Goal: Task Accomplishment & Management: Manage account settings

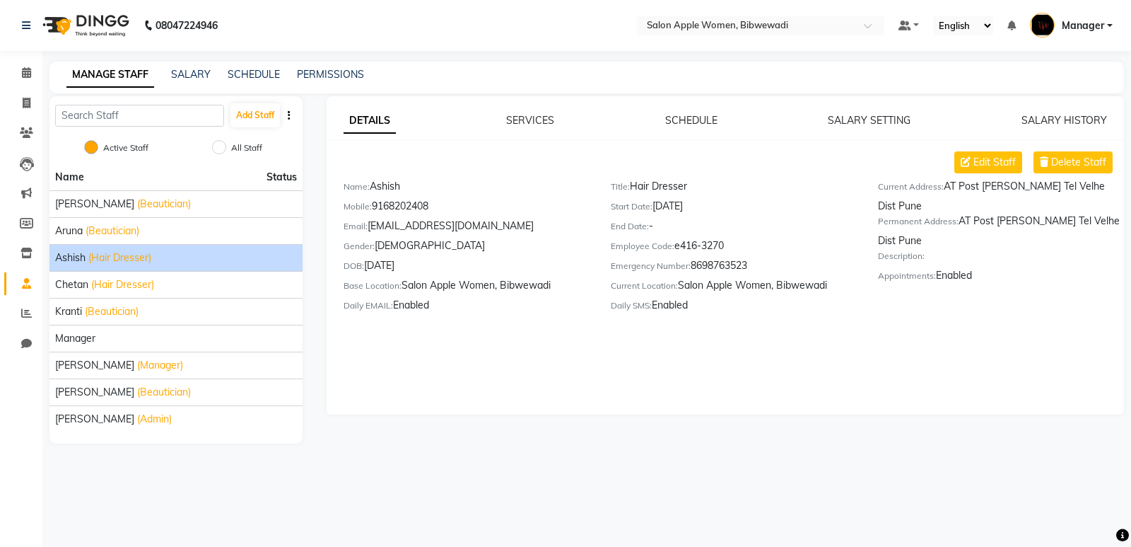
click at [392, 267] on div "DOB: [DEMOGRAPHIC_DATA]" at bounding box center [467, 268] width 246 height 20
click at [393, 264] on div "DOB: [DEMOGRAPHIC_DATA]" at bounding box center [467, 268] width 246 height 20
click at [409, 264] on div "DOB: [DEMOGRAPHIC_DATA]" at bounding box center [467, 268] width 246 height 20
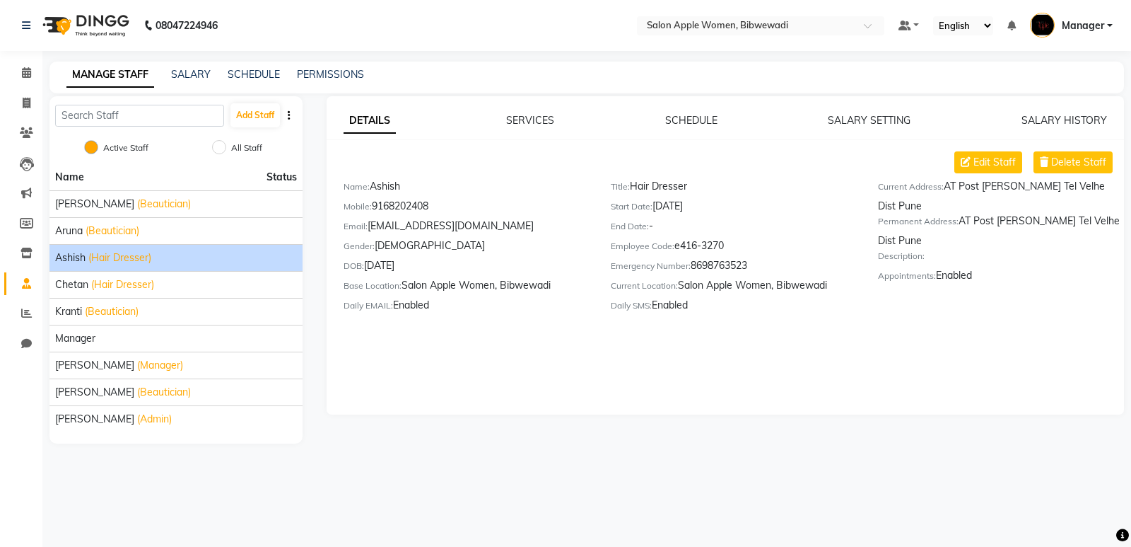
click at [489, 240] on div "Gender: [DEMOGRAPHIC_DATA]" at bounding box center [467, 248] width 246 height 20
click at [993, 156] on span "Edit Staff" at bounding box center [995, 162] width 42 height 15
select select "[DEMOGRAPHIC_DATA]"
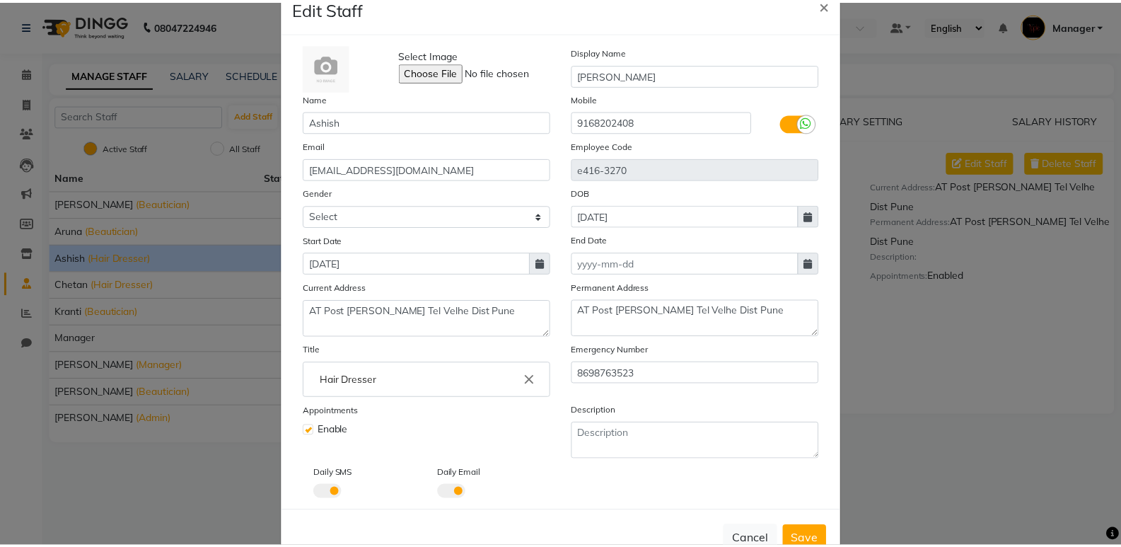
scroll to position [71, 0]
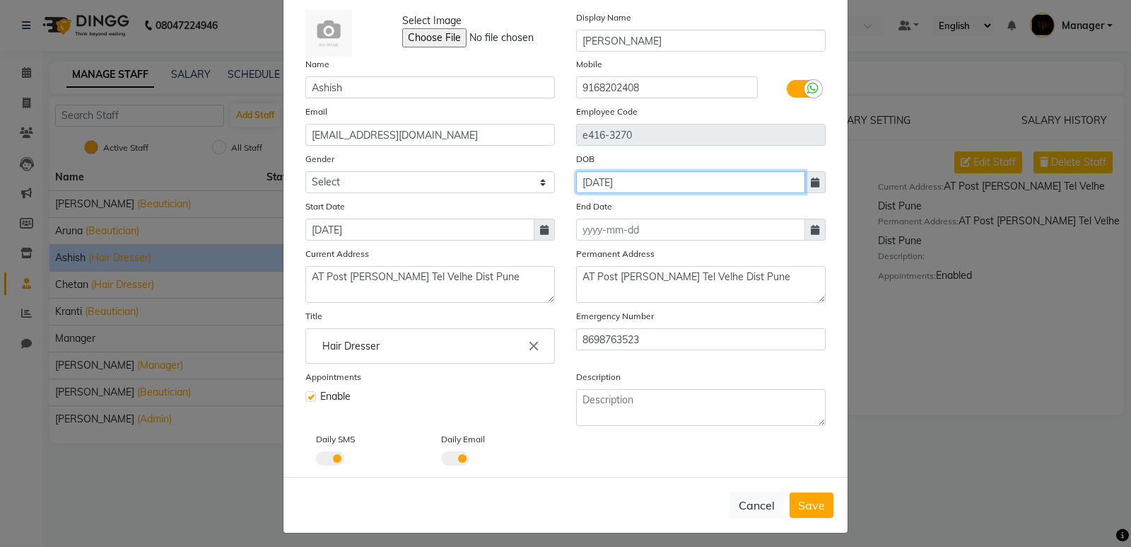
click at [607, 177] on input "[DATE]" at bounding box center [690, 182] width 229 height 22
select select "6"
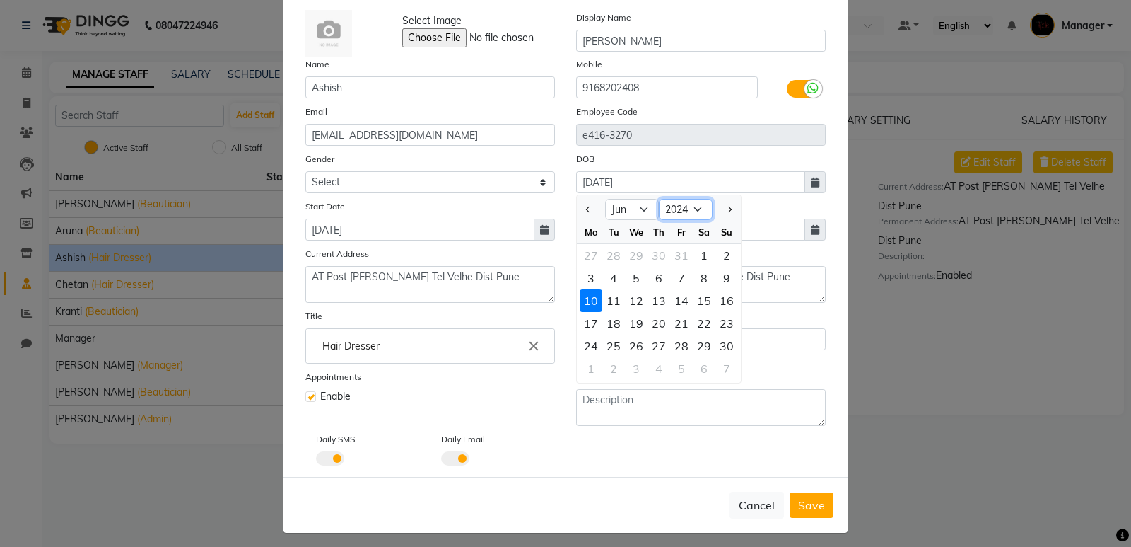
click at [666, 202] on select "1920 1921 1922 1923 1924 1925 1926 1927 1928 1929 1930 1931 1932 1933 1934 1935…" at bounding box center [686, 209] width 54 height 21
select select "2000"
click at [659, 199] on select "1920 1921 1922 1923 1924 1925 1926 1927 1928 1929 1930 1931 1932 1933 1934 1935…" at bounding box center [686, 209] width 54 height 21
click at [635, 210] on select "Jan Feb Mar Apr May Jun [DATE] Aug Sep Oct Nov Dec" at bounding box center [632, 209] width 54 height 21
select select "8"
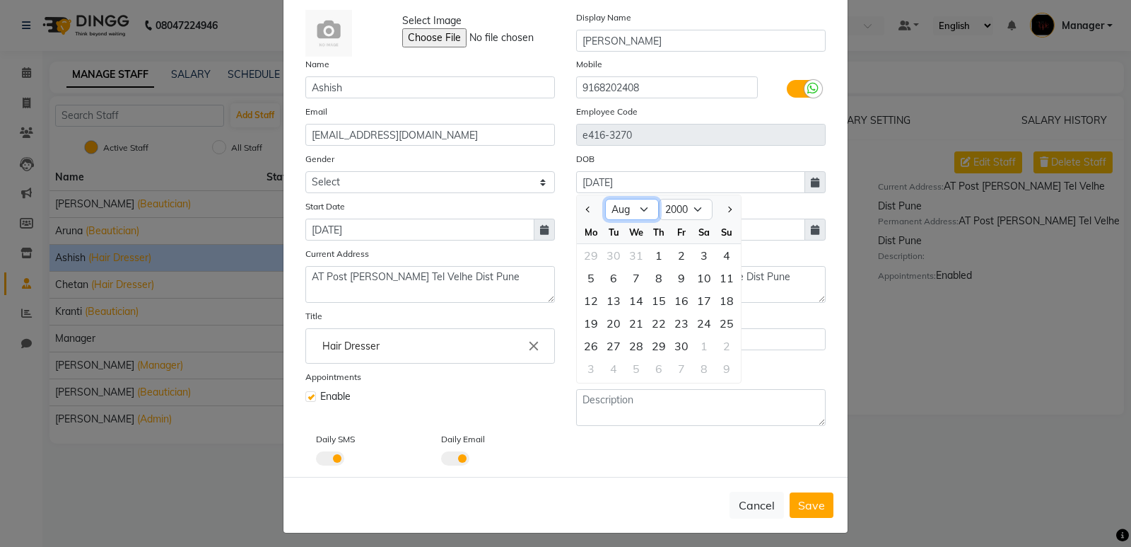
click at [605, 199] on select "Jan Feb Mar Apr May Jun [DATE] Aug Sep Oct Nov Dec" at bounding box center [632, 209] width 54 height 21
click at [651, 274] on div "10" at bounding box center [659, 278] width 23 height 23
type input "[DATE]"
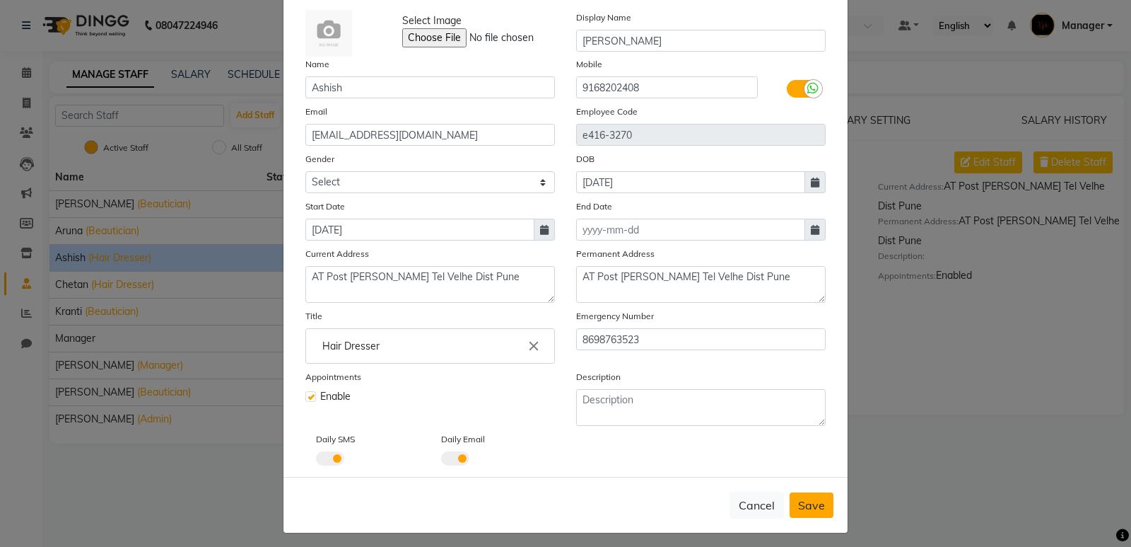
click at [808, 498] on span "Save" at bounding box center [811, 505] width 27 height 14
select select
checkbox input "false"
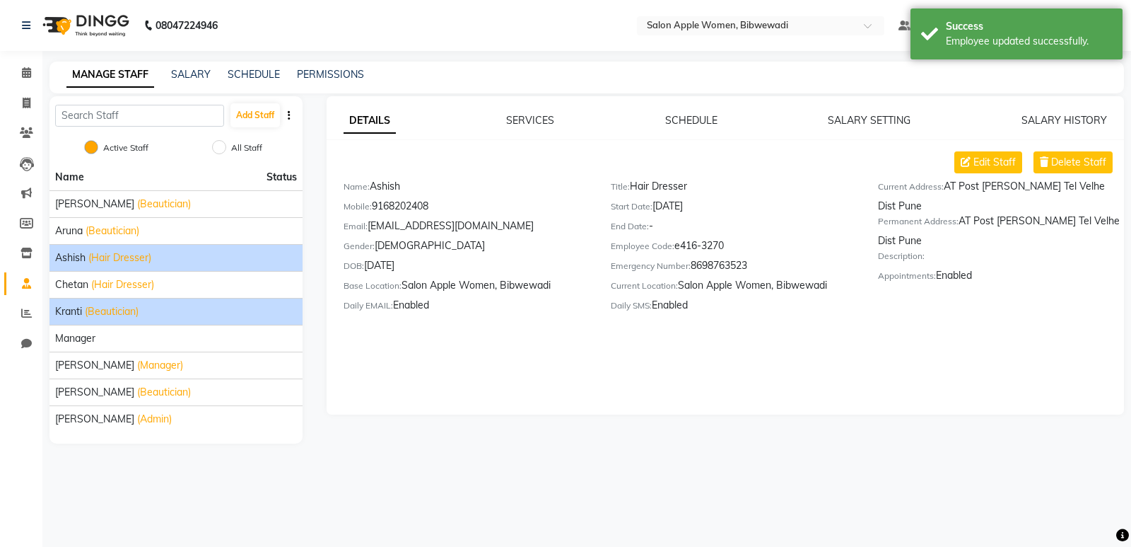
click at [115, 318] on span "(Beautician)" at bounding box center [112, 311] width 54 height 15
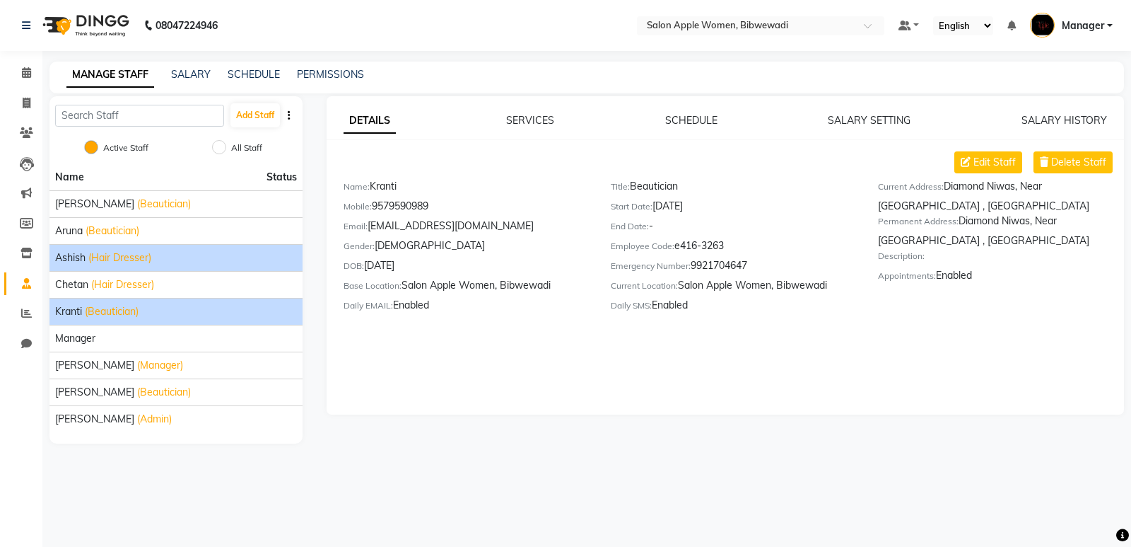
click at [124, 269] on li "Ashish (Hair Dresser)" at bounding box center [176, 257] width 253 height 27
click at [156, 255] on div "Ashish (Hair Dresser)" at bounding box center [176, 257] width 242 height 15
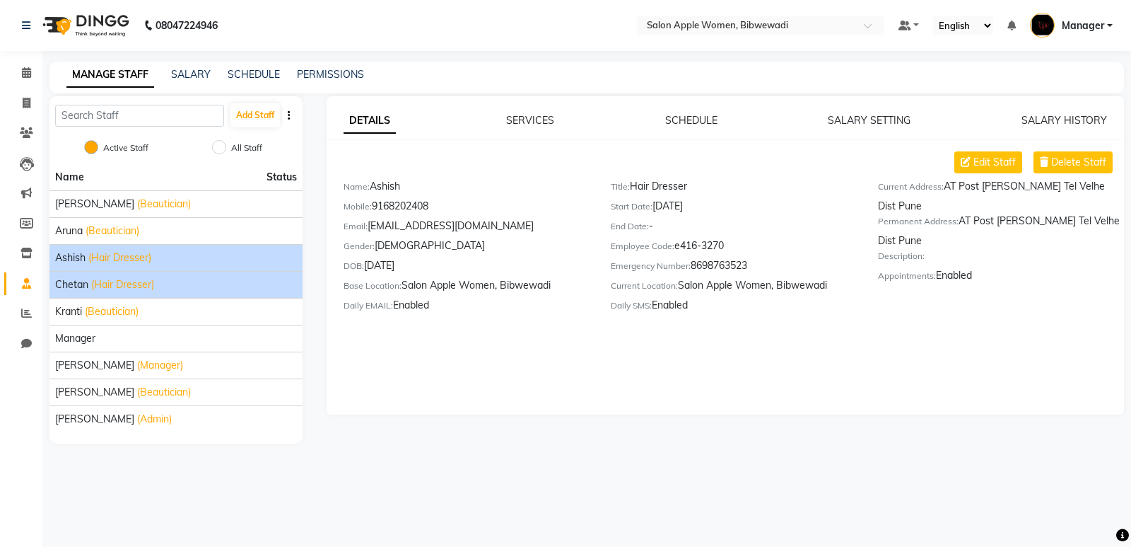
click at [80, 276] on li "Chetan (Hair Dresser)" at bounding box center [176, 284] width 253 height 27
click at [133, 281] on span "(Hair Dresser)" at bounding box center [122, 284] width 63 height 15
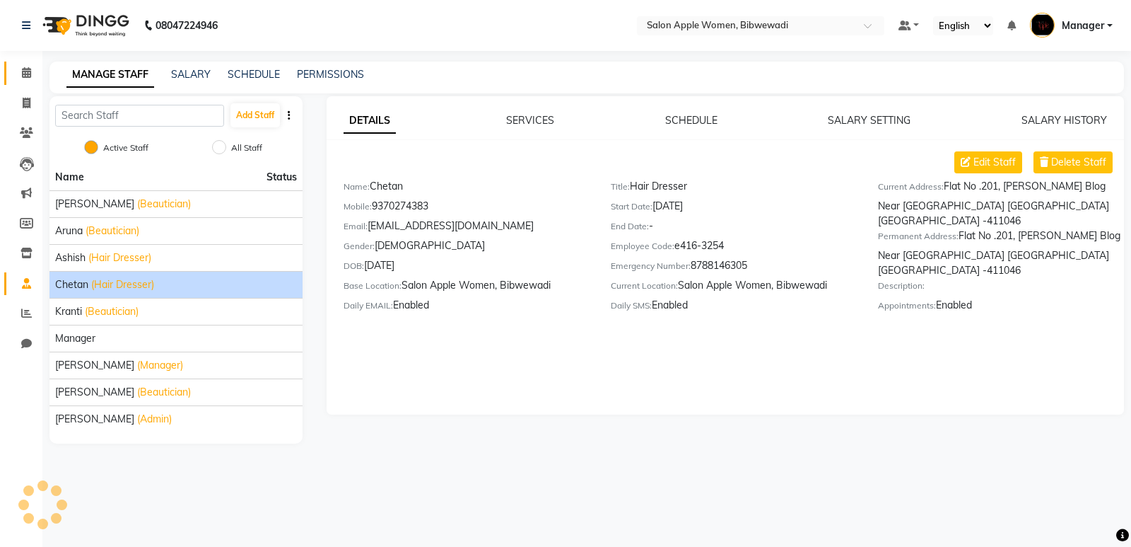
drag, startPoint x: 27, startPoint y: 59, endPoint x: 30, endPoint y: 69, distance: 10.3
click at [30, 67] on li "Calendar" at bounding box center [21, 73] width 42 height 30
click at [30, 80] on span at bounding box center [26, 73] width 25 height 16
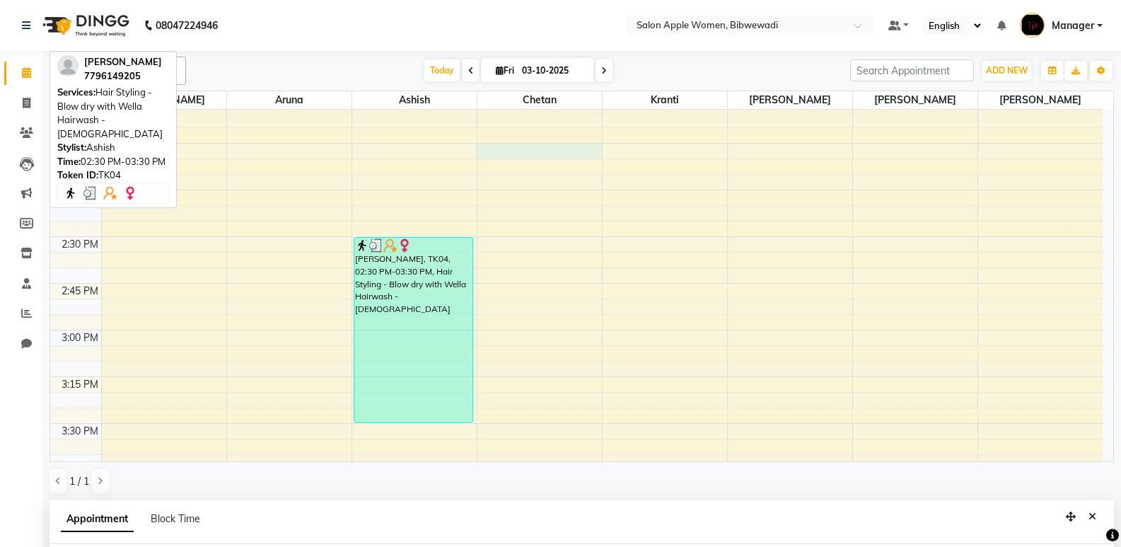
scroll to position [275, 0]
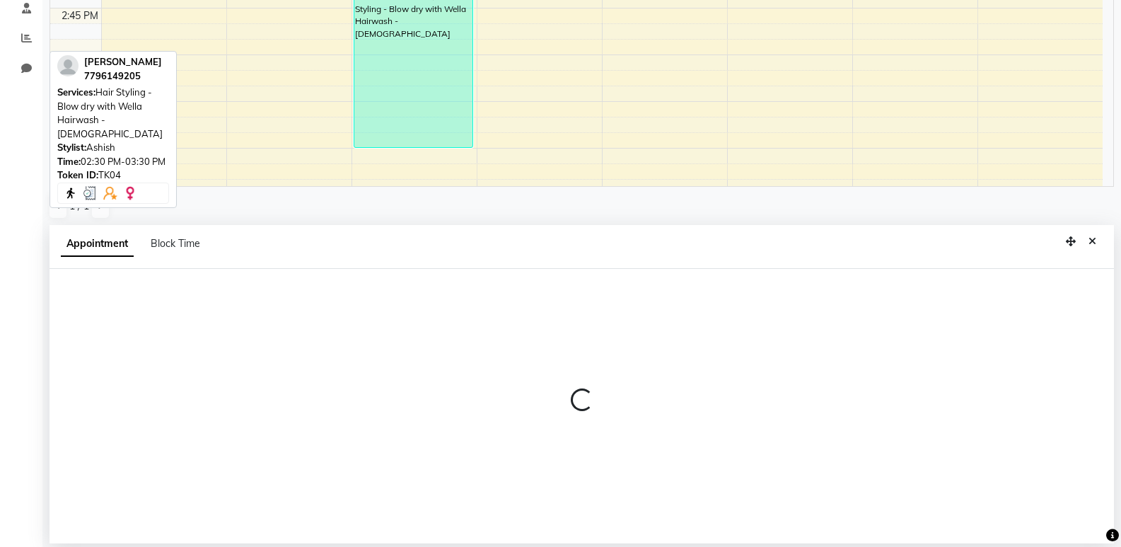
select select "11608"
select select "tentative"
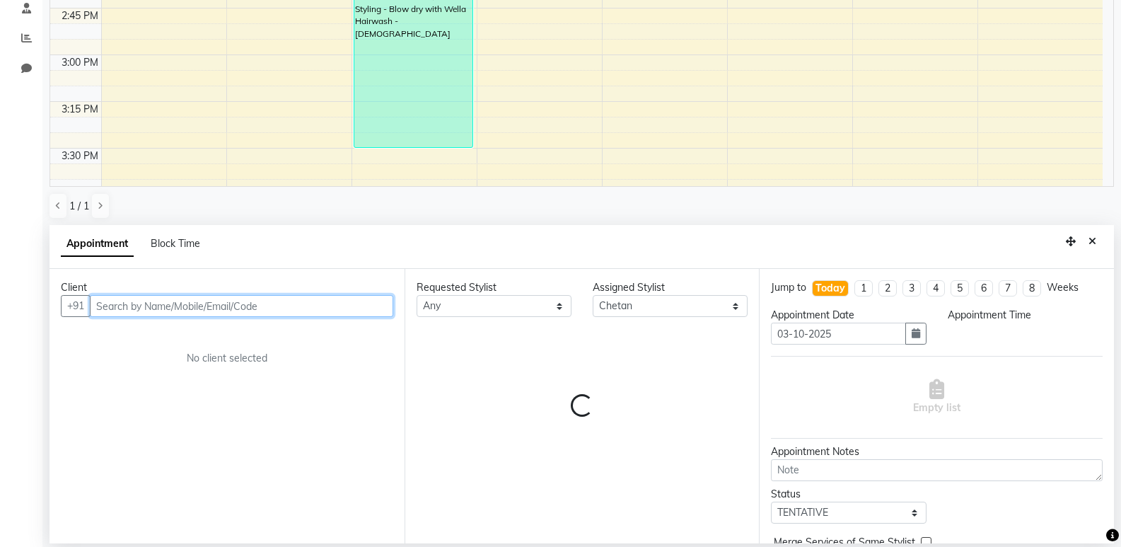
select select "840"
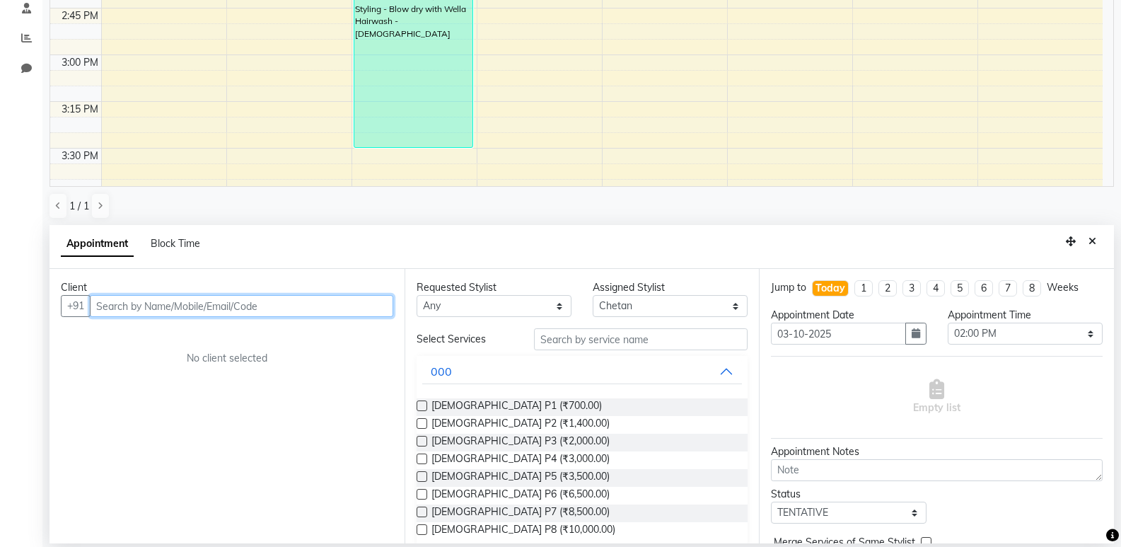
click at [300, 302] on input "text" at bounding box center [241, 306] width 303 height 22
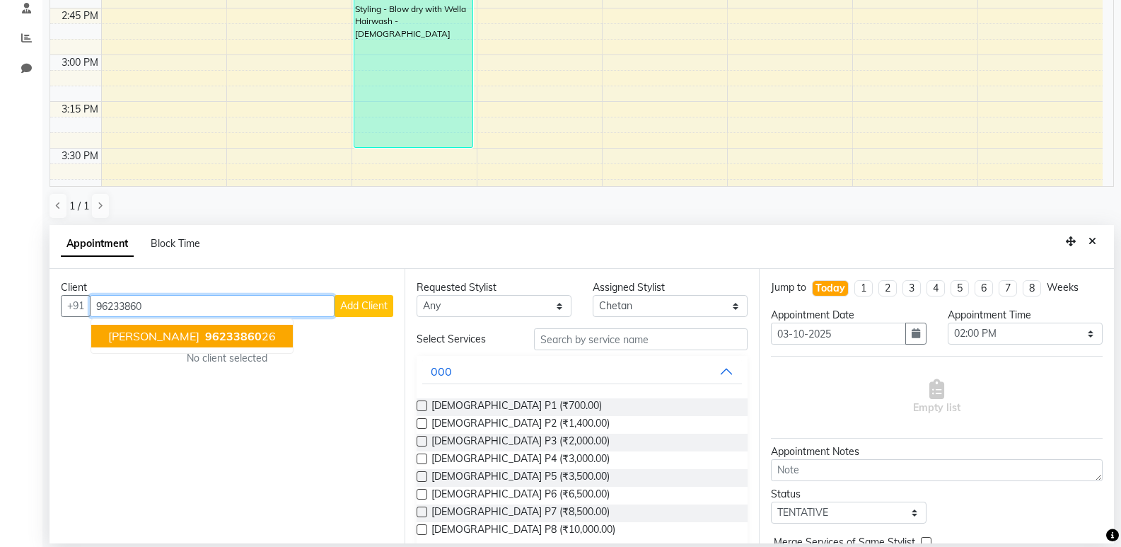
click at [226, 339] on span "96233860" at bounding box center [233, 336] width 57 height 14
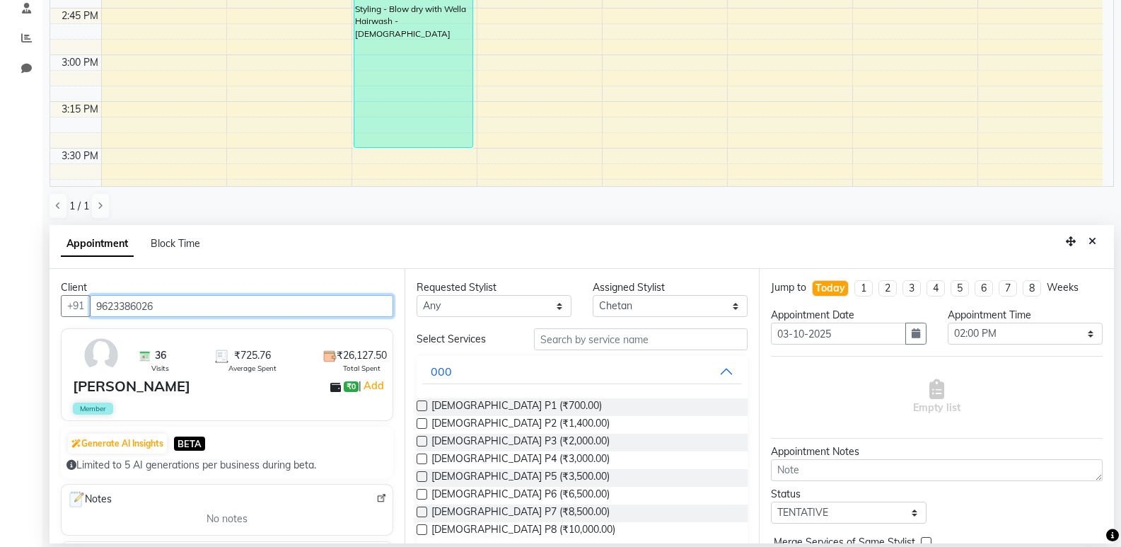
type input "9623386026"
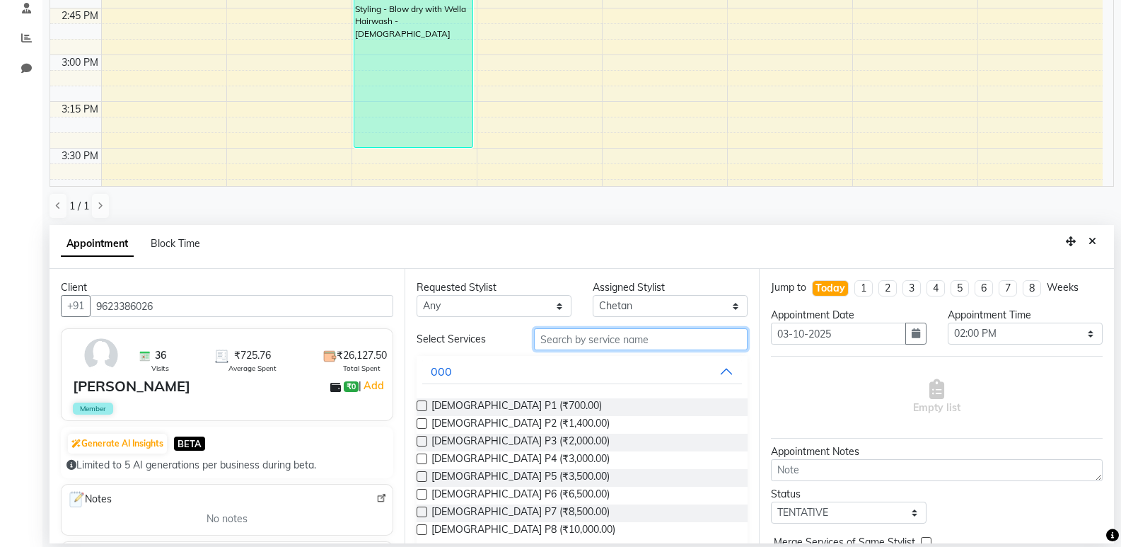
click at [583, 336] on input "text" at bounding box center [641, 339] width 214 height 22
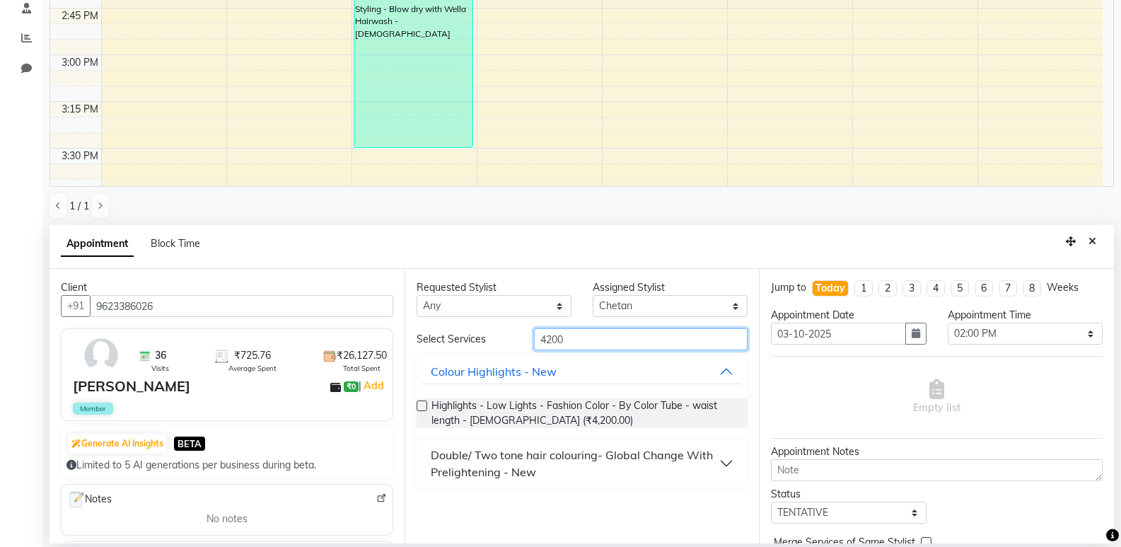
type input "4200"
click at [424, 403] on label at bounding box center [422, 405] width 11 height 11
click at [424, 403] on input "checkbox" at bounding box center [421, 406] width 9 height 9
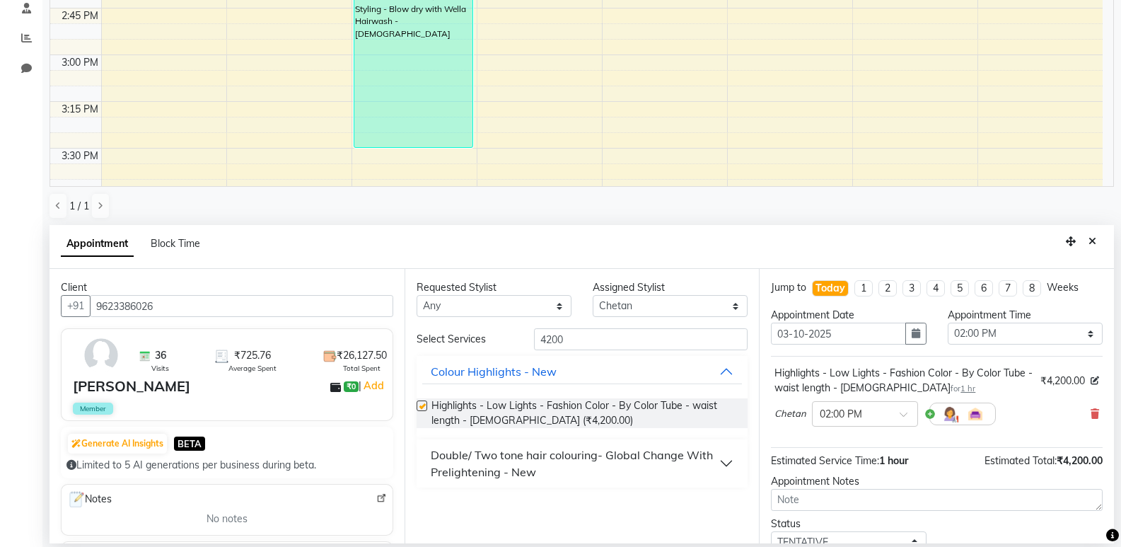
checkbox input "false"
drag, startPoint x: 602, startPoint y: 337, endPoint x: 455, endPoint y: 375, distance: 151.3
click at [455, 375] on div "Select Services 4200 Colour Highlights - New Highlights - Low Lights - Fashion …" at bounding box center [583, 407] width 332 height 159
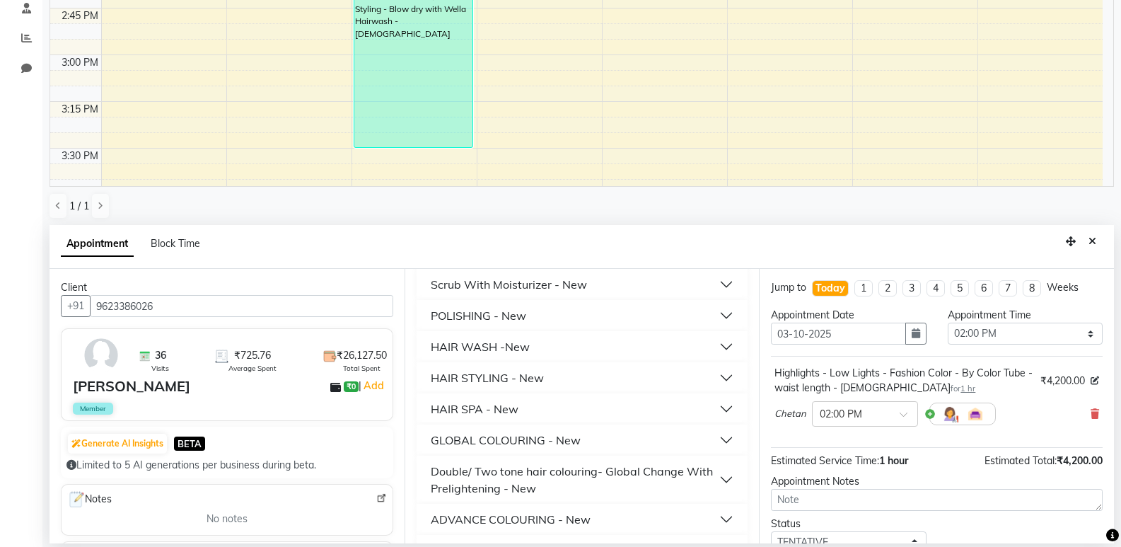
scroll to position [348, 0]
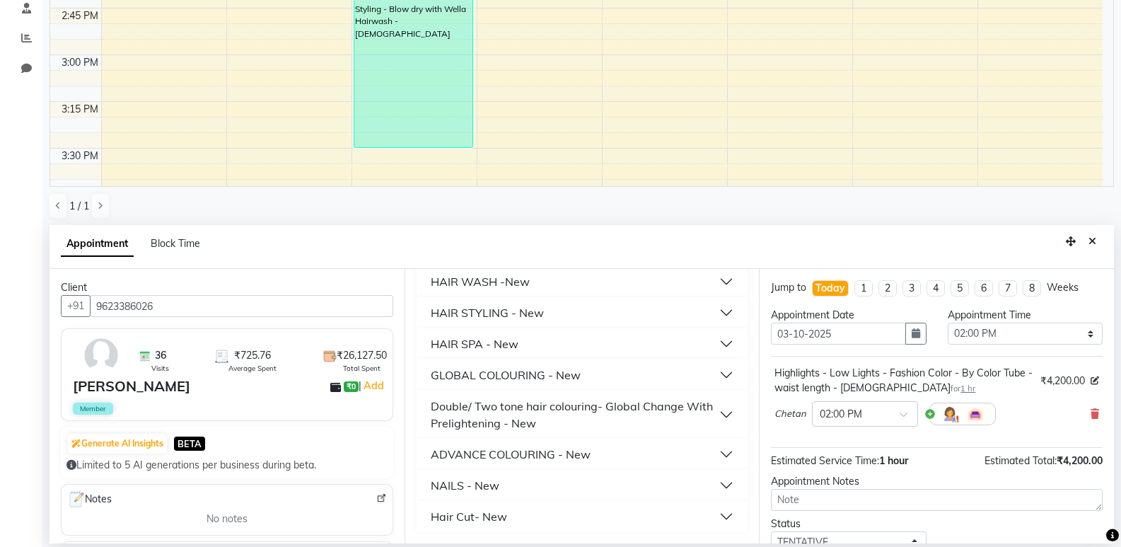
type input "300"
click at [499, 513] on div "Hair Cut- New" at bounding box center [469, 516] width 76 height 17
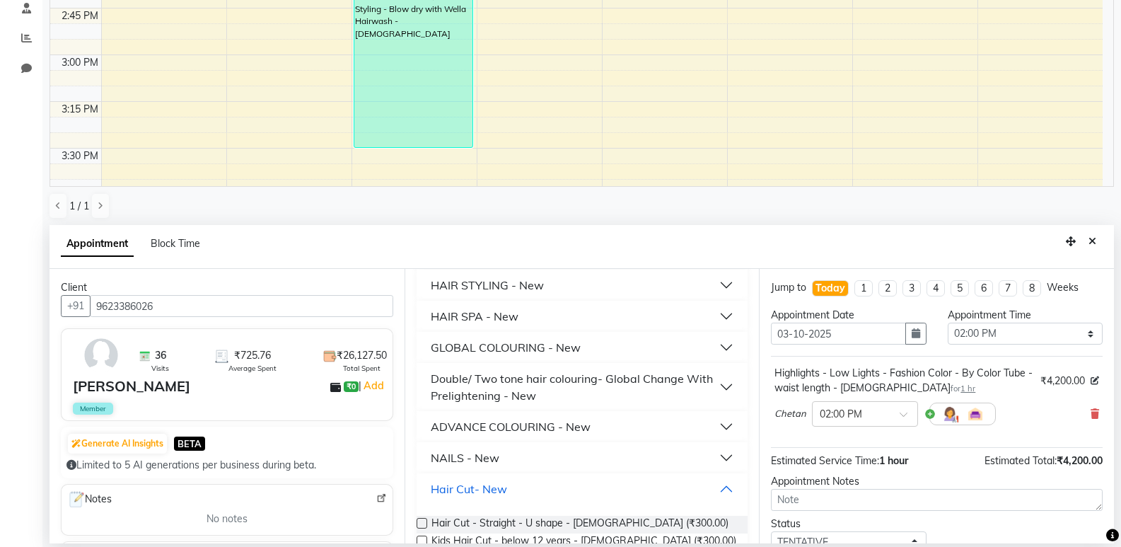
scroll to position [402, 0]
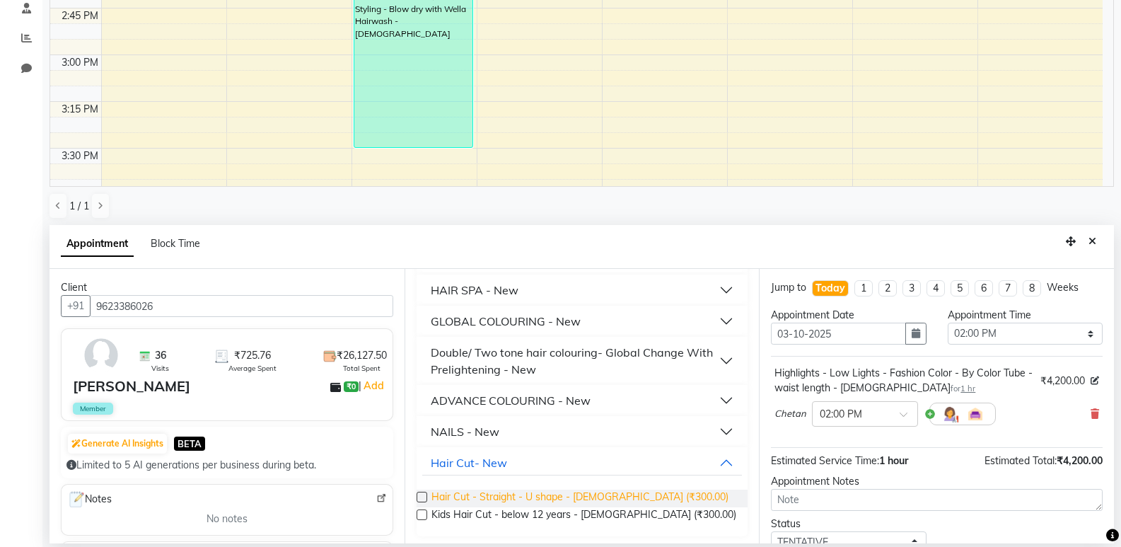
click at [502, 491] on span "Hair Cut - Straight - U shape - [DEMOGRAPHIC_DATA] (₹300.00)" at bounding box center [579, 498] width 297 height 18
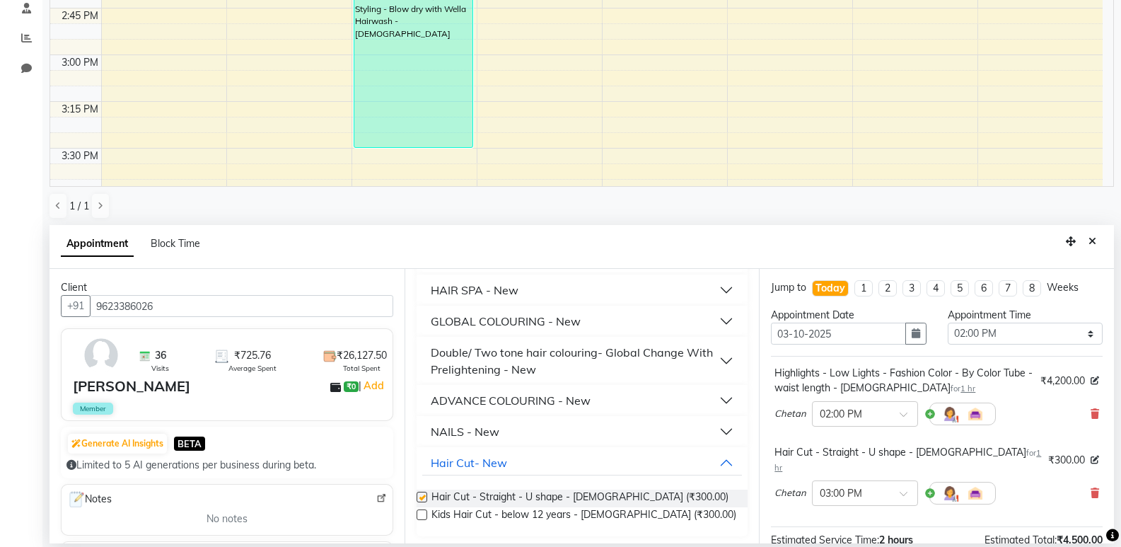
checkbox input "false"
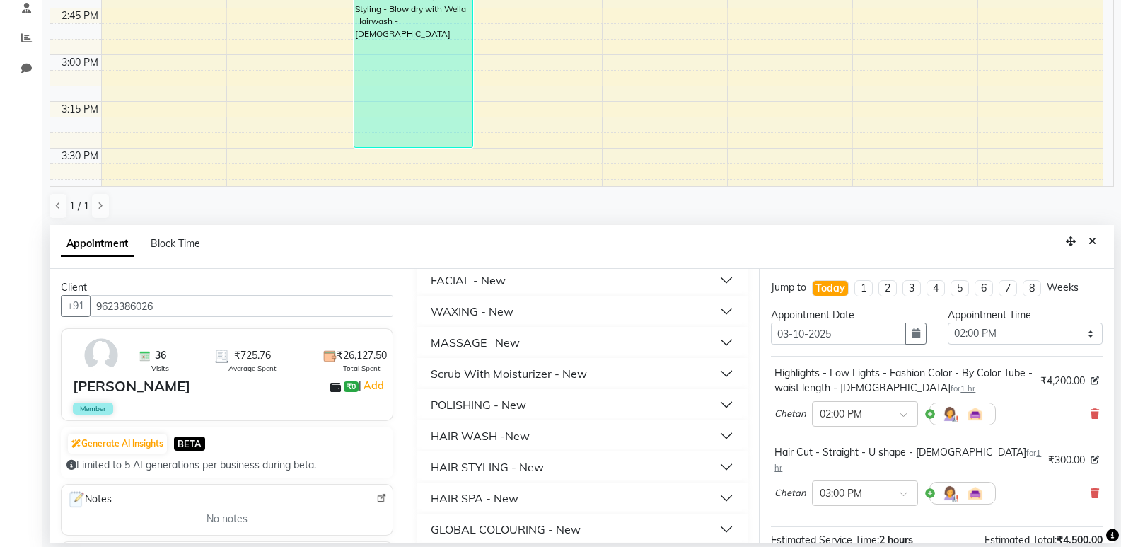
scroll to position [0, 0]
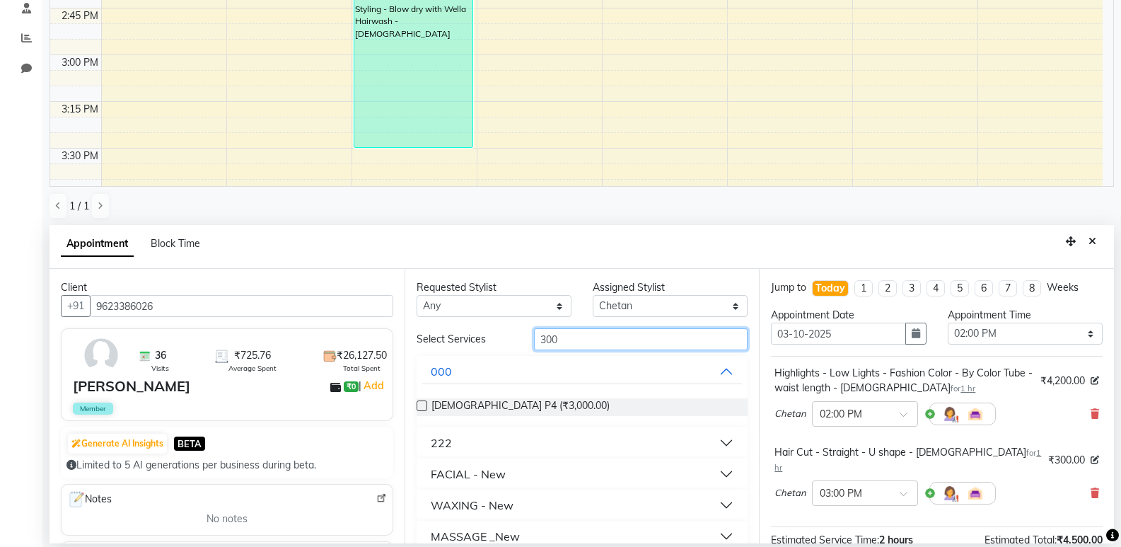
drag, startPoint x: 573, startPoint y: 342, endPoint x: 456, endPoint y: 354, distance: 117.3
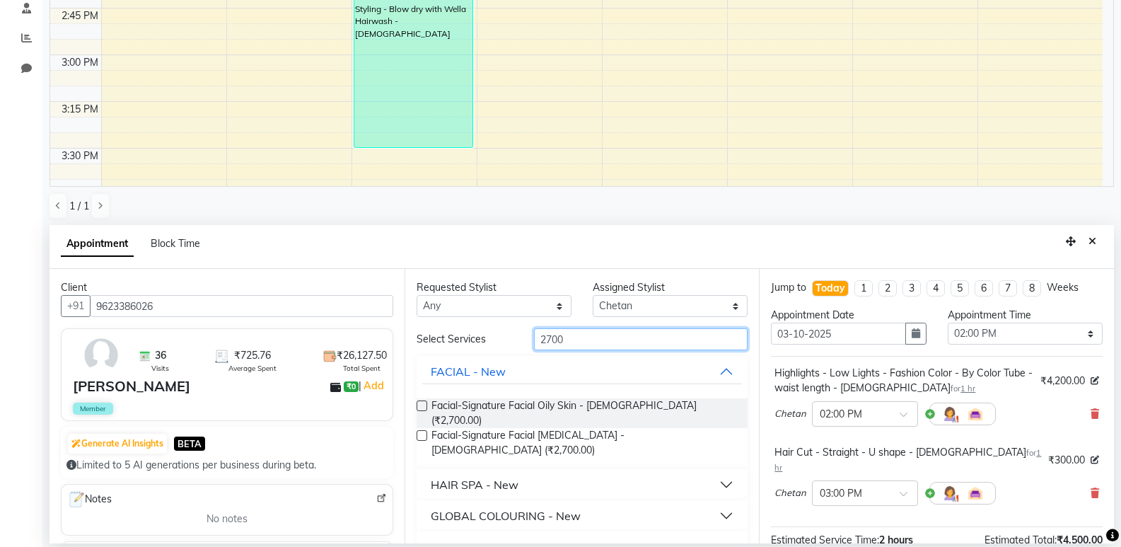
drag, startPoint x: 566, startPoint y: 339, endPoint x: 529, endPoint y: 341, distance: 37.5
click at [529, 341] on div "2700" at bounding box center [640, 339] width 235 height 22
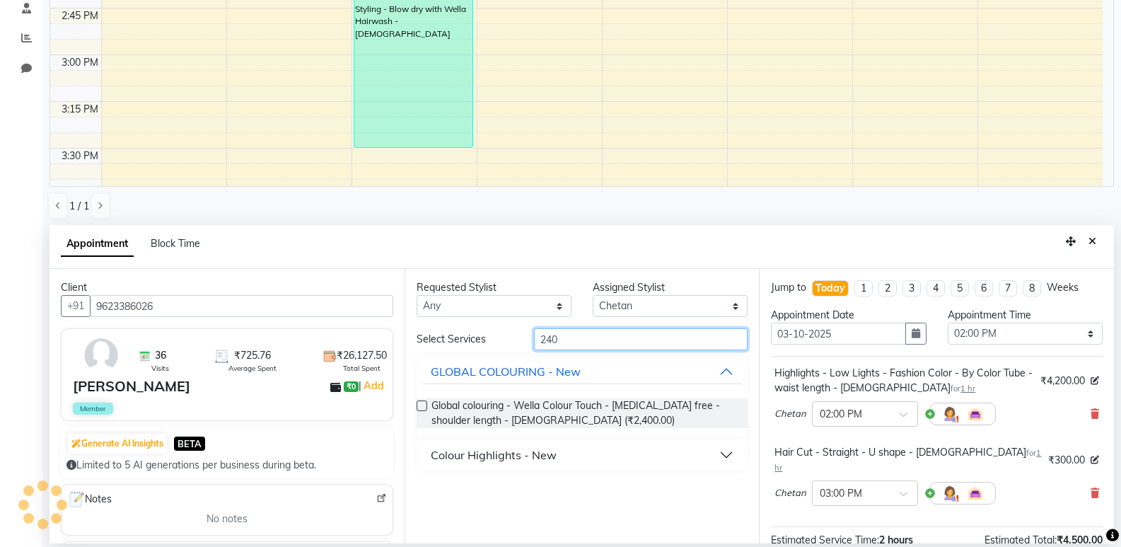
type input "2400"
drag, startPoint x: 439, startPoint y: 374, endPoint x: 422, endPoint y: 374, distance: 17.0
click at [422, 374] on div "Select Services 2400 GLOBAL COLOURING - New Global colouring - Wella Colour Tou…" at bounding box center [583, 399] width 332 height 142
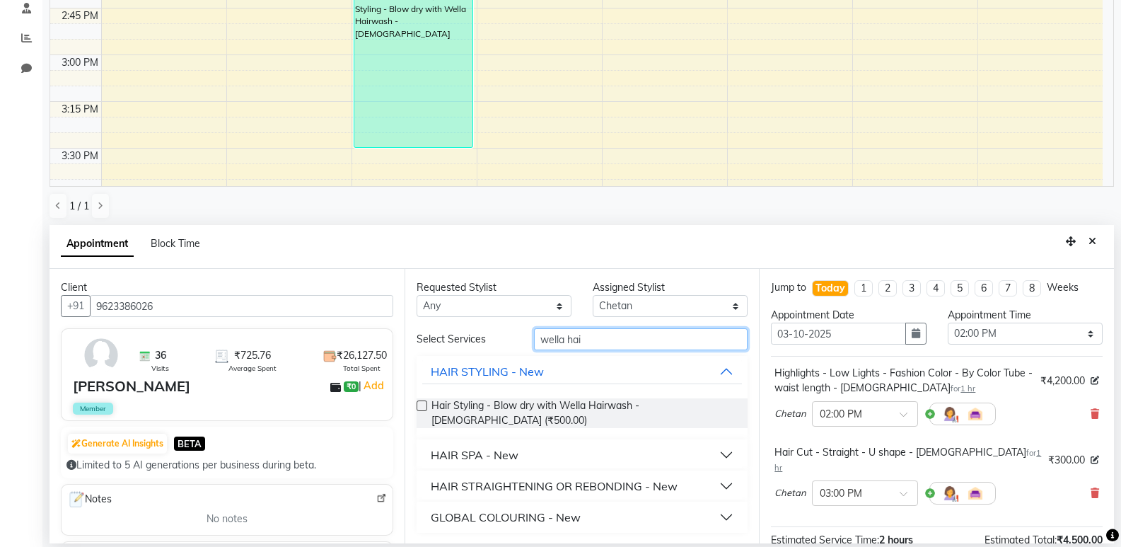
type input "wella hai"
click at [706, 446] on button "HAIR SPA - New" at bounding box center [582, 454] width 320 height 25
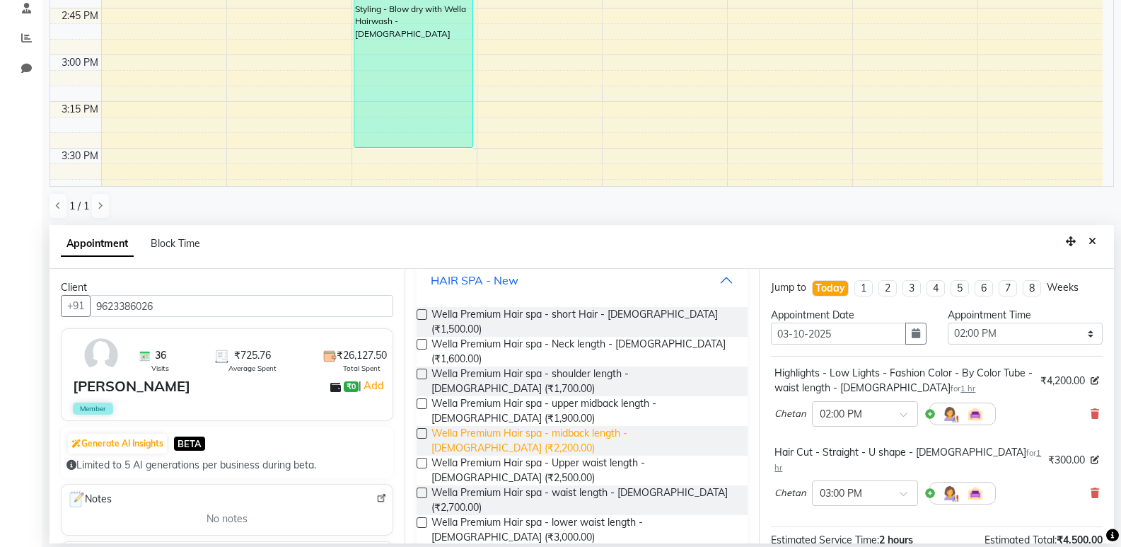
scroll to position [212, 0]
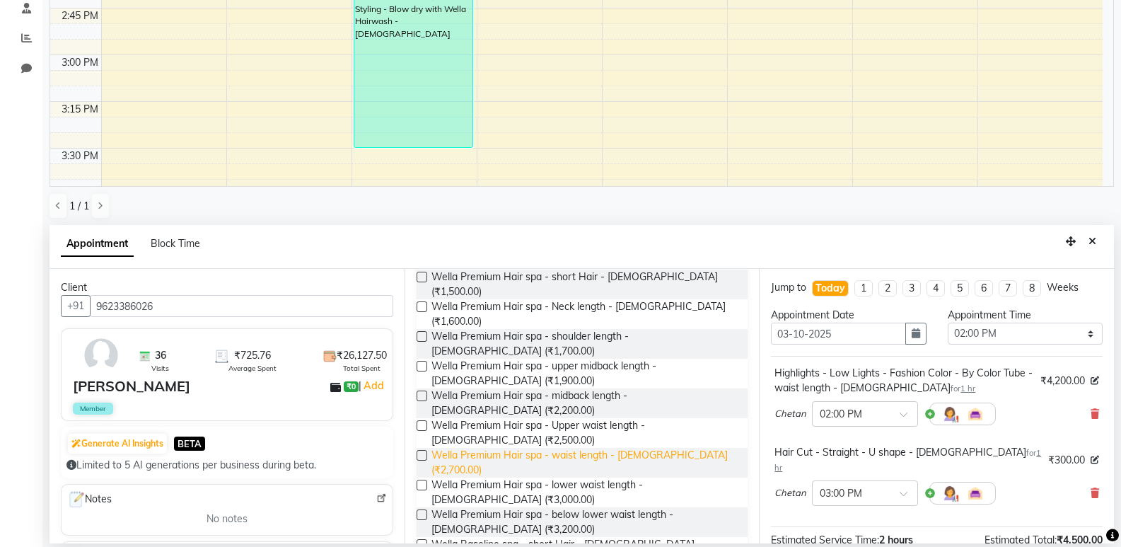
click at [576, 448] on span "Wella Premium Hair spa - waist length - [DEMOGRAPHIC_DATA] (₹2,700.00)" at bounding box center [583, 463] width 305 height 30
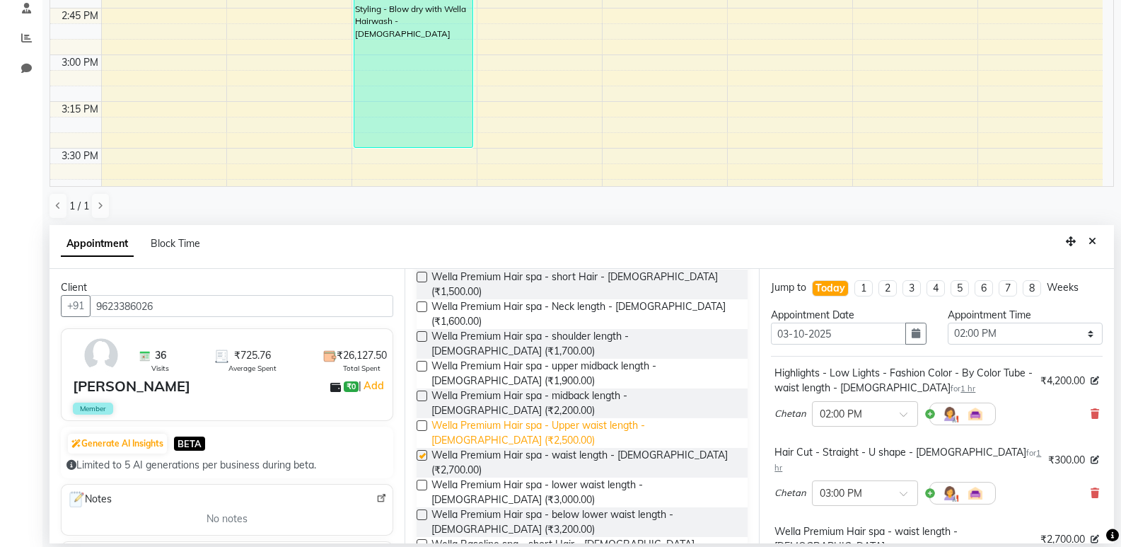
checkbox input "false"
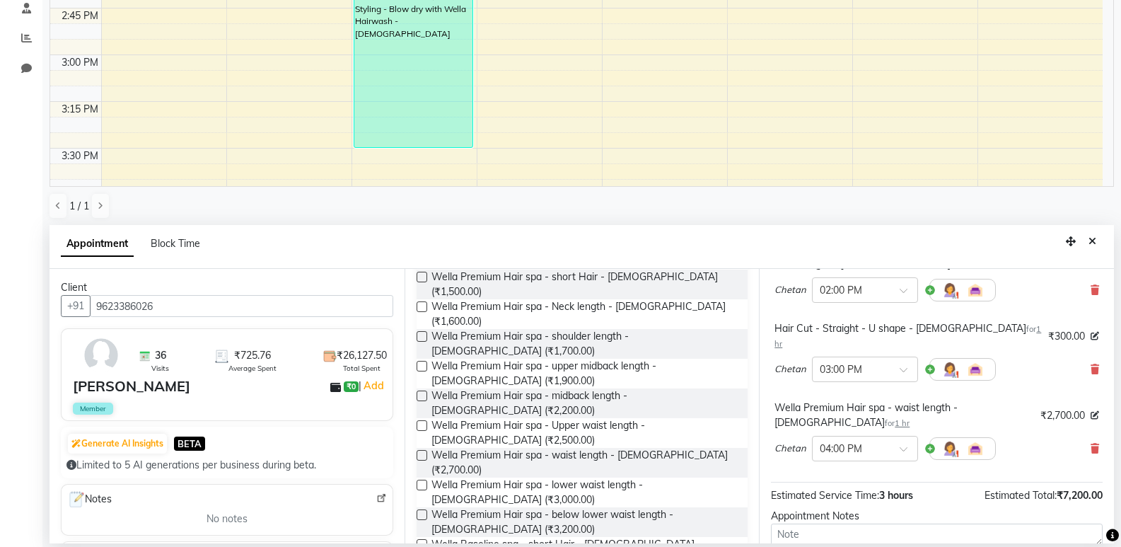
scroll to position [243, 0]
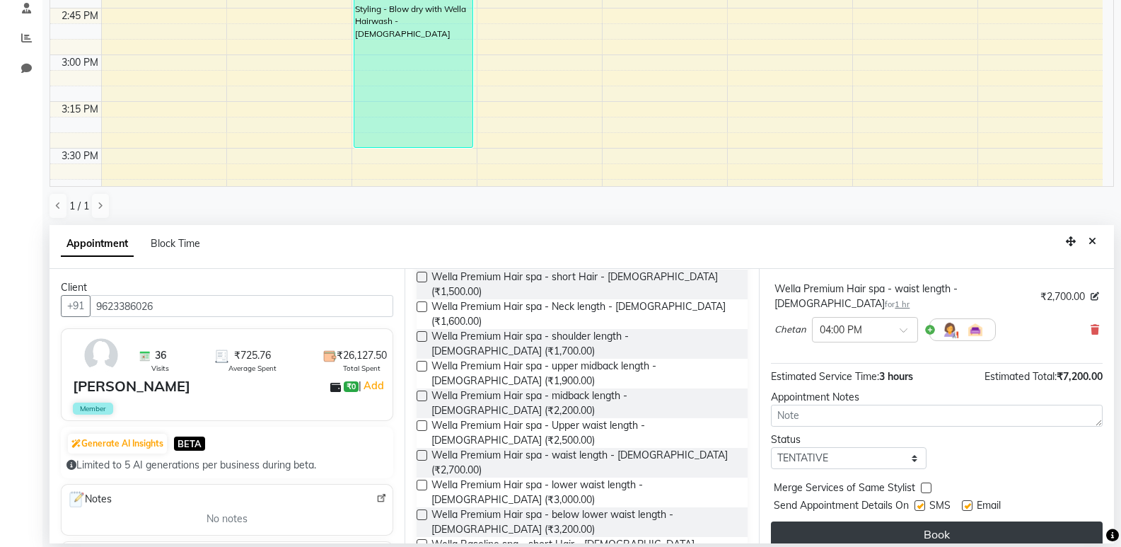
click at [962, 521] on button "Book" at bounding box center [937, 533] width 332 height 25
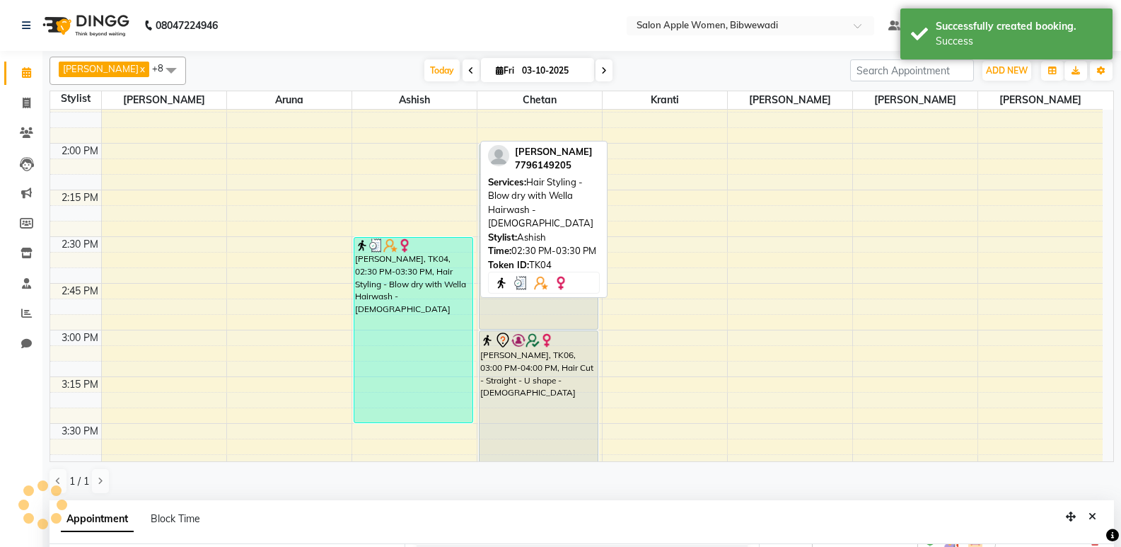
scroll to position [257, 0]
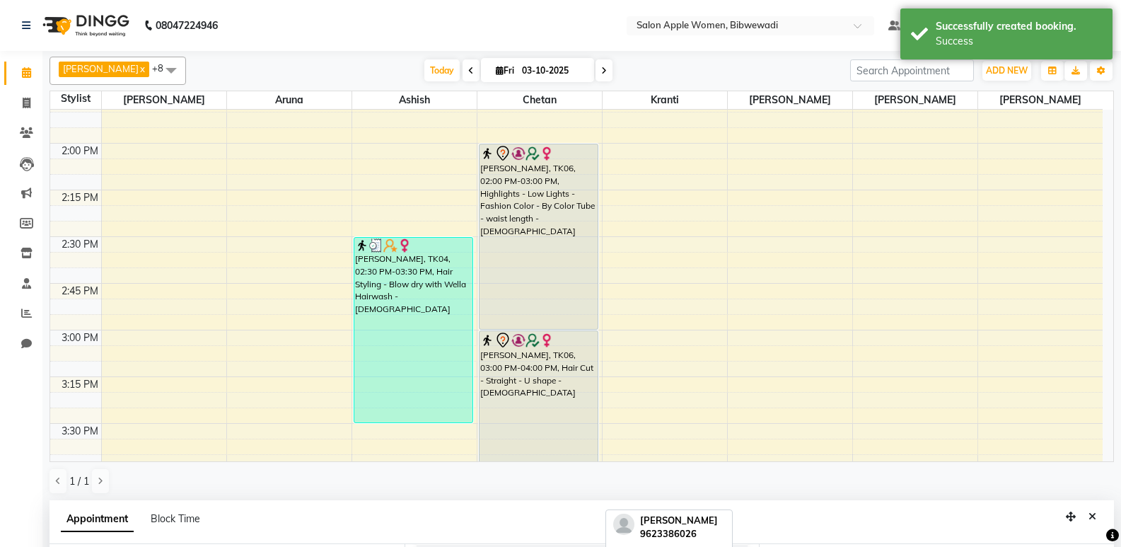
click at [520, 352] on div "[PERSON_NAME], TK06, 03:00 PM-04:00 PM, Hair Cut - Straight - U shape - [DEMOGR…" at bounding box center [538, 423] width 119 height 185
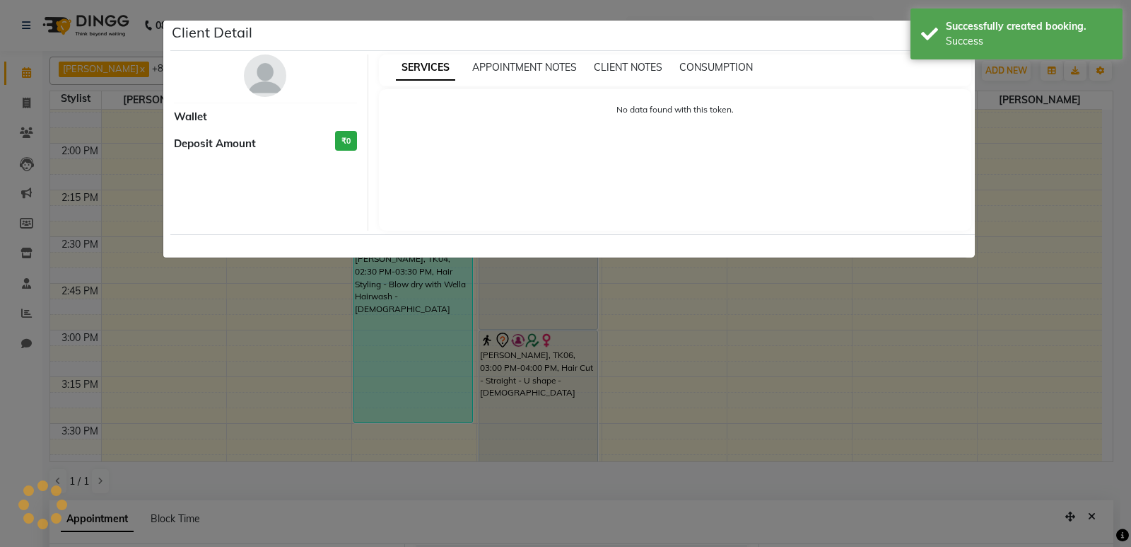
select select "7"
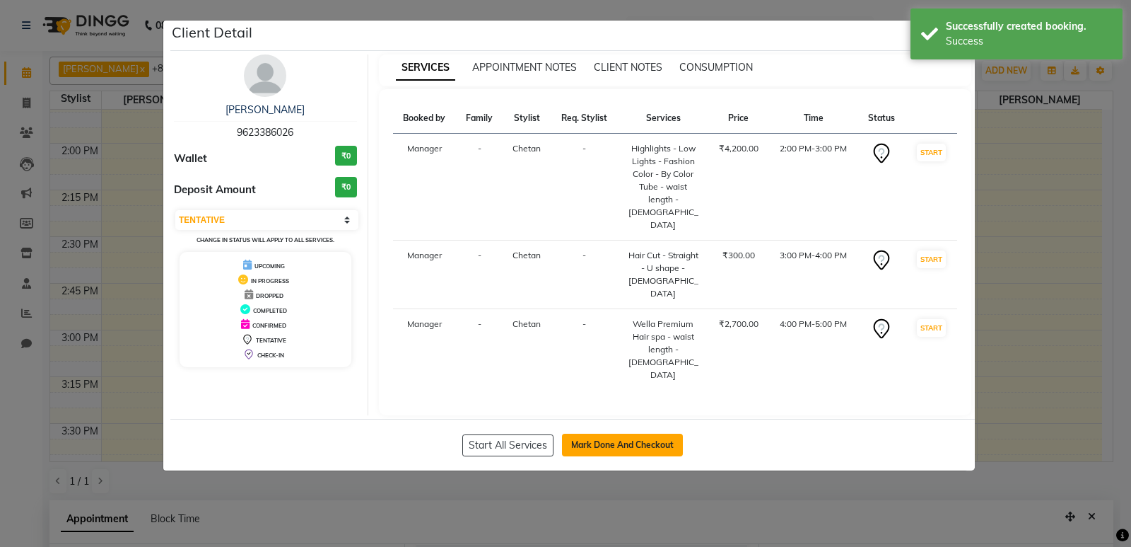
click at [628, 433] on button "Mark Done And Checkout" at bounding box center [622, 444] width 121 height 23
select select "service"
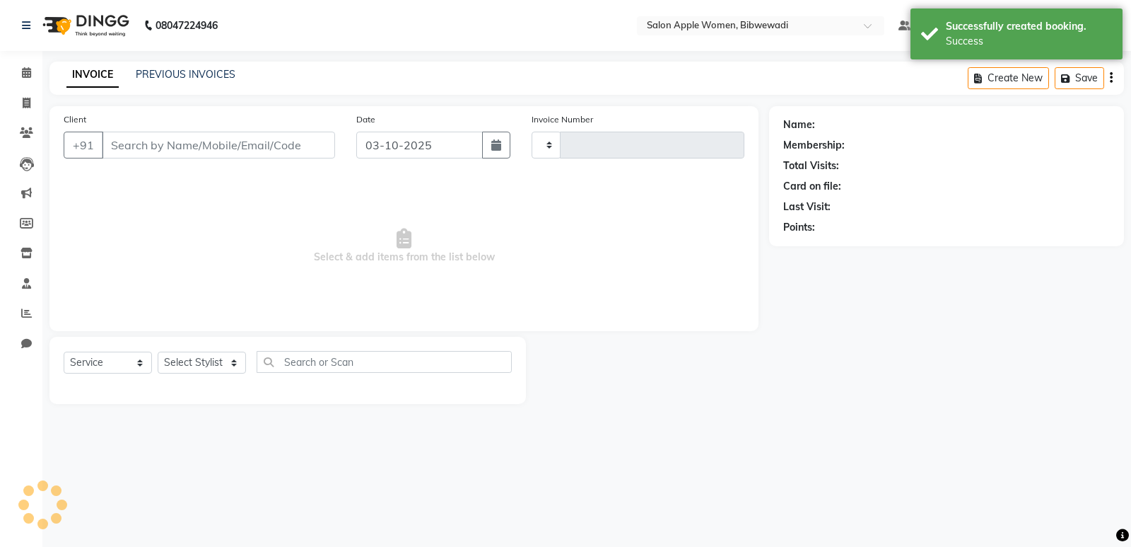
type input "2177"
select select "101"
type input "9623386026"
select select "11608"
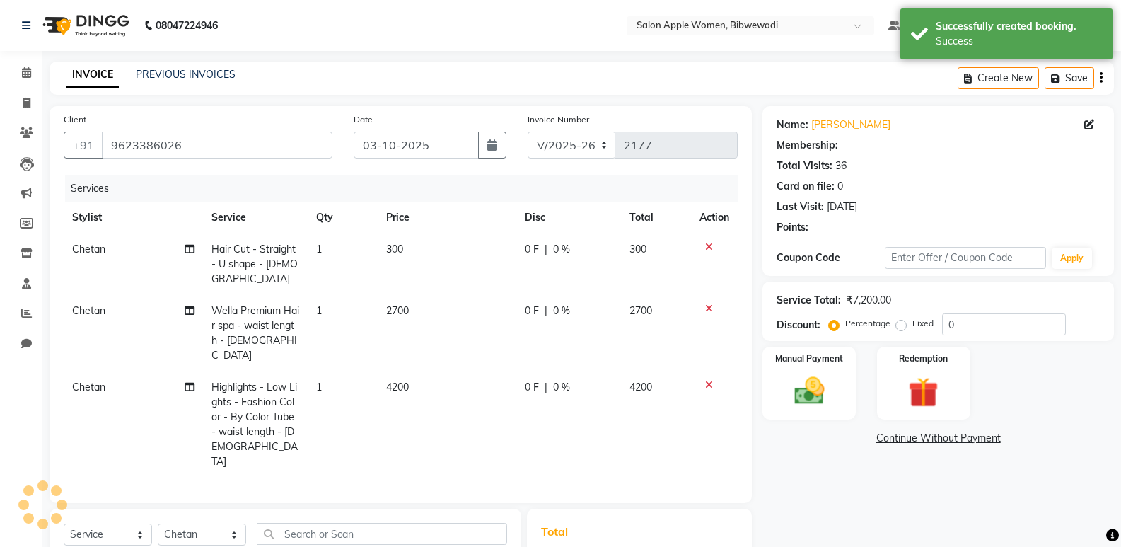
select select "1: Object"
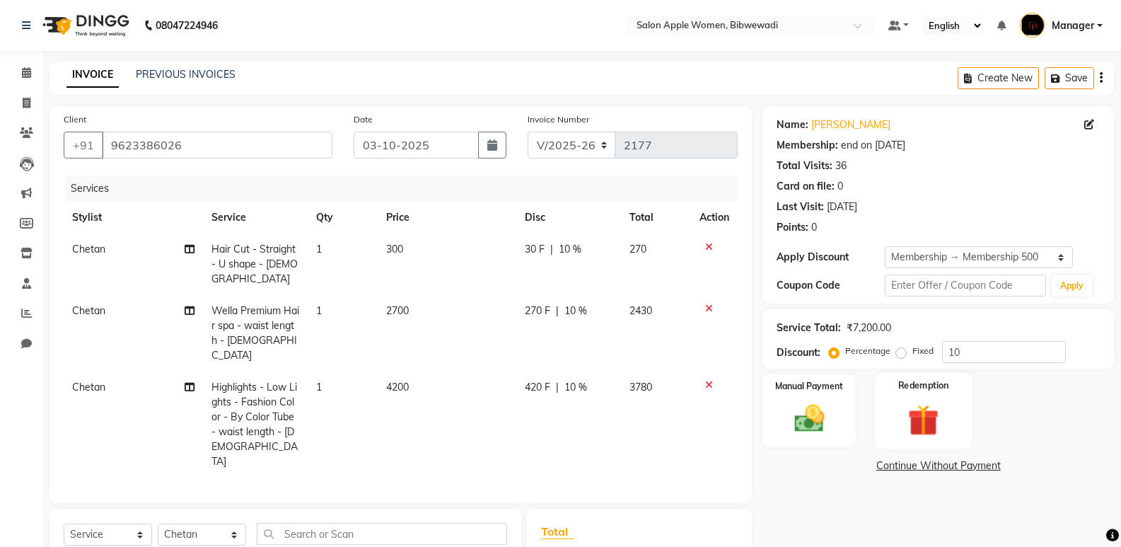
scroll to position [141, 0]
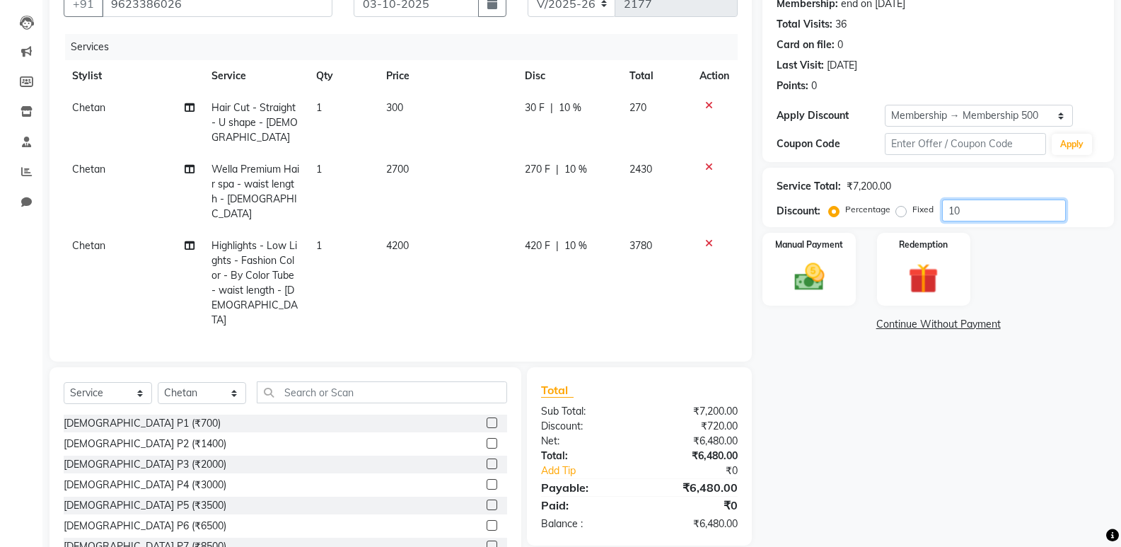
click at [953, 209] on input "10" at bounding box center [1004, 210] width 124 height 22
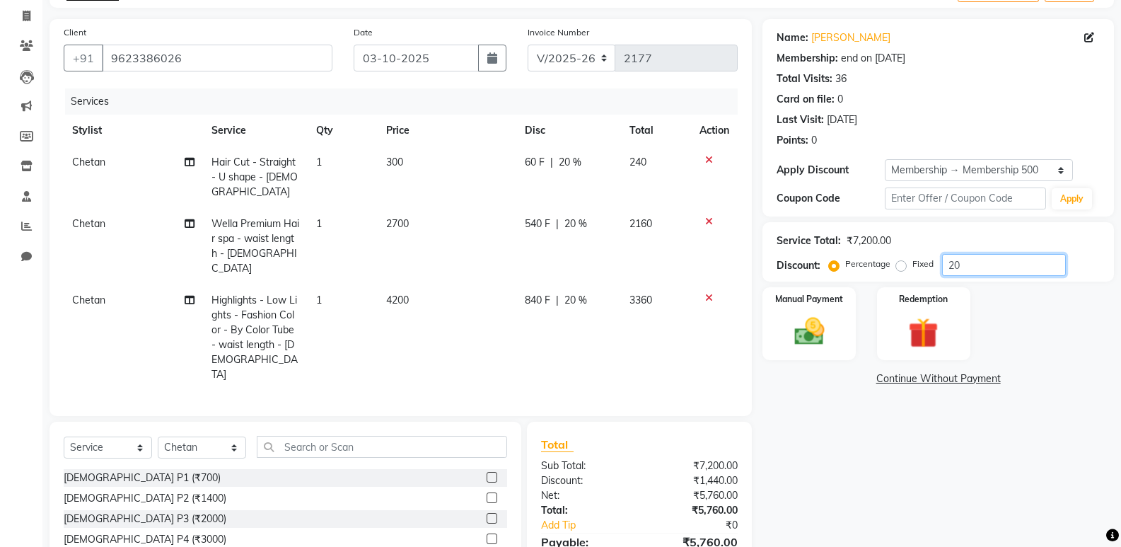
scroll to position [16, 0]
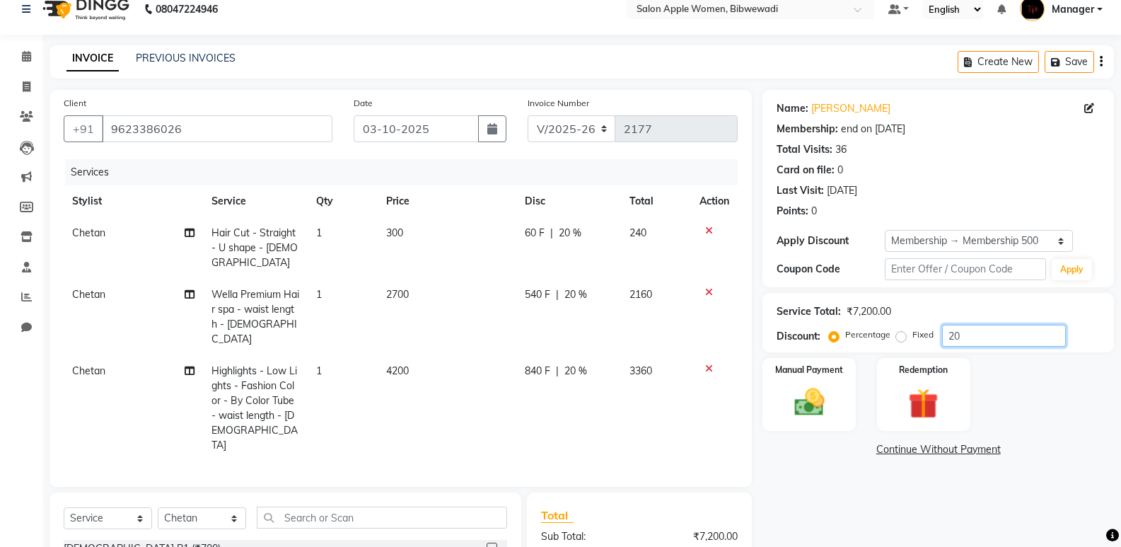
type input "20"
click at [702, 363] on div at bounding box center [714, 368] width 30 height 10
click at [706, 363] on icon at bounding box center [709, 368] width 8 height 10
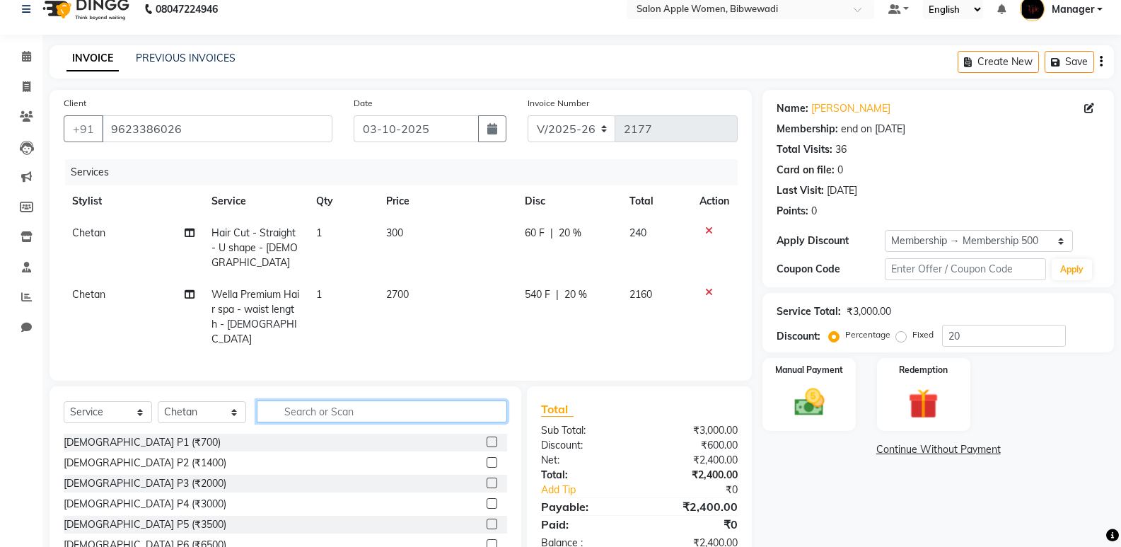
click at [402, 400] on input "text" at bounding box center [382, 411] width 250 height 22
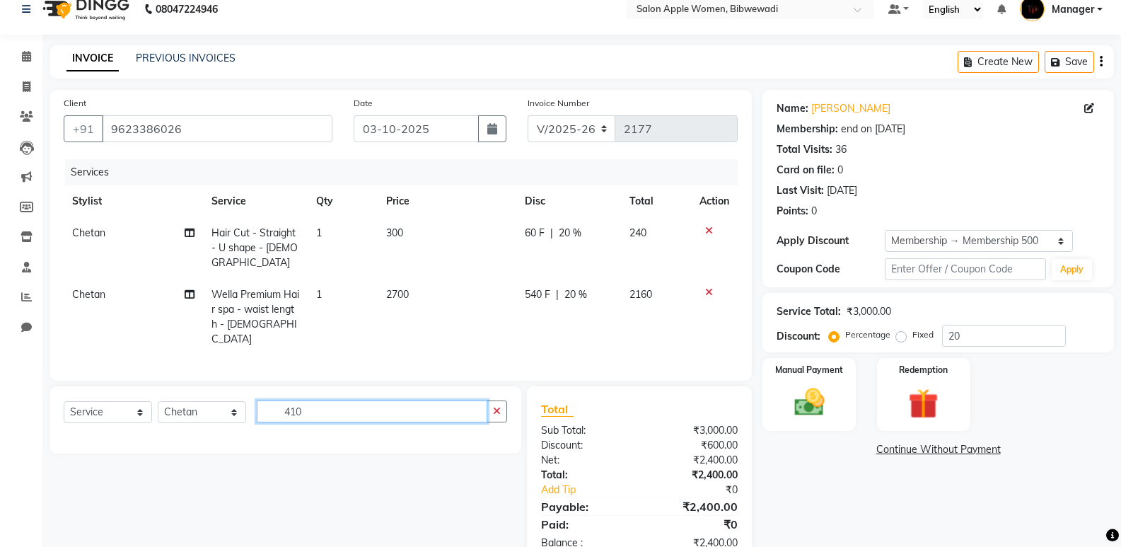
type input "4100"
drag, startPoint x: 392, startPoint y: 398, endPoint x: 236, endPoint y: 401, distance: 155.6
click at [236, 401] on div "Select Service Product Membership Package Voucher Prepaid Gift Card Select Styl…" at bounding box center [285, 416] width 443 height 33
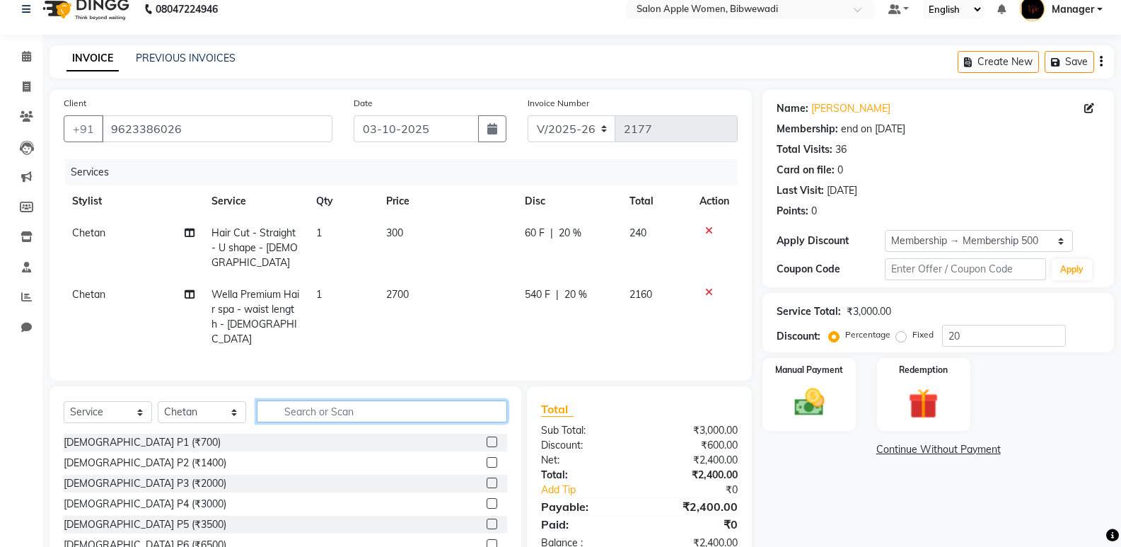
click at [421, 400] on input "text" at bounding box center [382, 411] width 250 height 22
click at [436, 400] on input "text" at bounding box center [382, 411] width 250 height 22
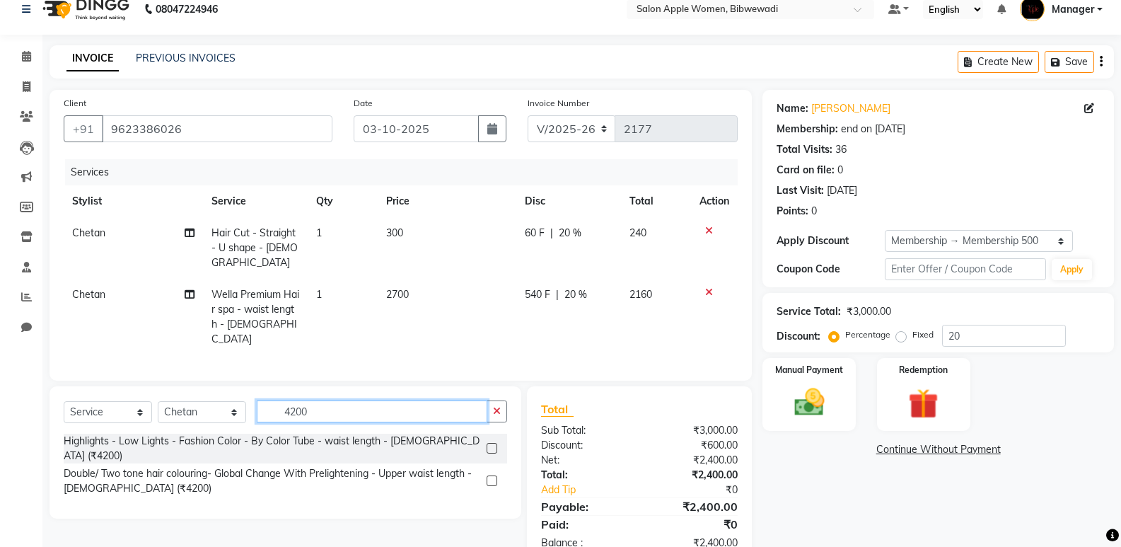
type input "4200"
click at [491, 443] on label at bounding box center [492, 448] width 11 height 11
click at [491, 444] on input "checkbox" at bounding box center [491, 448] width 9 height 9
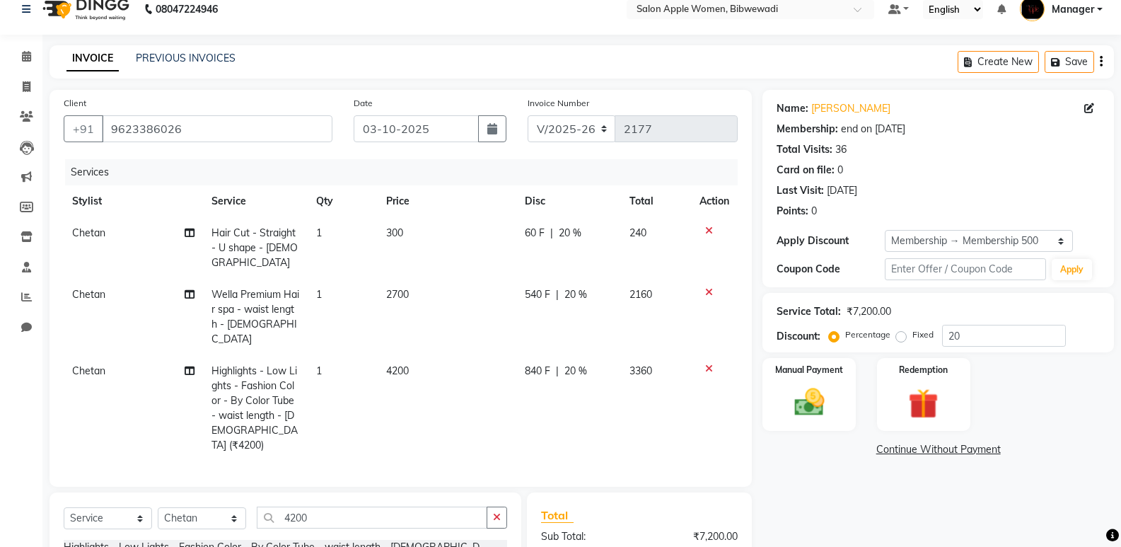
checkbox input "false"
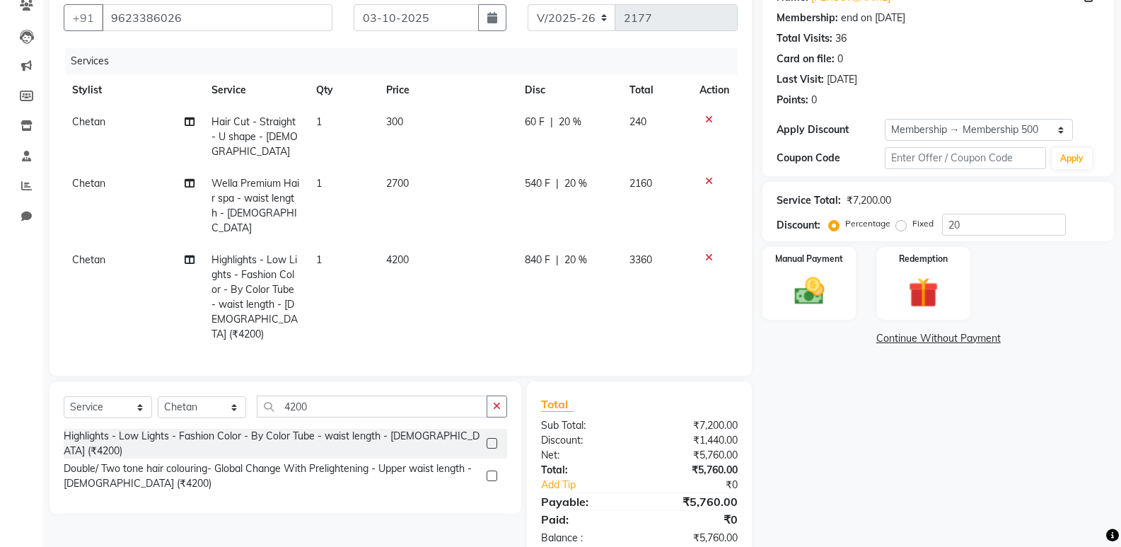
click at [912, 229] on label "Fixed" at bounding box center [922, 223] width 21 height 13
click at [900, 228] on input "Fixed" at bounding box center [904, 224] width 10 height 10
radio input "true"
drag, startPoint x: 967, startPoint y: 220, endPoint x: 943, endPoint y: 223, distance: 24.2
click at [943, 223] on input "20" at bounding box center [1004, 225] width 124 height 22
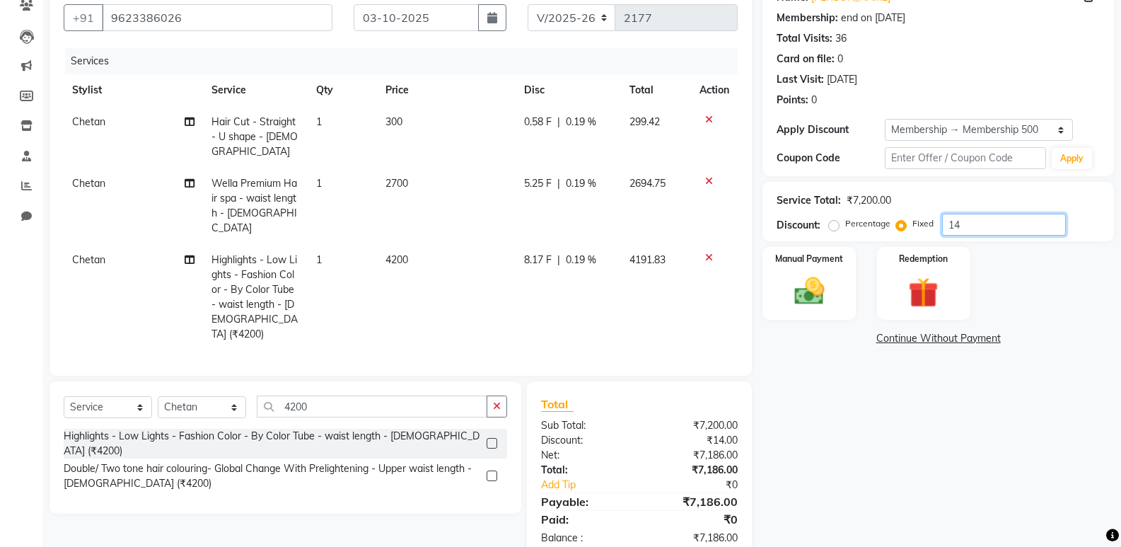
type input "1"
type input "22"
click at [845, 228] on label "Percentage" at bounding box center [867, 223] width 45 height 13
click at [832, 228] on input "Percentage" at bounding box center [837, 224] width 10 height 10
radio input "true"
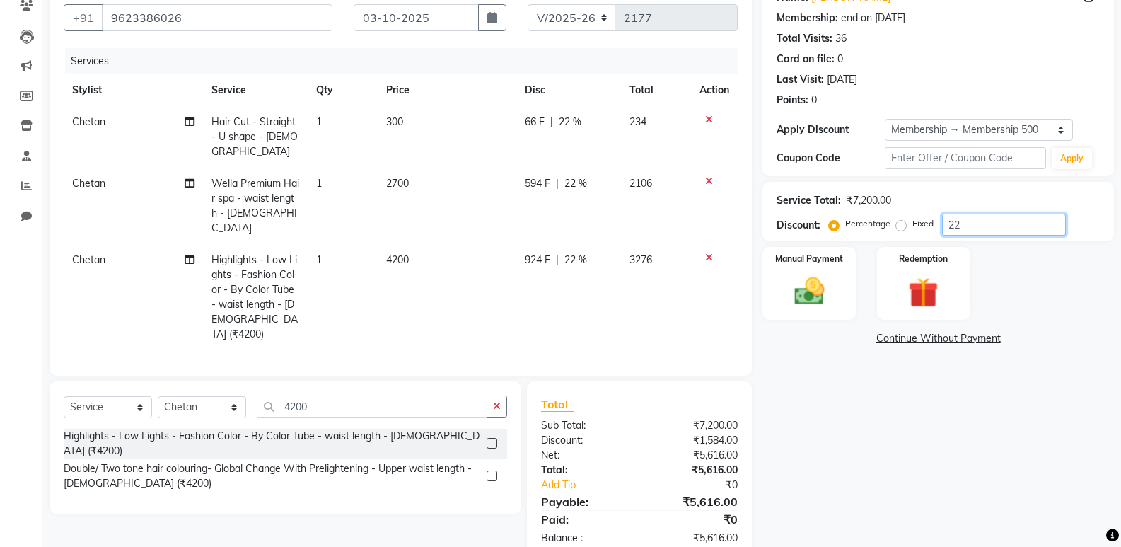
click at [979, 217] on input "22" at bounding box center [1004, 225] width 124 height 22
type input "21.1"
click at [827, 277] on img at bounding box center [809, 291] width 50 height 36
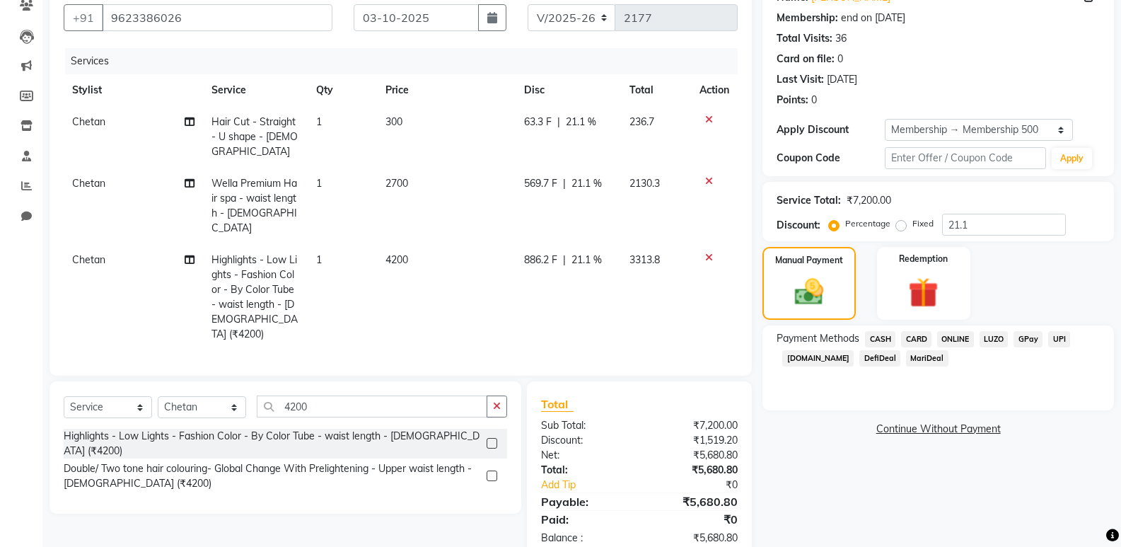
click at [958, 341] on span "ONLINE" at bounding box center [955, 339] width 37 height 16
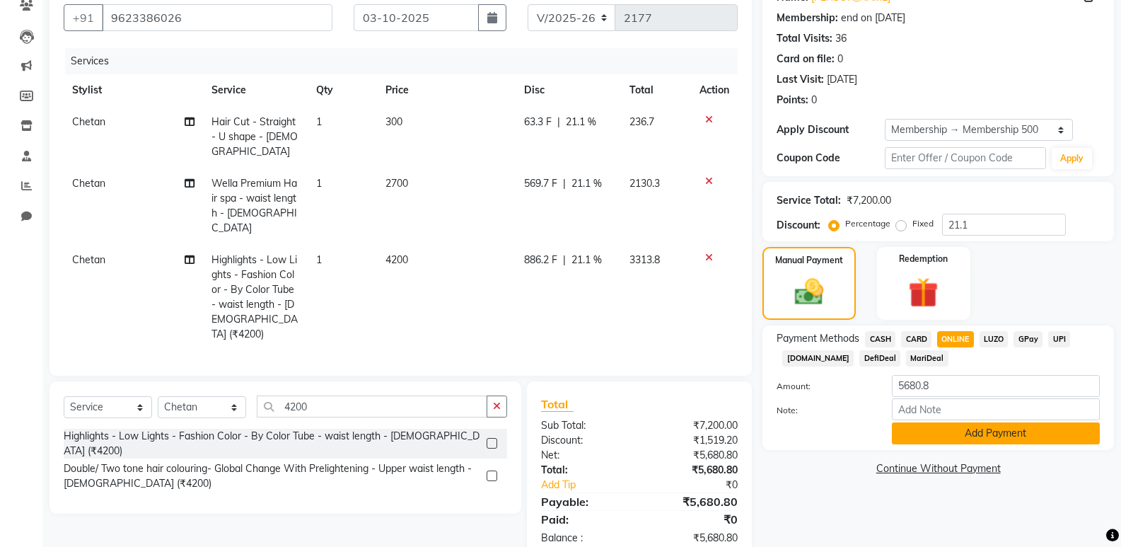
click at [969, 443] on button "Add Payment" at bounding box center [996, 433] width 208 height 22
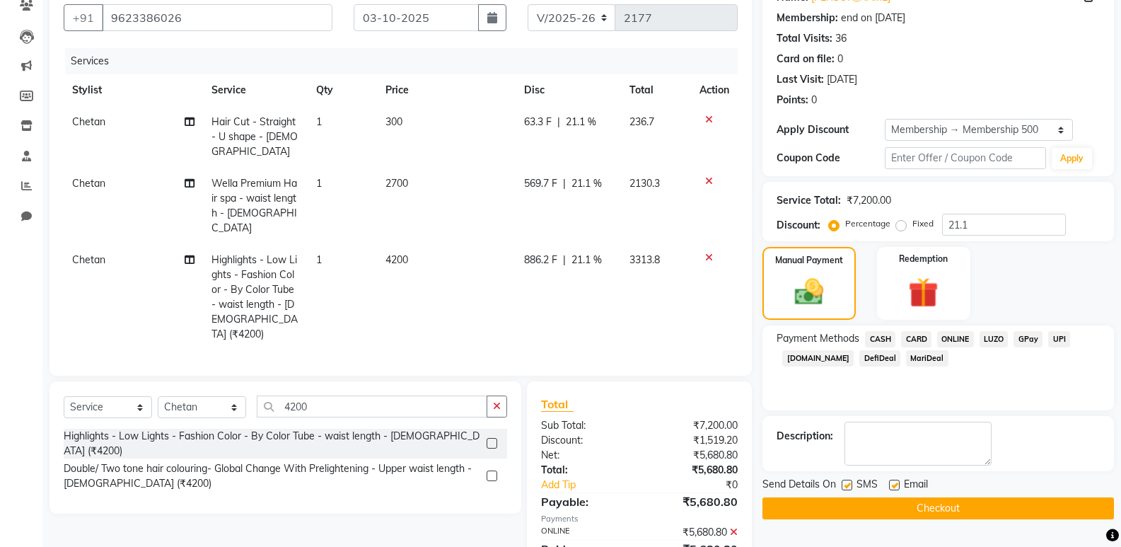
click at [962, 500] on button "Checkout" at bounding box center [937, 508] width 351 height 22
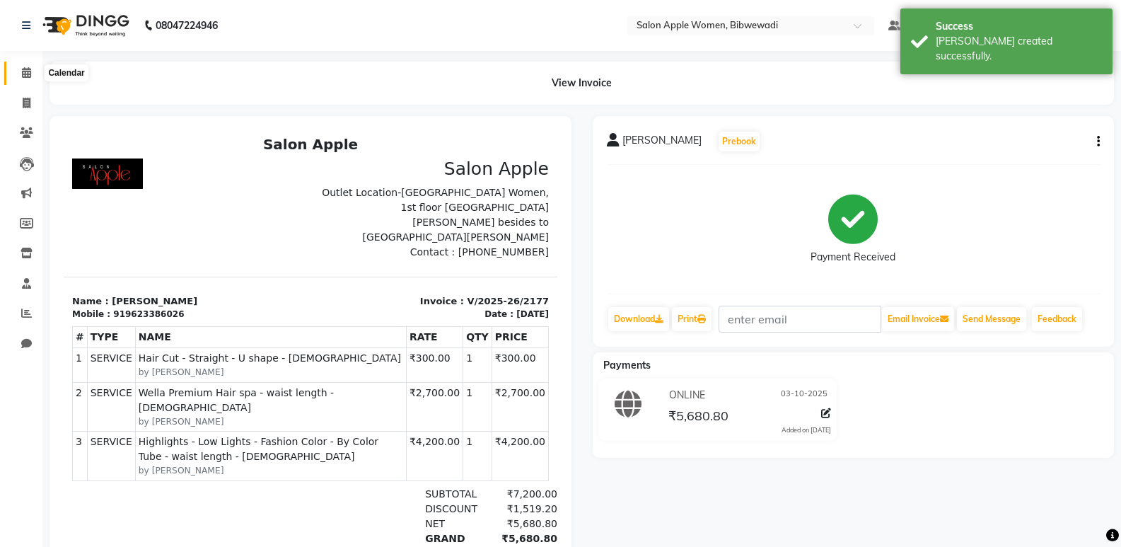
click at [22, 70] on icon at bounding box center [26, 72] width 9 height 11
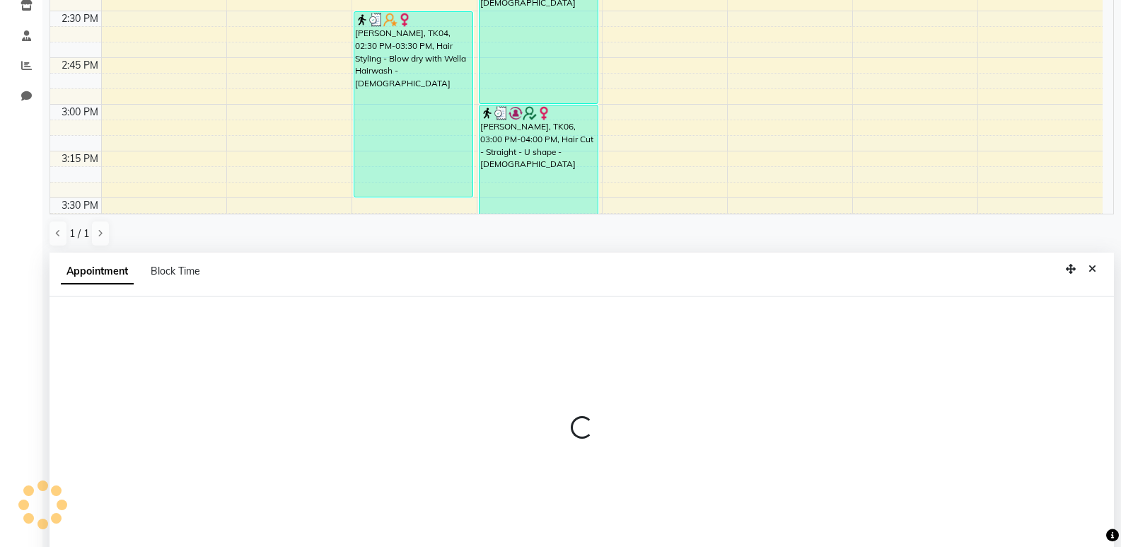
scroll to position [275, 0]
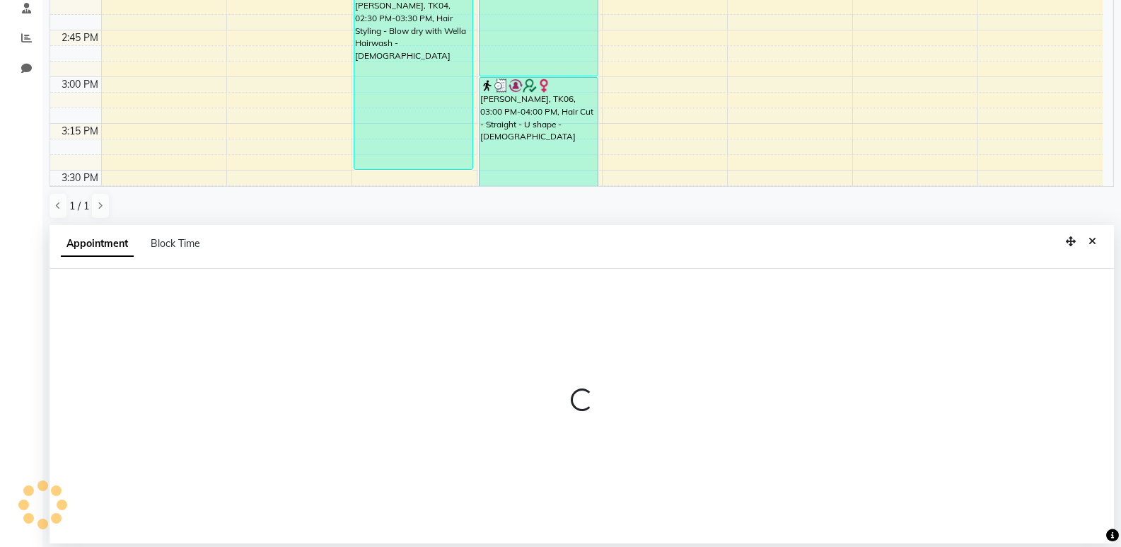
select select "33227"
select select "855"
select select "tentative"
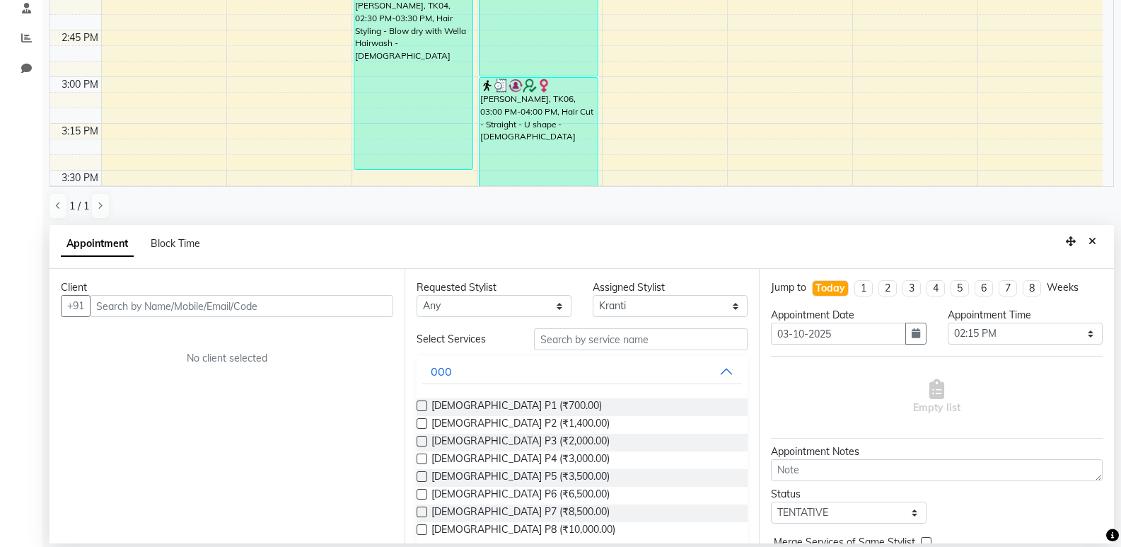
click at [301, 309] on input "text" at bounding box center [241, 306] width 303 height 22
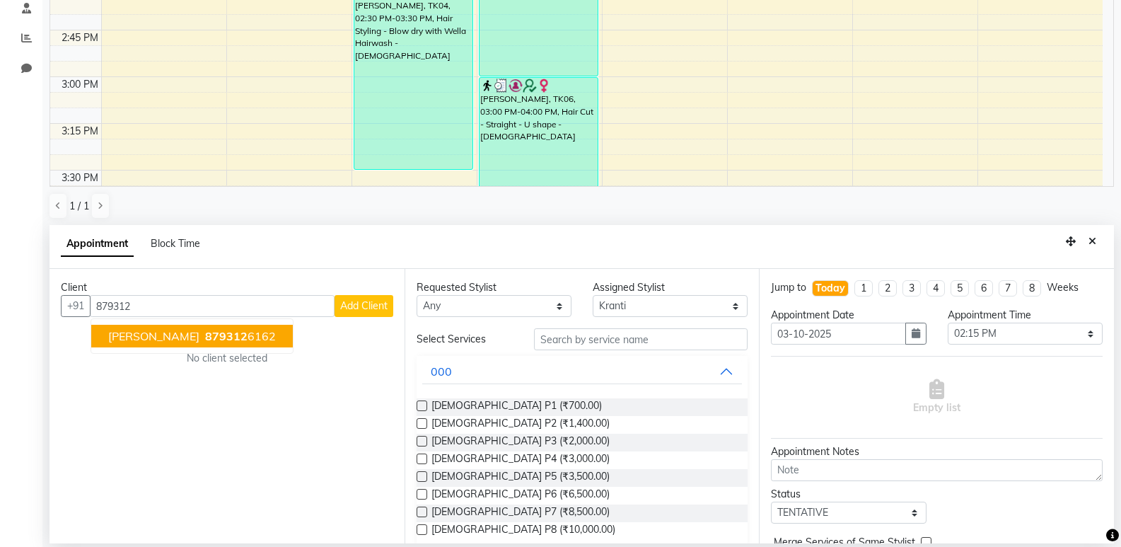
click at [150, 342] on span "[PERSON_NAME]" at bounding box center [153, 336] width 91 height 14
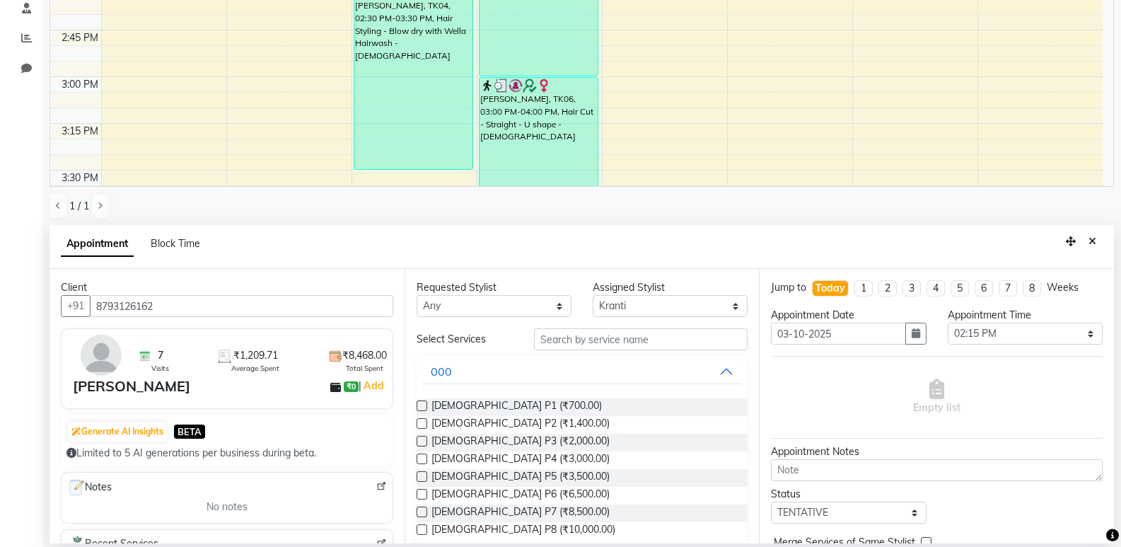
type input "8793126162"
click at [593, 337] on input "text" at bounding box center [641, 339] width 214 height 22
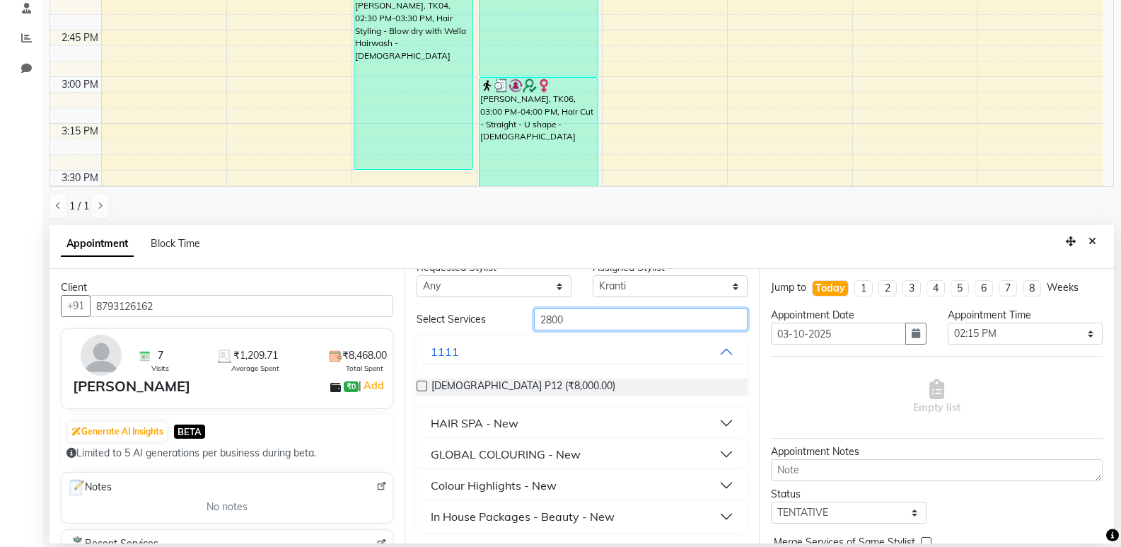
type input "2800"
click at [613, 508] on button "In House Packages - Beauty - New" at bounding box center [582, 515] width 320 height 25
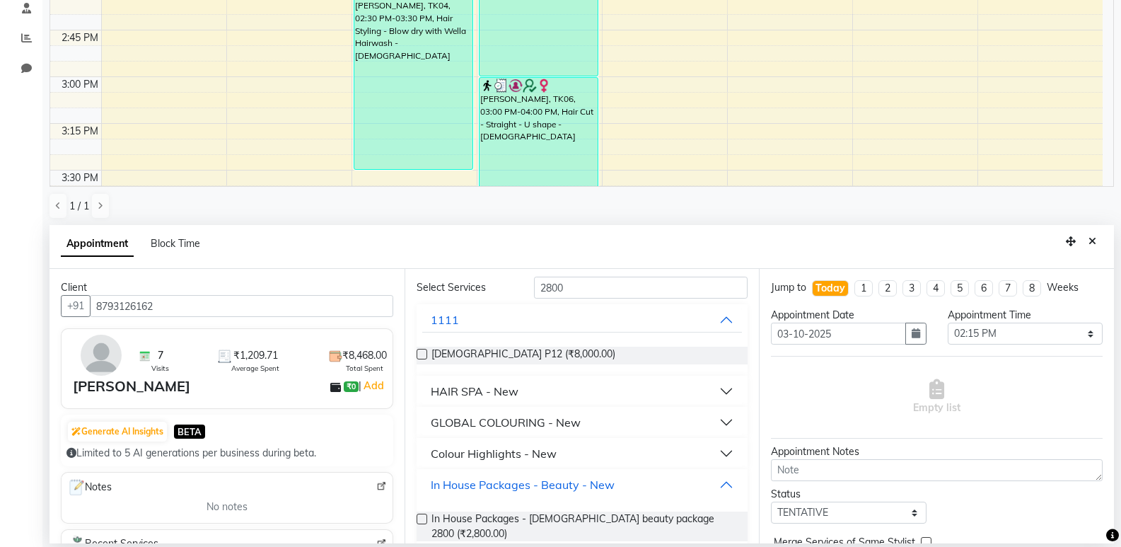
scroll to position [54, 0]
click at [613, 508] on div "In House Packages - [DEMOGRAPHIC_DATA] beauty package 2800 (₹2,800.00)" at bounding box center [583, 523] width 332 height 52
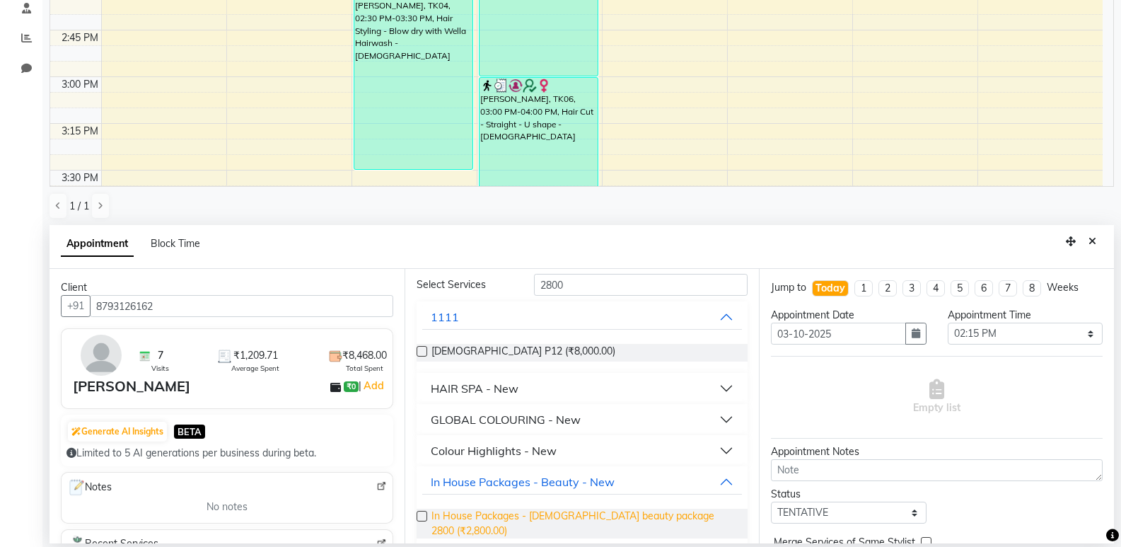
click at [613, 513] on span "In House Packages - [DEMOGRAPHIC_DATA] beauty package 2800 (₹2,800.00)" at bounding box center [583, 523] width 305 height 30
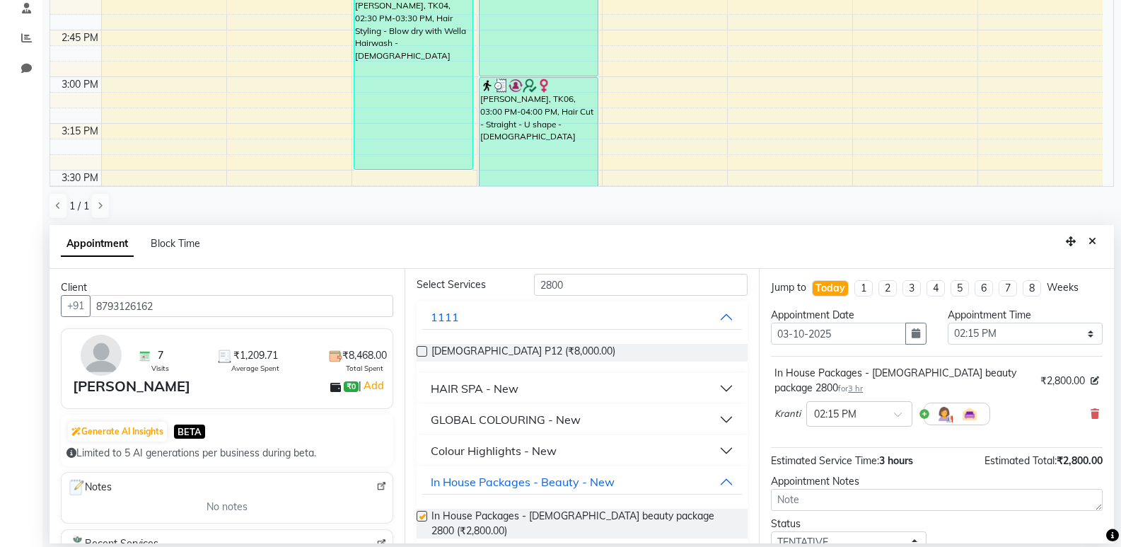
checkbox input "false"
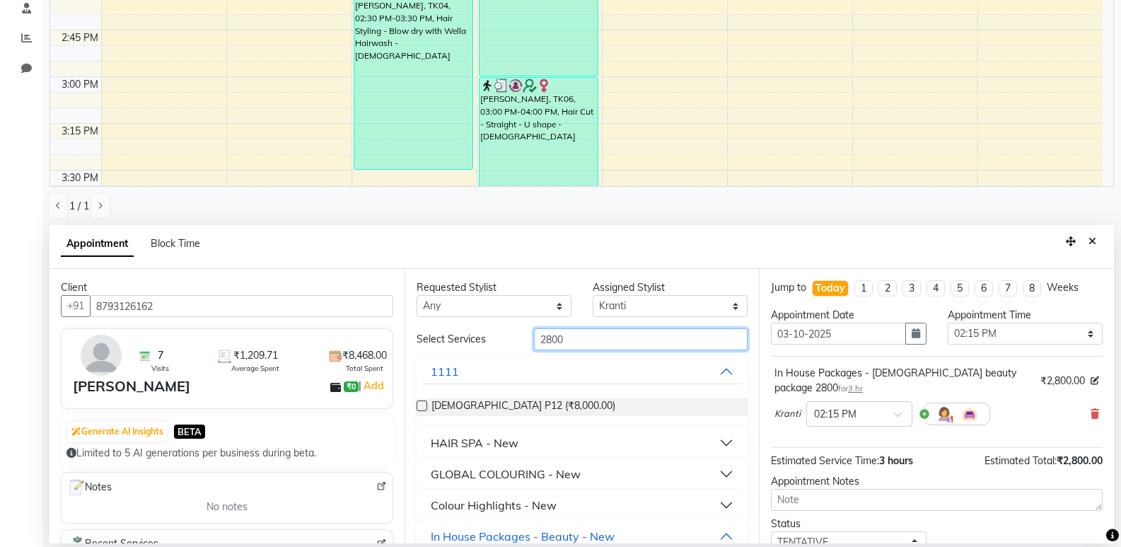
drag, startPoint x: 558, startPoint y: 334, endPoint x: 518, endPoint y: 319, distance: 42.5
click at [518, 319] on div "Requested Stylist Any [PERSON_NAME] Aruna Ashish Chetan Kranti [PERSON_NAME] [P…" at bounding box center [581, 406] width 355 height 274
type input "150"
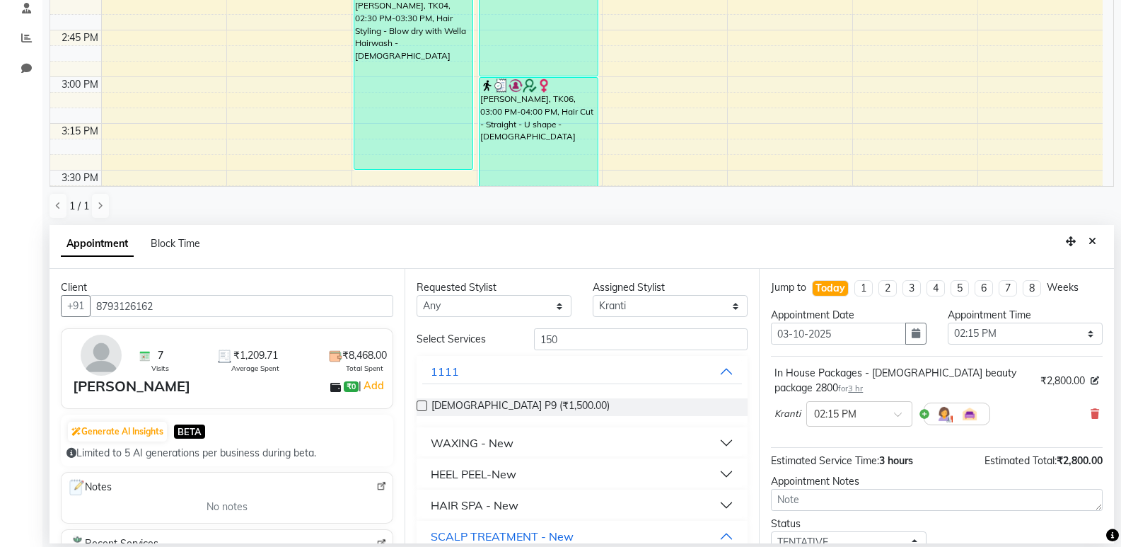
click at [533, 438] on button "WAXING - New" at bounding box center [582, 442] width 320 height 25
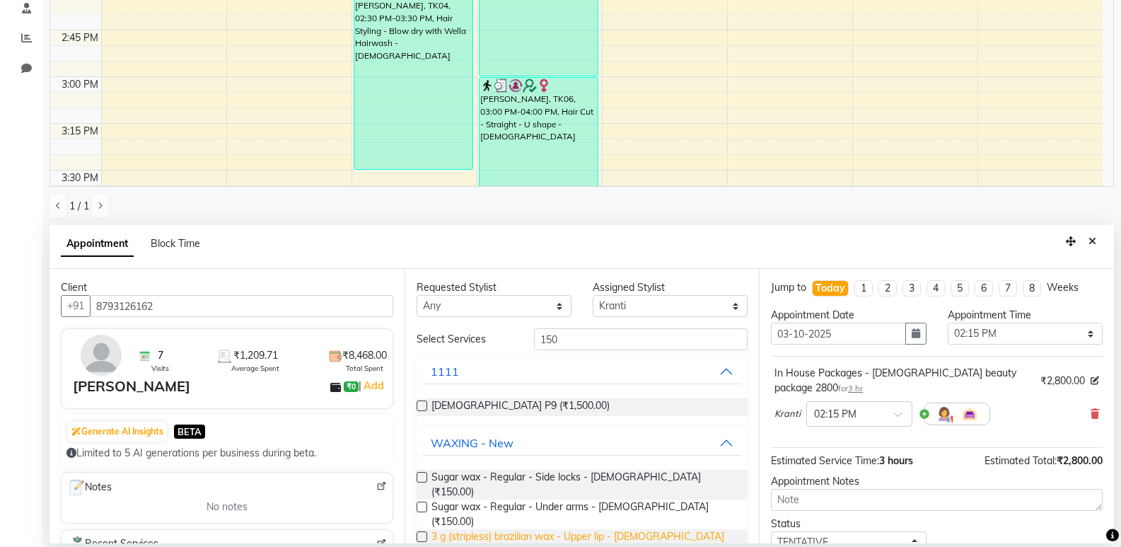
click at [554, 529] on span "3 g (stripless) brazilian wax - Upper lip - [DEMOGRAPHIC_DATA] (₹150.00)" at bounding box center [583, 544] width 305 height 30
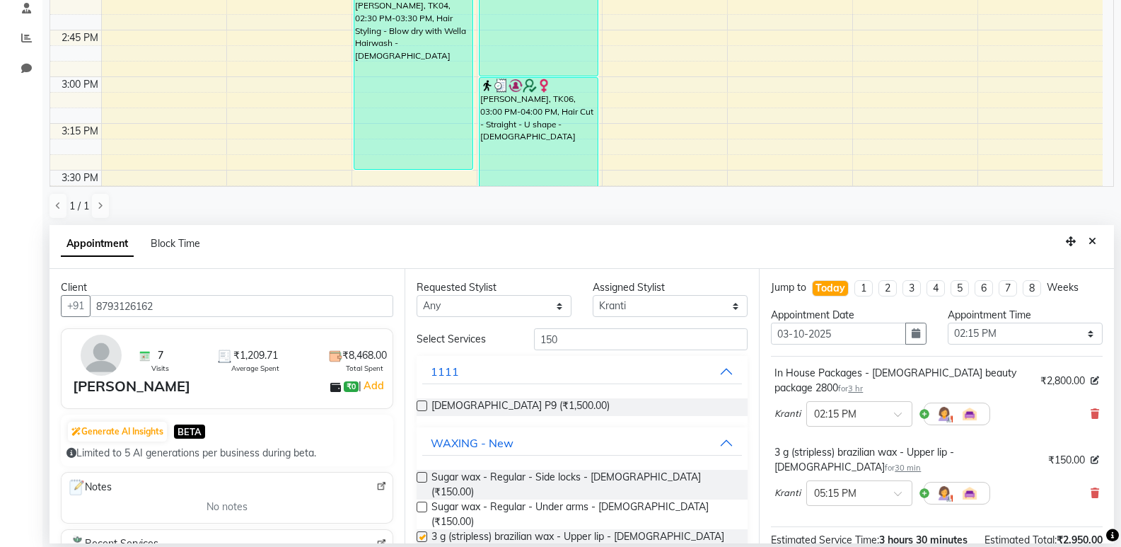
checkbox input "false"
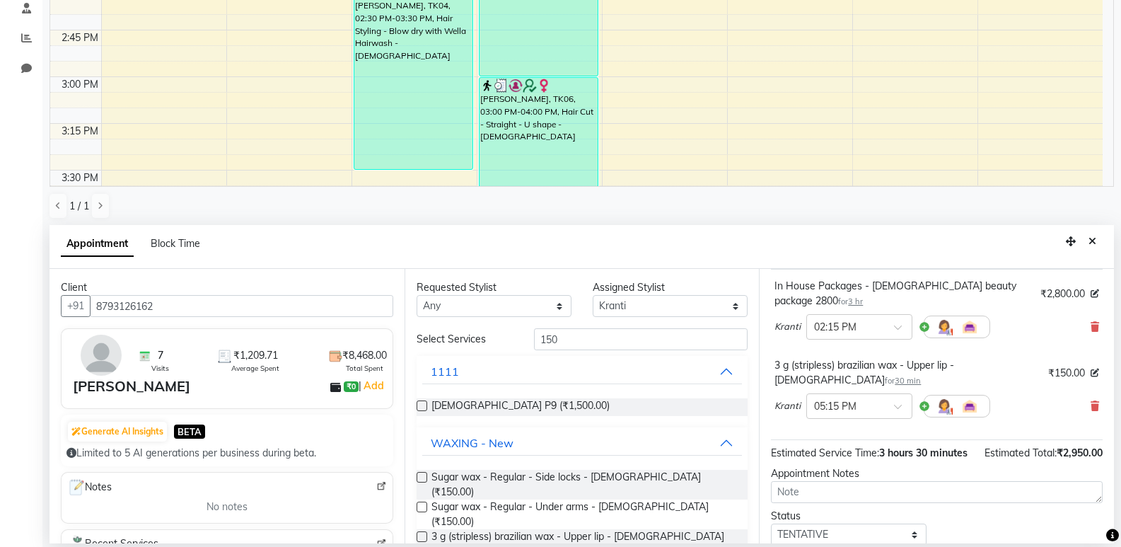
scroll to position [193, 0]
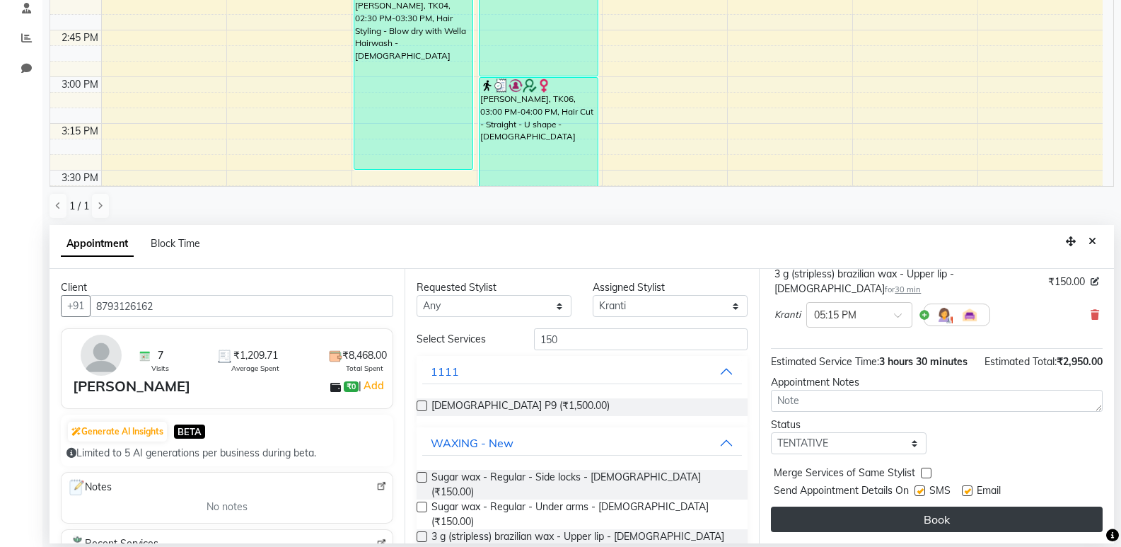
click at [883, 511] on button "Book" at bounding box center [937, 518] width 332 height 25
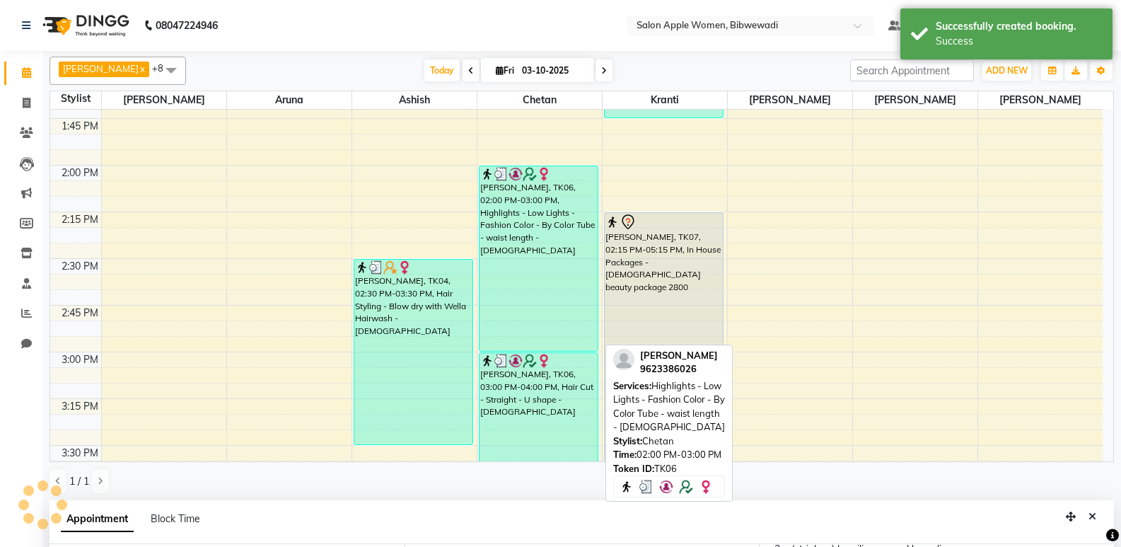
scroll to position [208, 0]
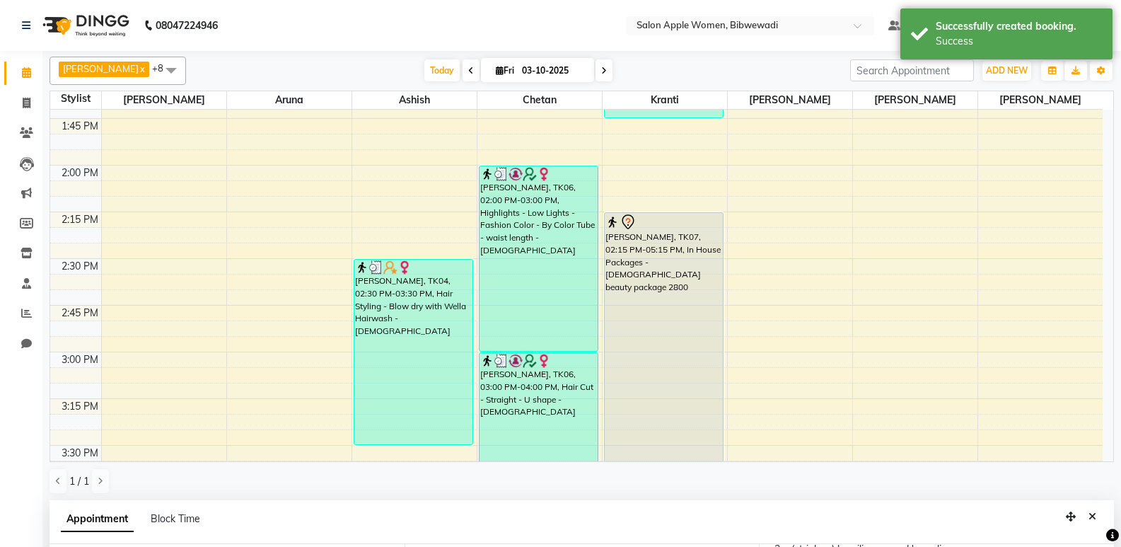
click at [677, 287] on div "[PERSON_NAME], TK07, 02:15 PM-05:15 PM, In House Packages - [DEMOGRAPHIC_DATA] …" at bounding box center [664, 492] width 119 height 558
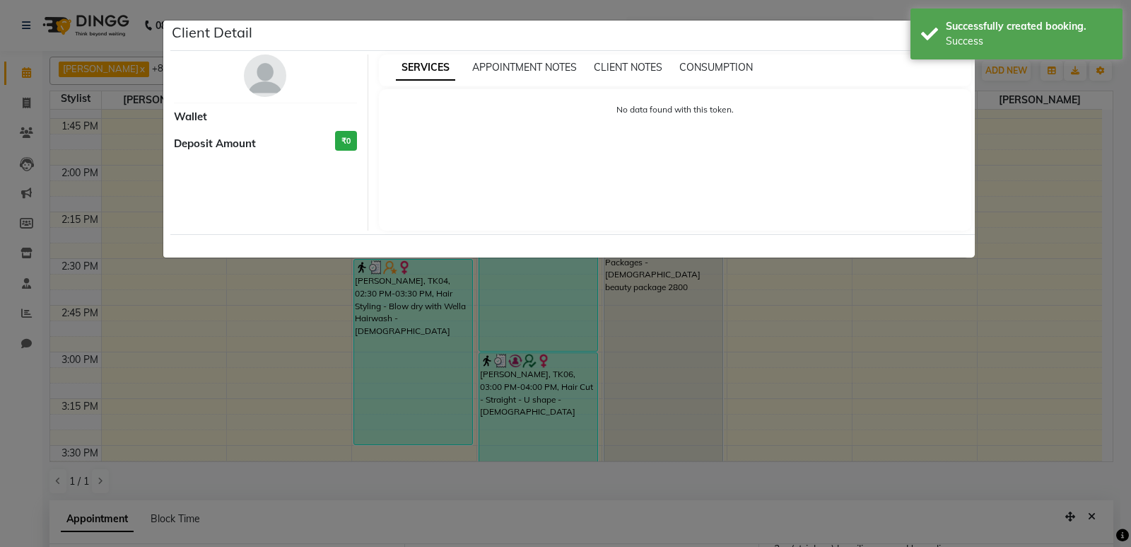
select select "7"
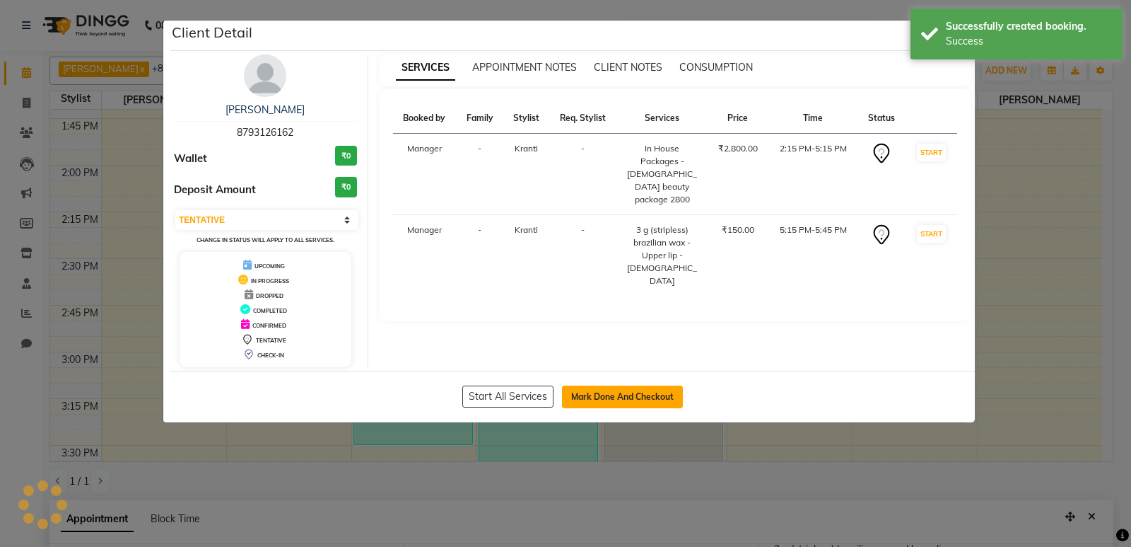
click at [622, 404] on button "Mark Done And Checkout" at bounding box center [622, 396] width 121 height 23
select select "service"
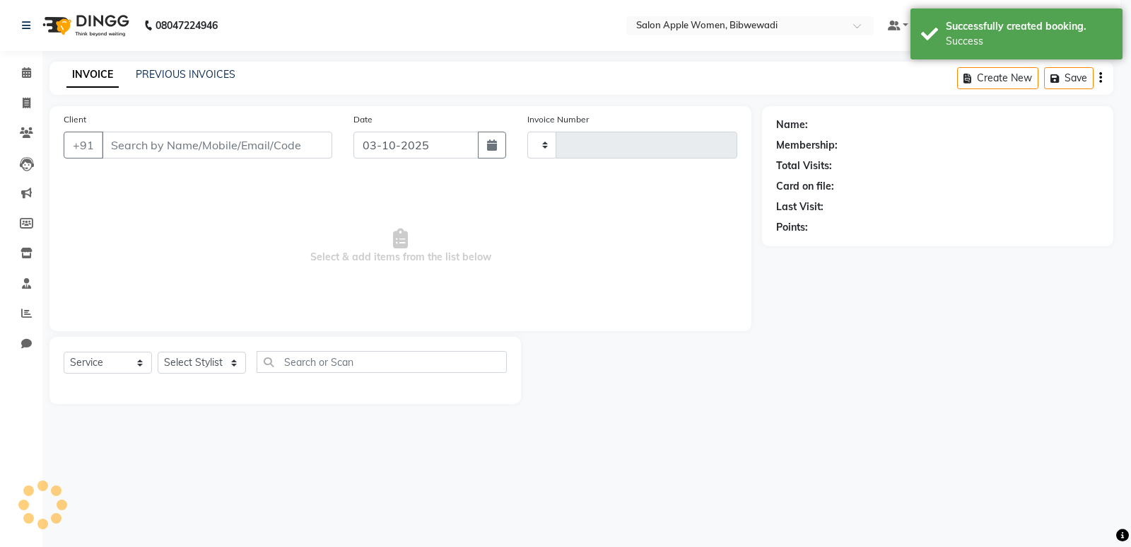
type input "2178"
select select "101"
type input "8793126162"
select select "33227"
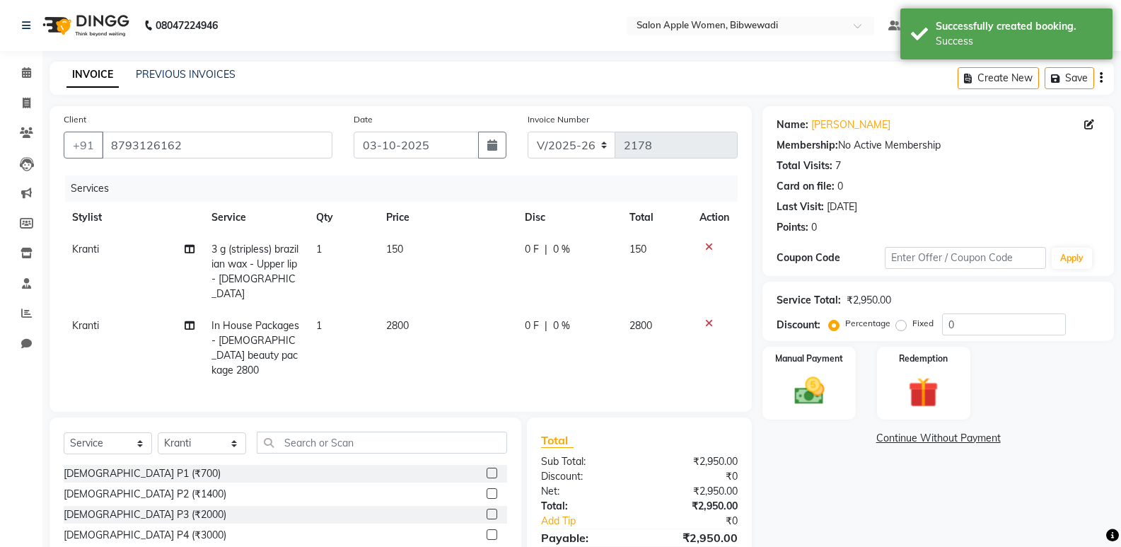
click at [555, 248] on span "0 %" at bounding box center [561, 249] width 17 height 15
select select "33227"
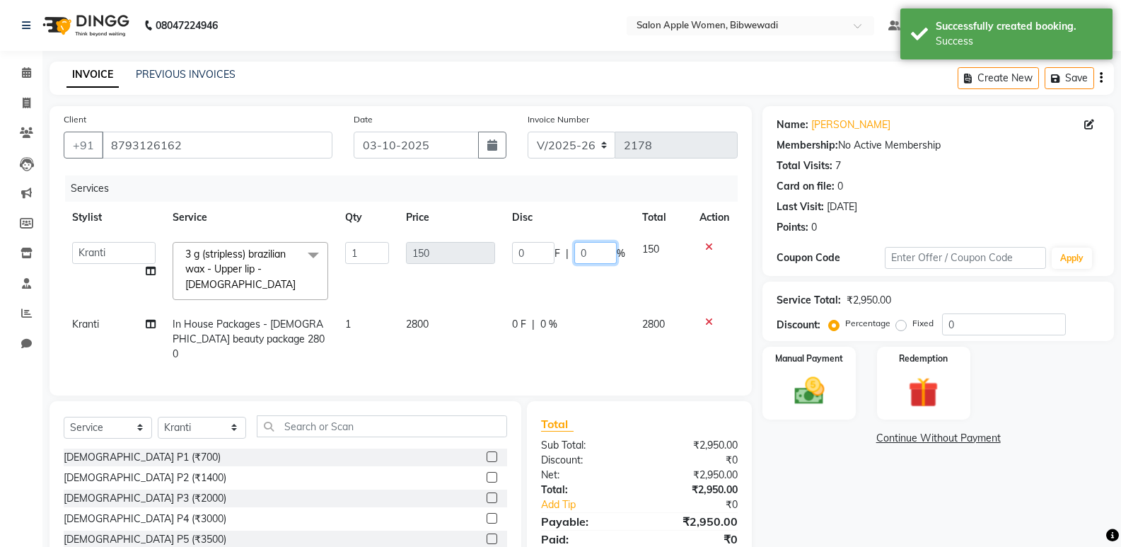
drag, startPoint x: 547, startPoint y: 245, endPoint x: 536, endPoint y: 237, distance: 13.2
click at [540, 240] on td "0 F | 0 %" at bounding box center [568, 270] width 130 height 75
type input "10"
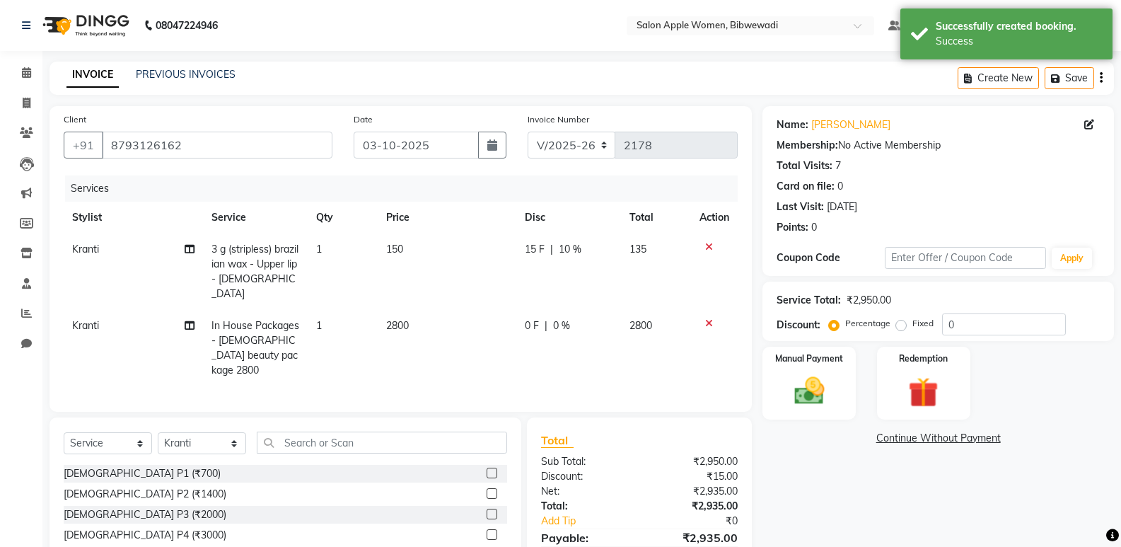
click at [626, 310] on tr "Kranti In House Packages - [DEMOGRAPHIC_DATA] beauty package 2800 1 2800 0 F | …" at bounding box center [401, 348] width 674 height 76
click at [836, 382] on div "Manual Payment" at bounding box center [809, 383] width 97 height 76
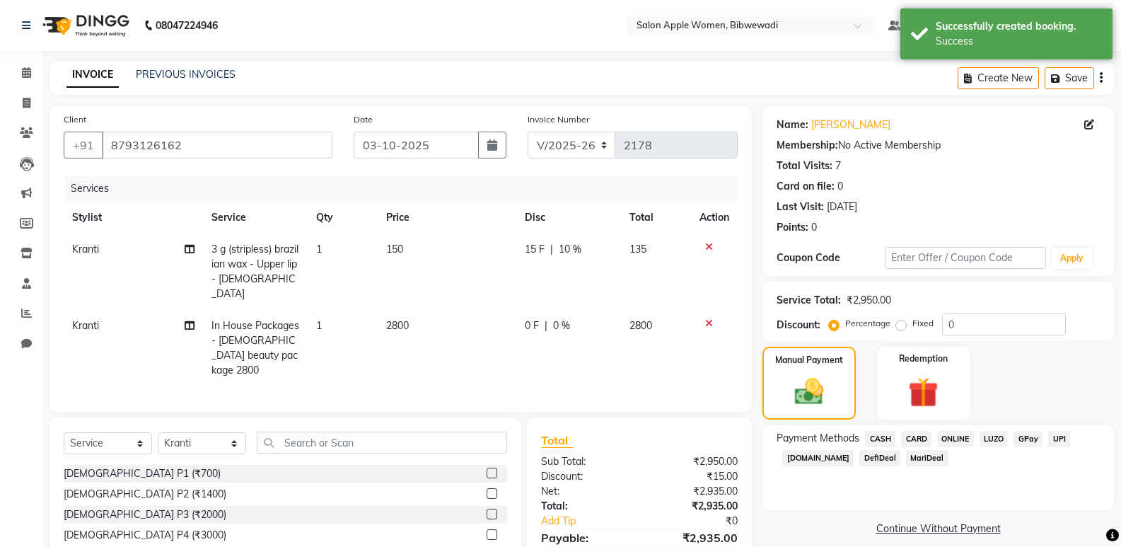
click at [960, 431] on span "ONLINE" at bounding box center [955, 439] width 37 height 16
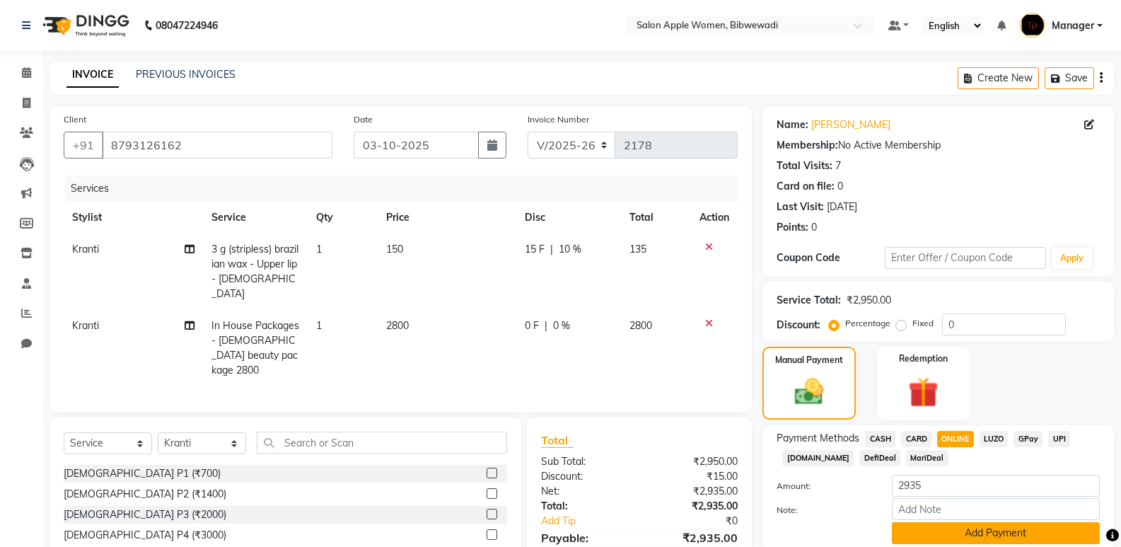
click at [955, 525] on button "Add Payment" at bounding box center [996, 533] width 208 height 22
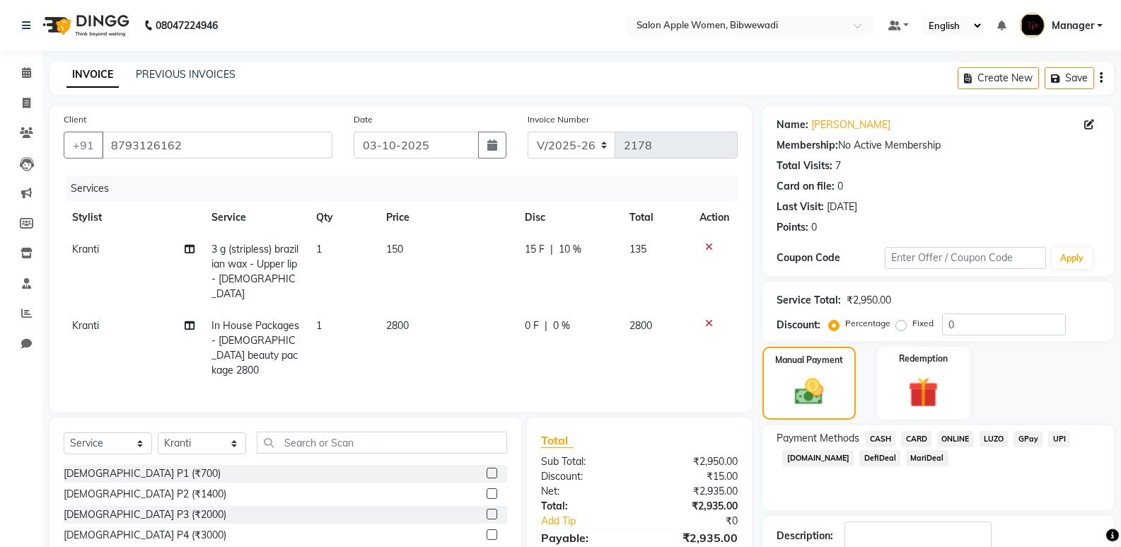
scroll to position [71, 0]
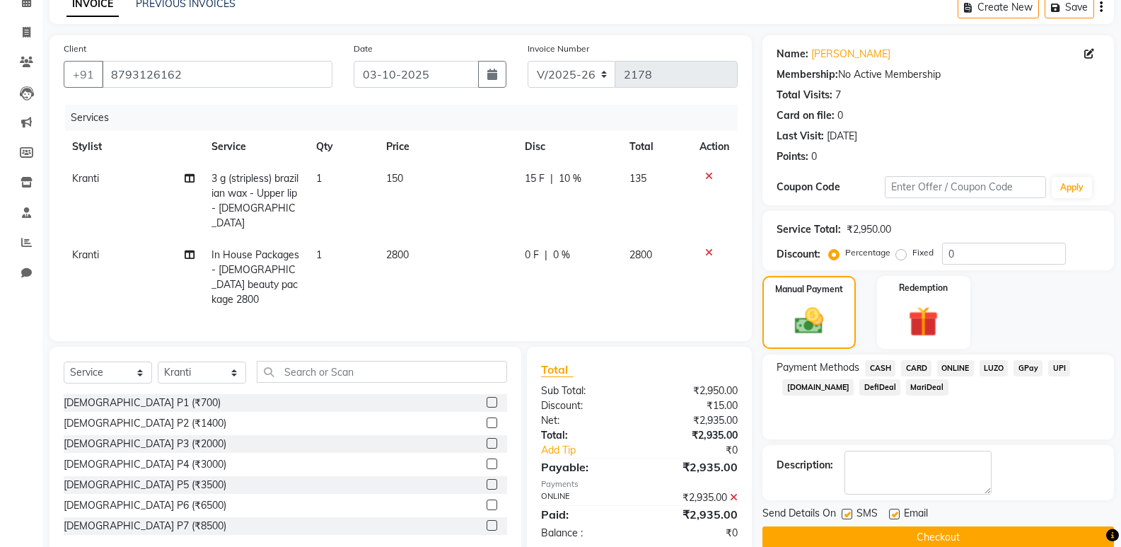
drag, startPoint x: 946, startPoint y: 532, endPoint x: 848, endPoint y: 292, distance: 259.1
click at [945, 532] on button "Checkout" at bounding box center [937, 537] width 351 height 22
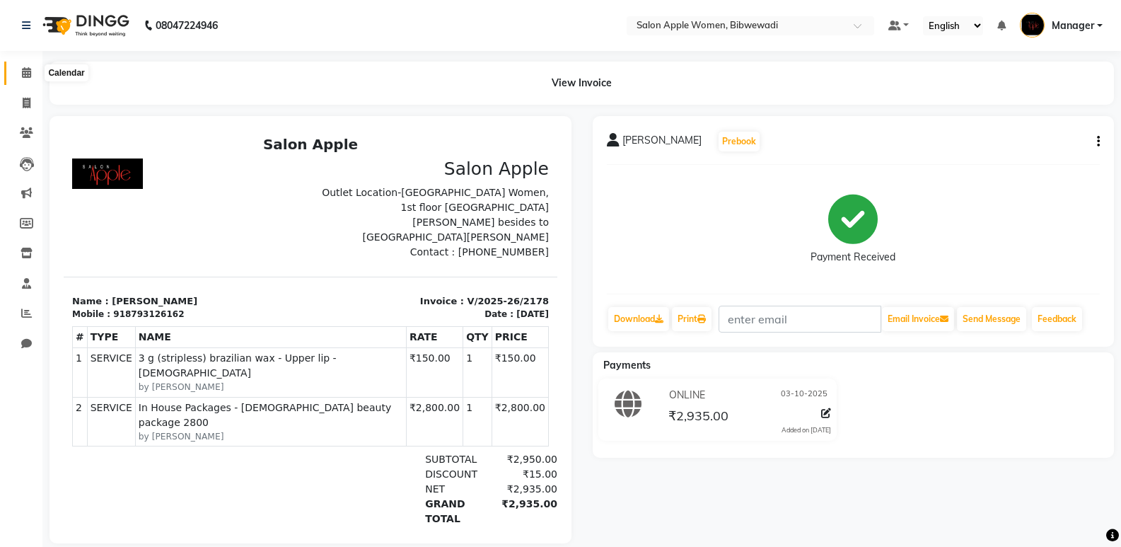
click at [33, 68] on span at bounding box center [26, 73] width 25 height 16
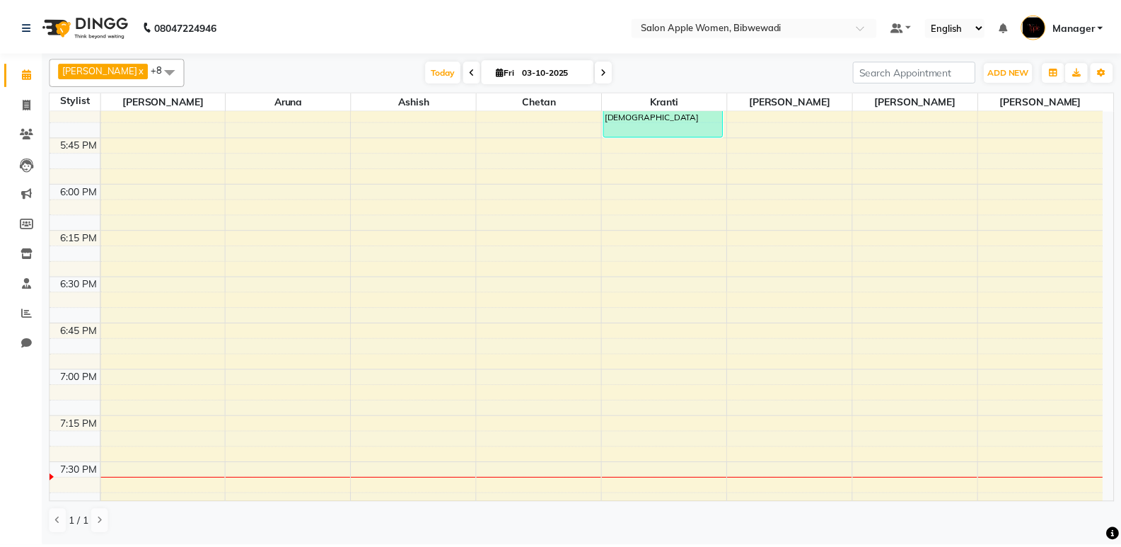
scroll to position [1909, 0]
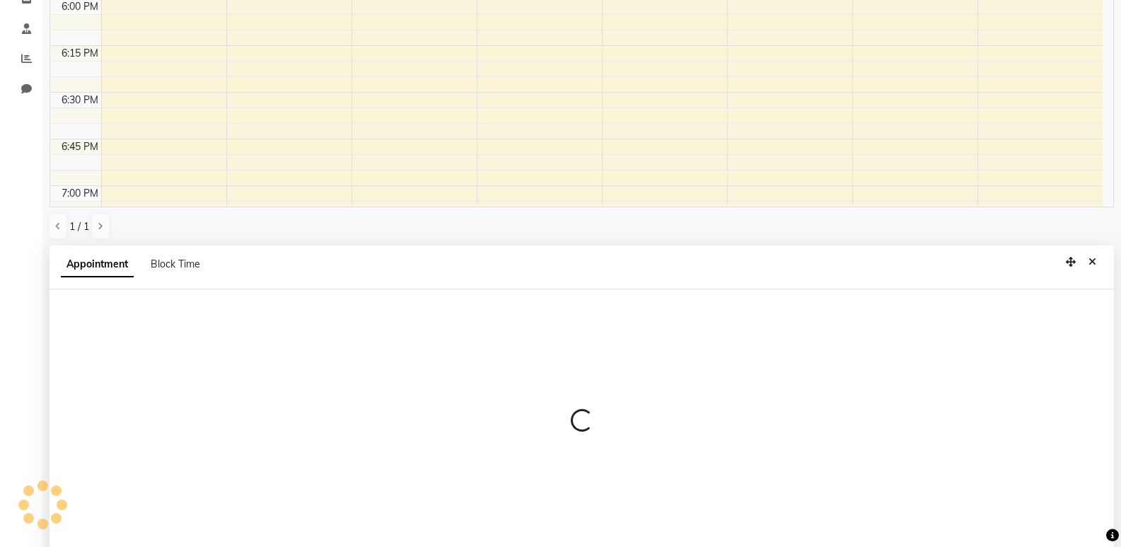
select select "11608"
select select "1080"
select select "tentative"
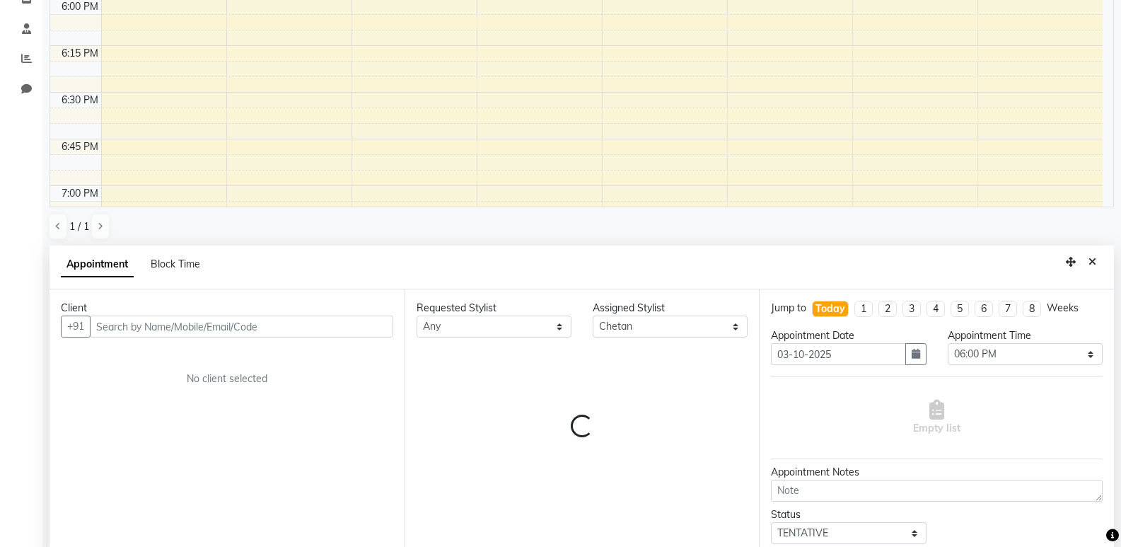
scroll to position [275, 0]
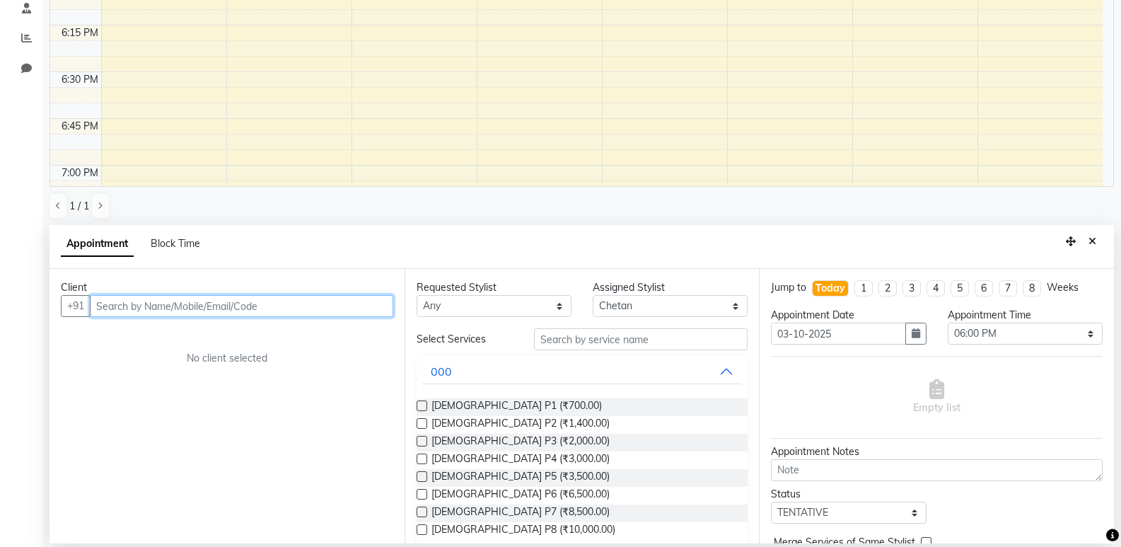
click at [223, 303] on input "text" at bounding box center [241, 306] width 303 height 22
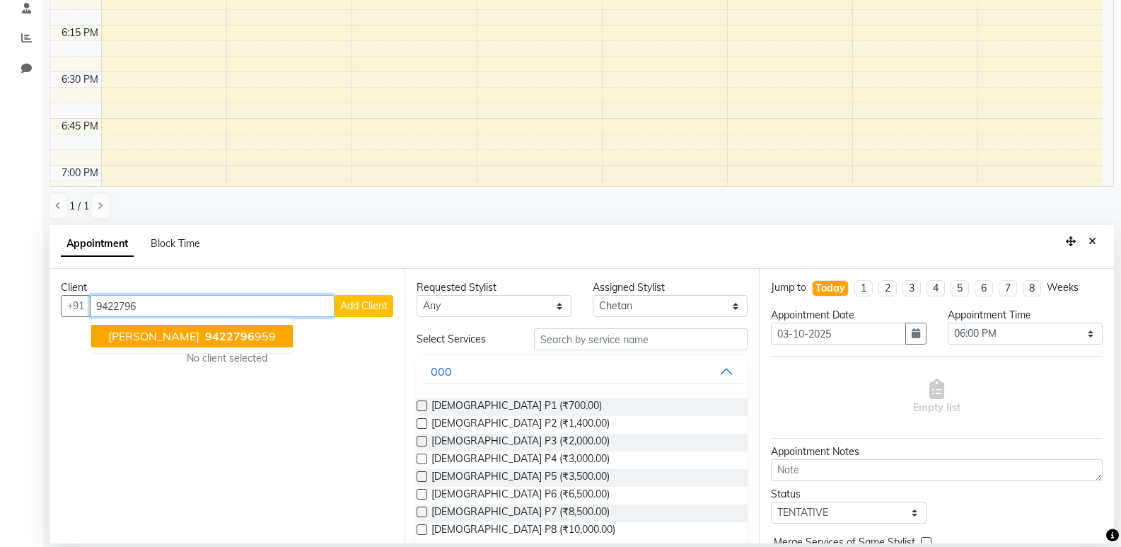
click at [178, 334] on span "[PERSON_NAME]" at bounding box center [153, 336] width 91 height 14
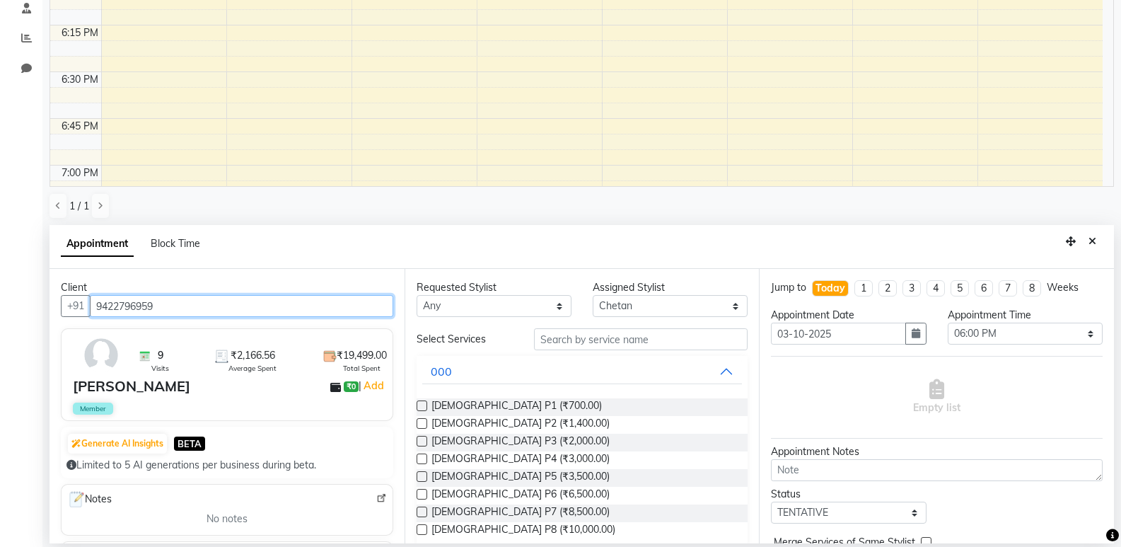
type input "9422796959"
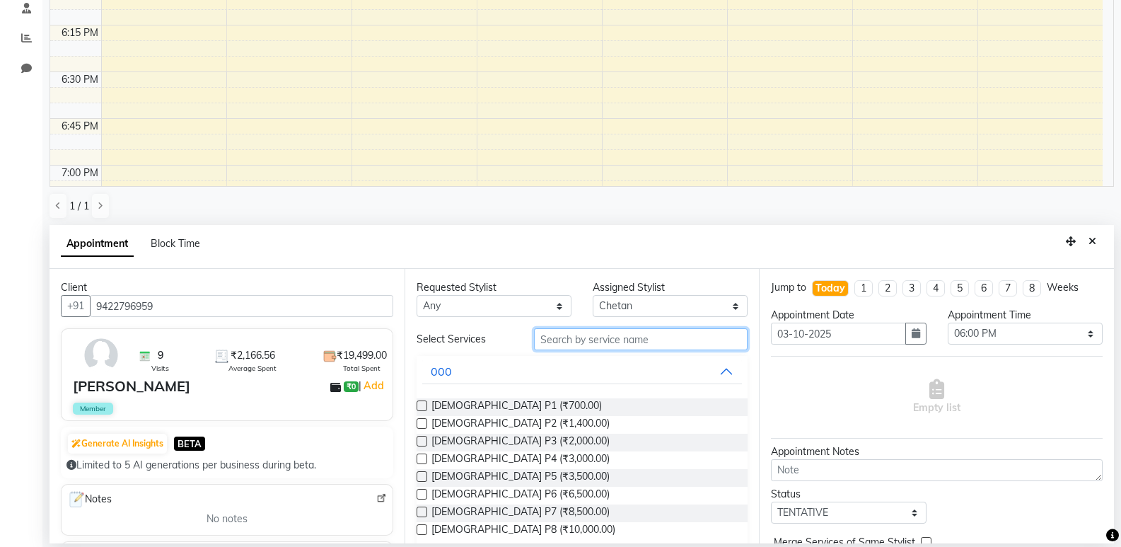
click at [540, 349] on input "text" at bounding box center [641, 339] width 214 height 22
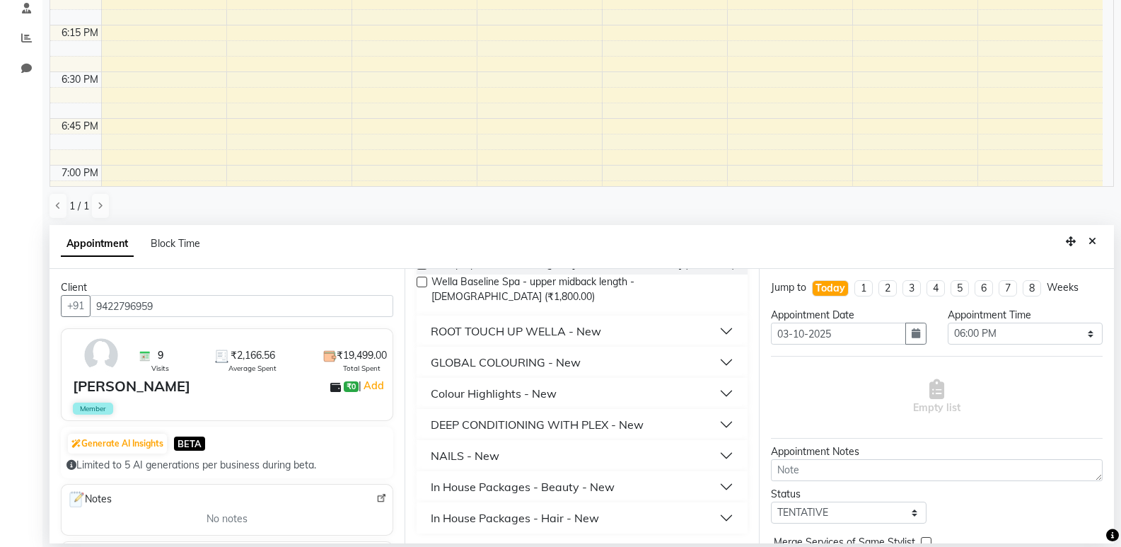
scroll to position [143, 0]
type input "1800"
click at [523, 324] on div "ROOT TOUCH UP WELLA - New" at bounding box center [516, 329] width 170 height 17
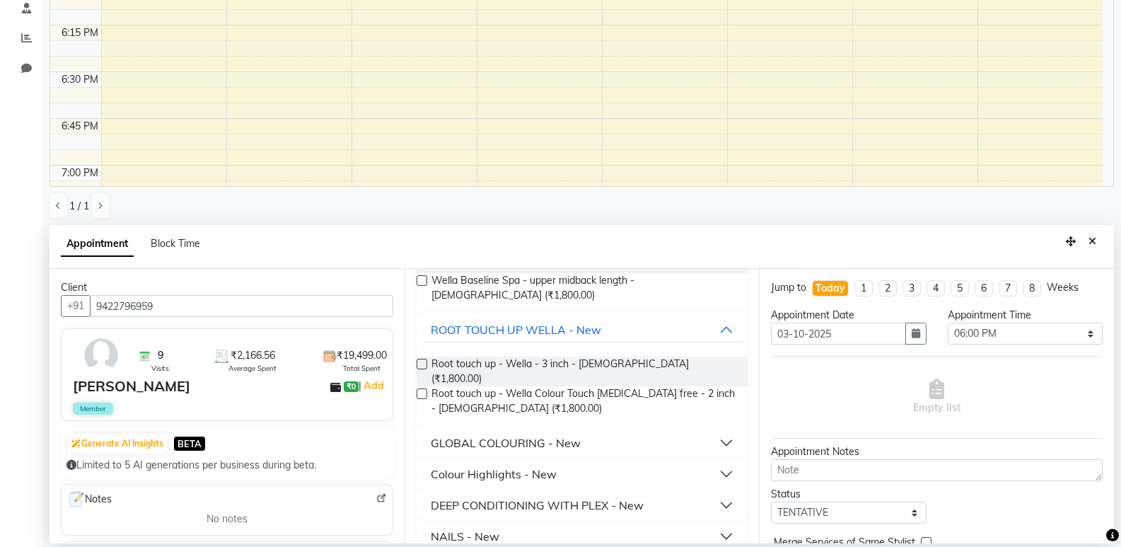
click at [425, 388] on label at bounding box center [422, 393] width 11 height 11
click at [425, 390] on input "checkbox" at bounding box center [421, 394] width 9 height 9
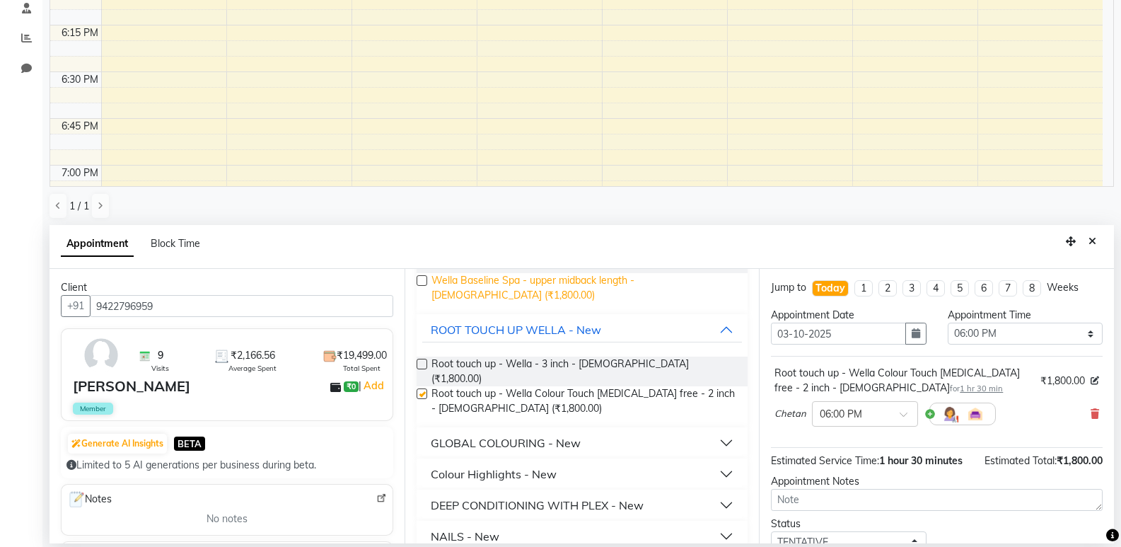
scroll to position [93, 0]
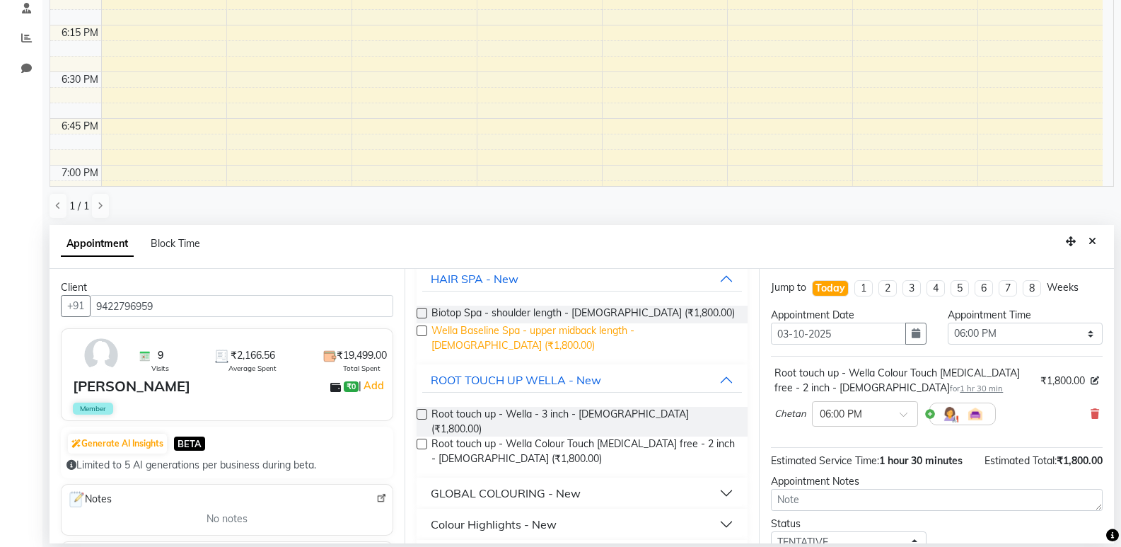
checkbox input "false"
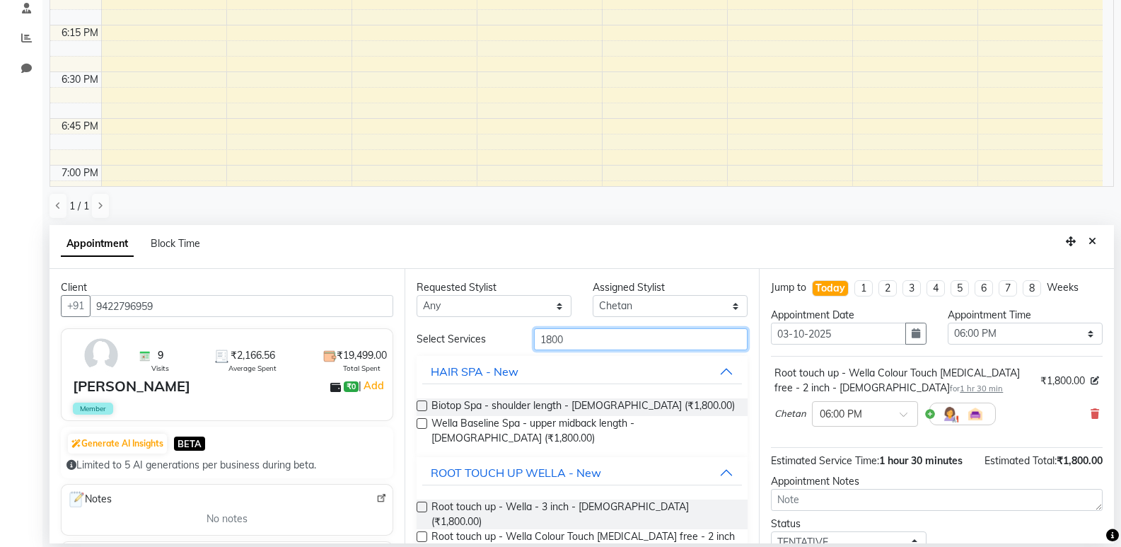
drag, startPoint x: 530, startPoint y: 348, endPoint x: 486, endPoint y: 349, distance: 43.8
click at [486, 349] on div "Select Services 1800" at bounding box center [582, 339] width 353 height 22
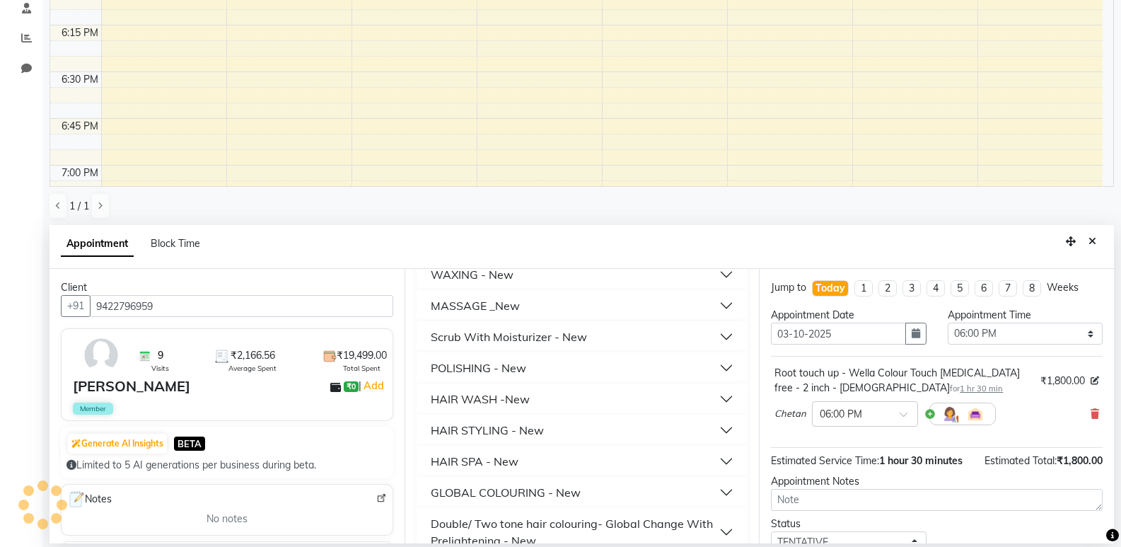
scroll to position [400, 0]
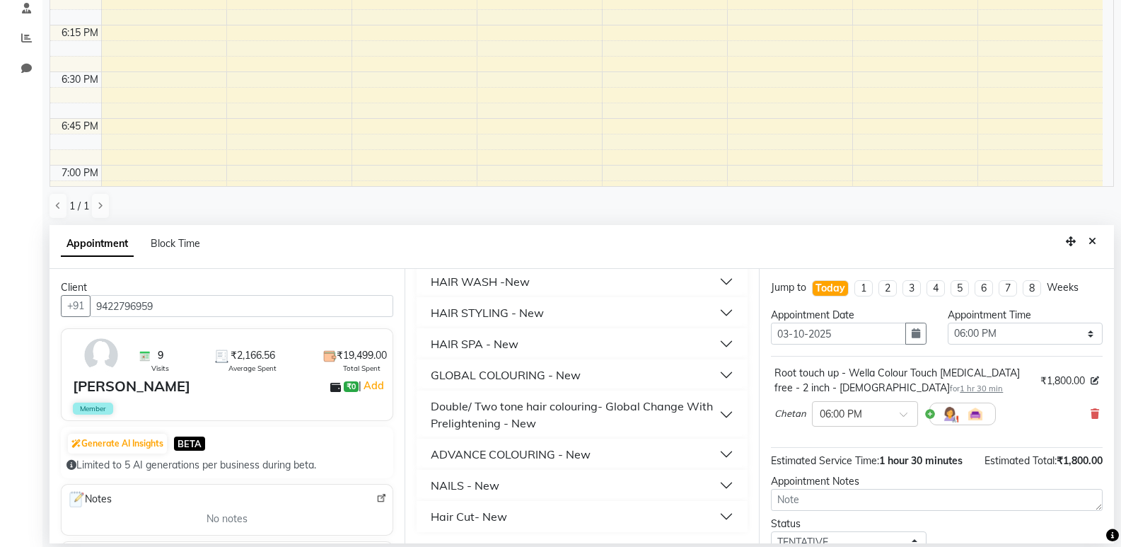
type input "300"
click at [496, 513] on div "Hair Cut- New" at bounding box center [469, 516] width 76 height 17
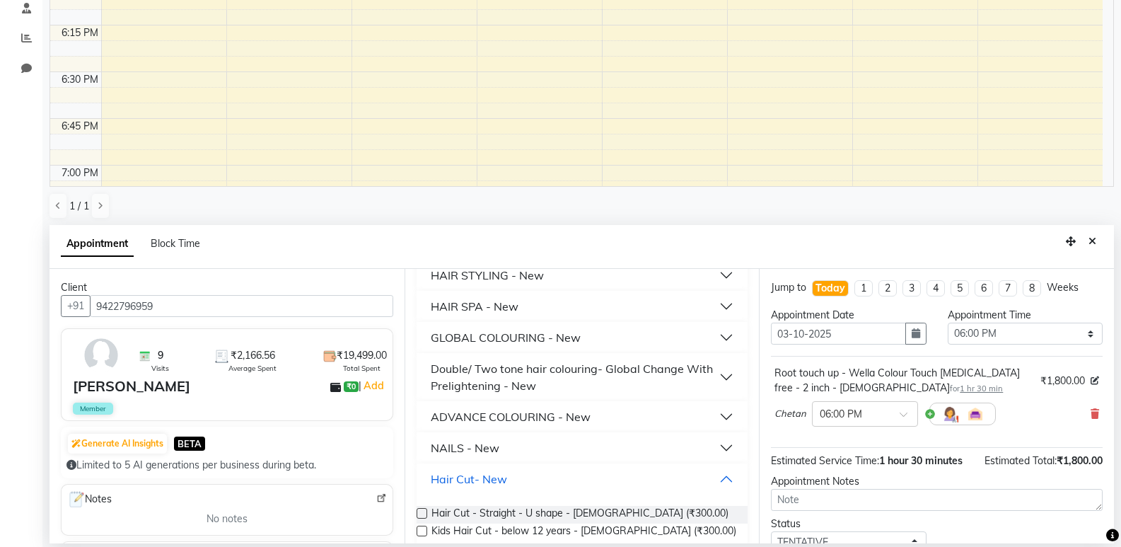
scroll to position [438, 0]
click at [496, 513] on span "Hair Cut - Straight - U shape - [DEMOGRAPHIC_DATA] (₹300.00)" at bounding box center [579, 514] width 297 height 18
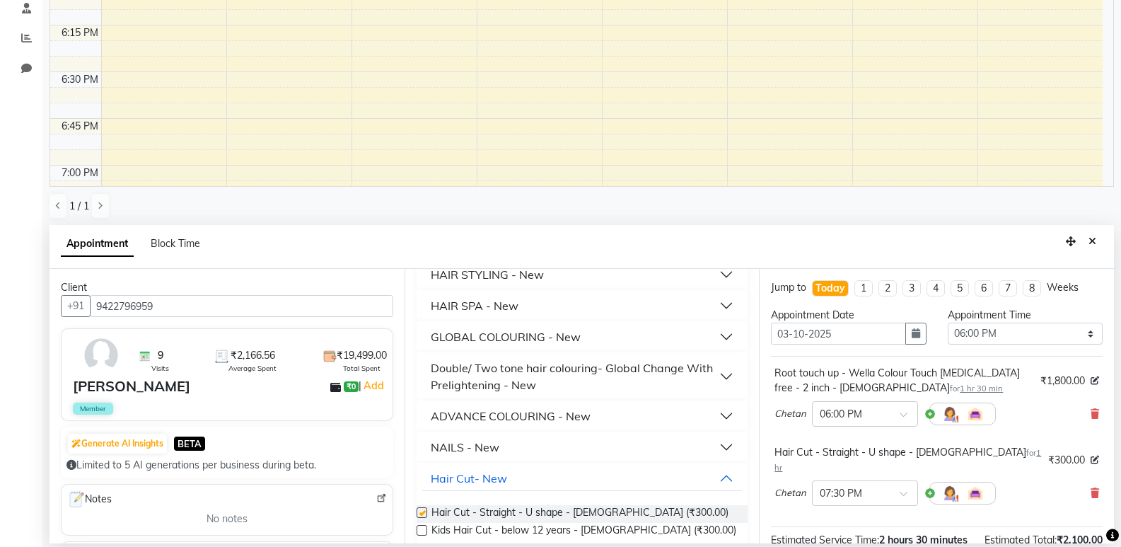
checkbox input "false"
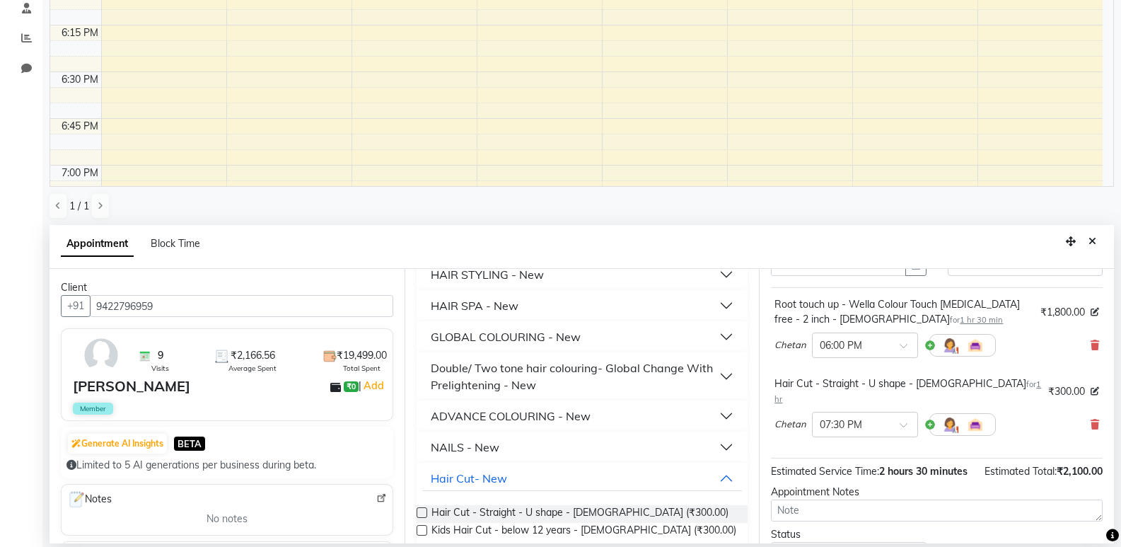
scroll to position [178, 0]
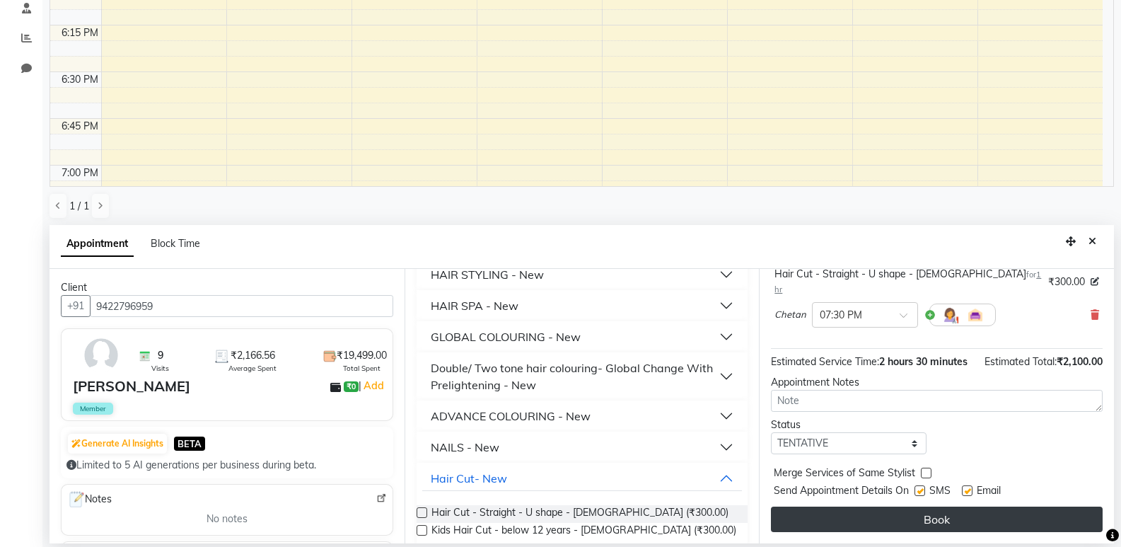
click at [912, 517] on button "Book" at bounding box center [937, 518] width 332 height 25
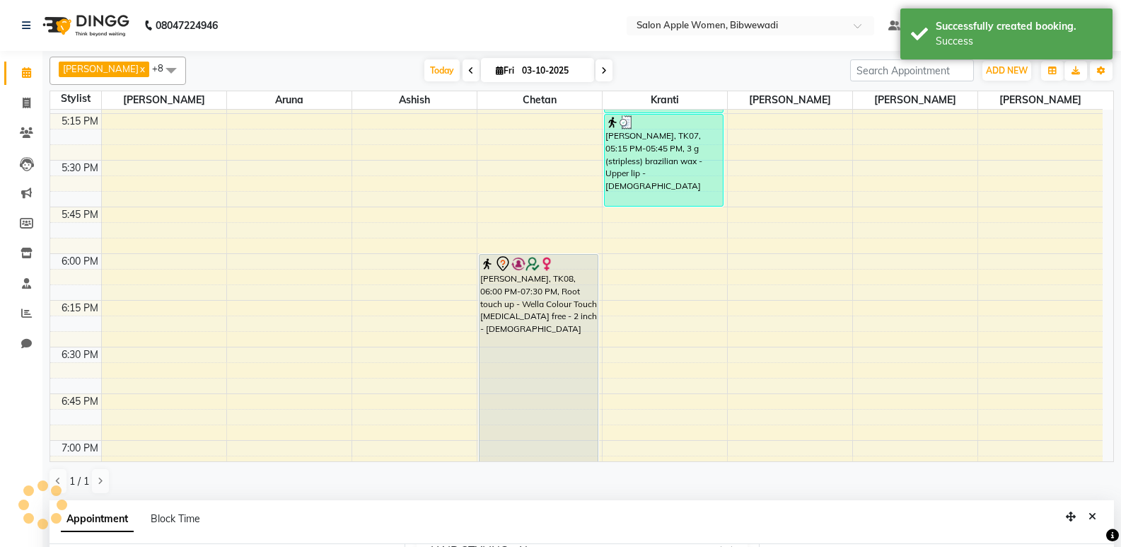
scroll to position [193, 0]
click at [550, 316] on div "[PERSON_NAME], TK08, 06:00 PM-07:30 PM, Root touch up - Wella Colour Touch [MED…" at bounding box center [538, 394] width 119 height 278
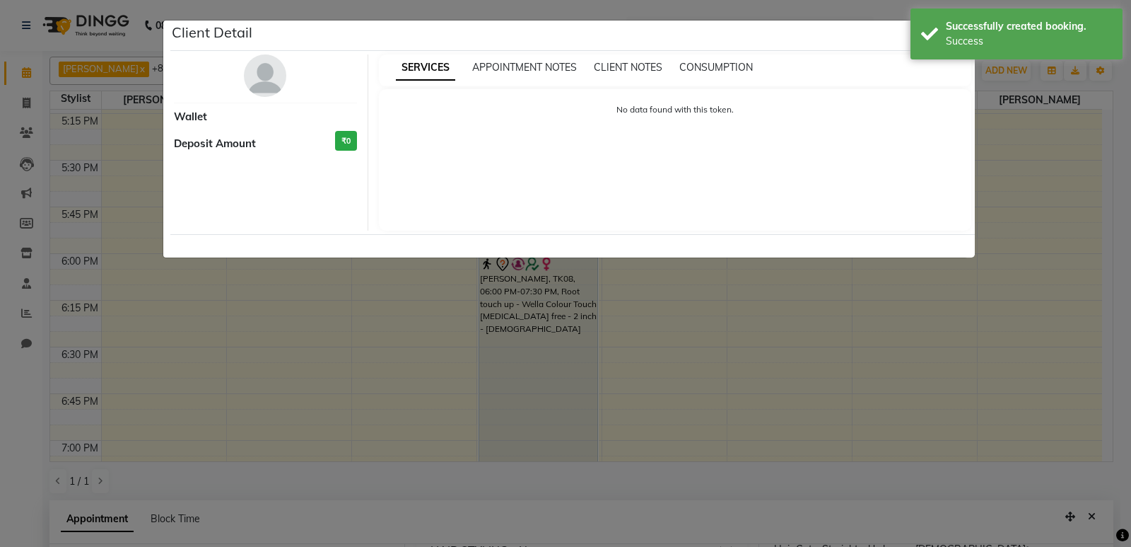
select select "7"
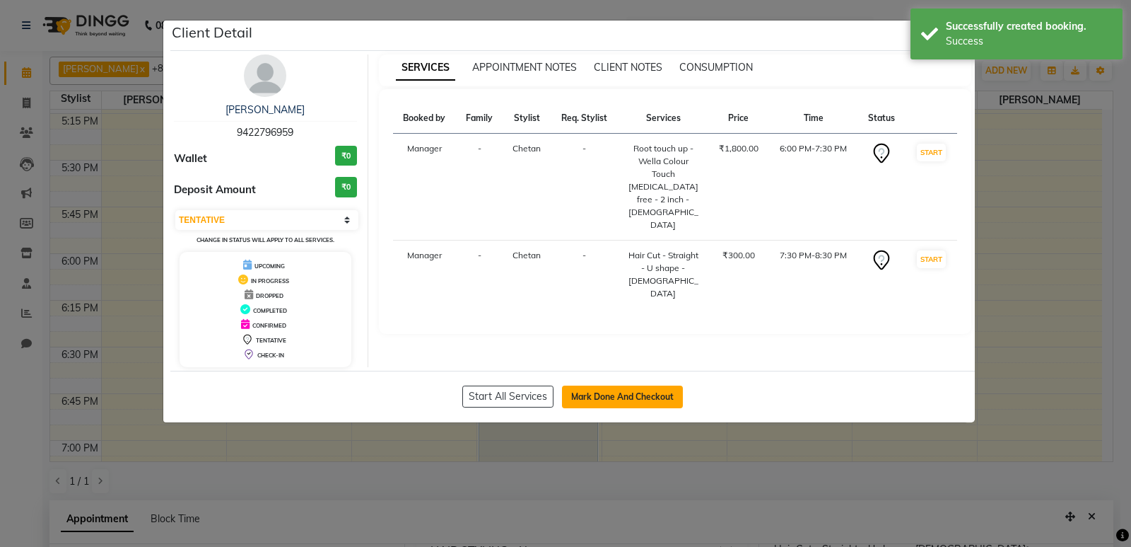
click at [591, 397] on button "Mark Done And Checkout" at bounding box center [622, 396] width 121 height 23
select select "101"
select select "service"
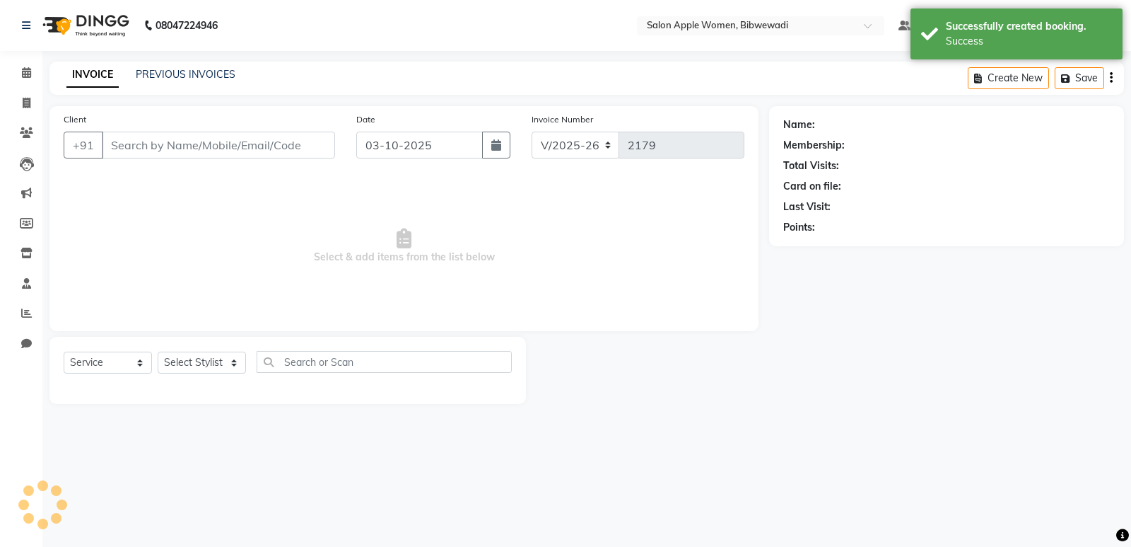
type input "9422796959"
select select "11608"
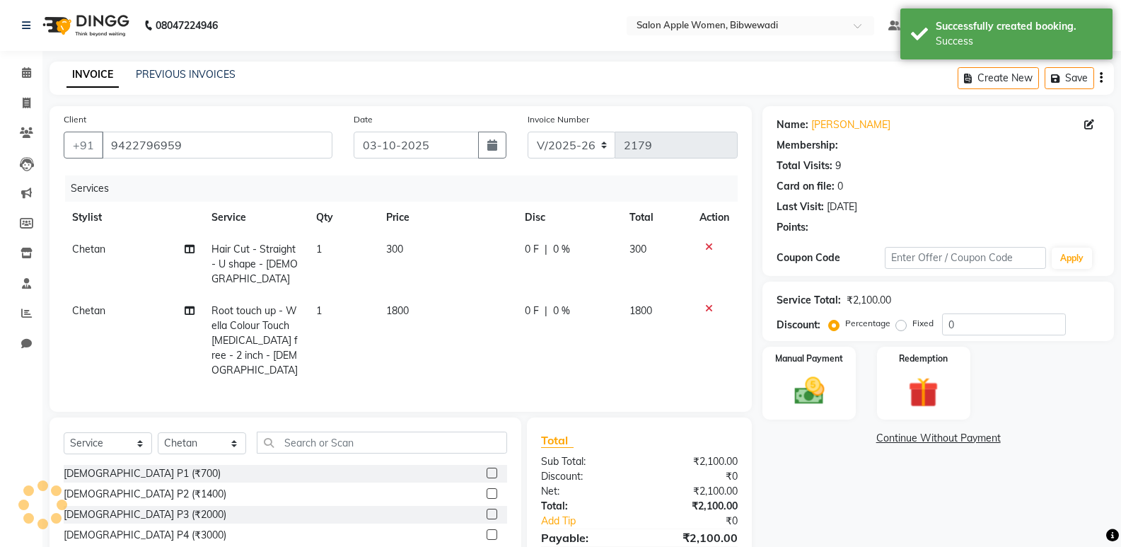
type input "10"
select select "1: Object"
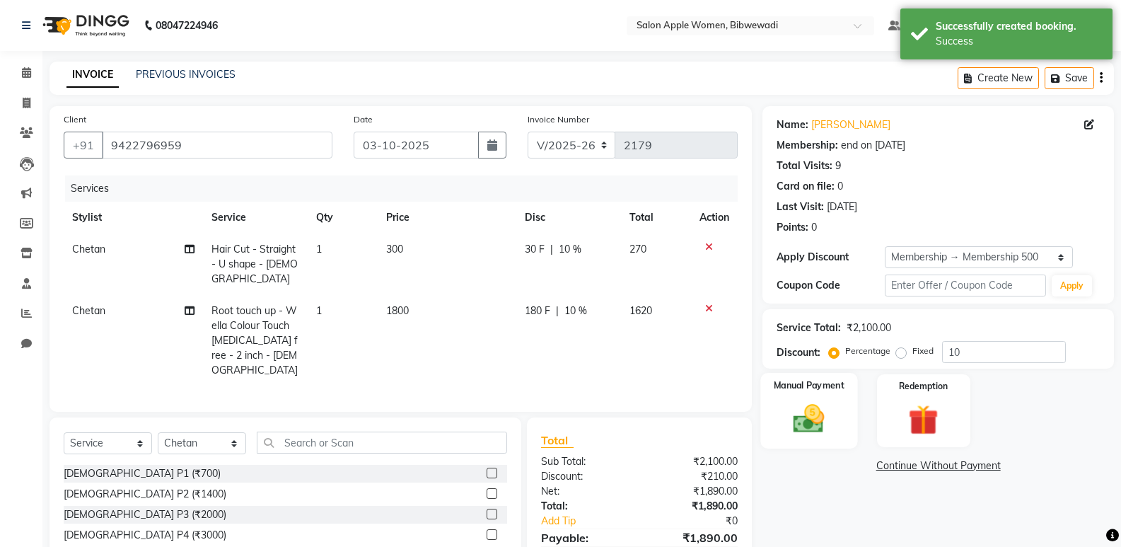
scroll to position [71, 0]
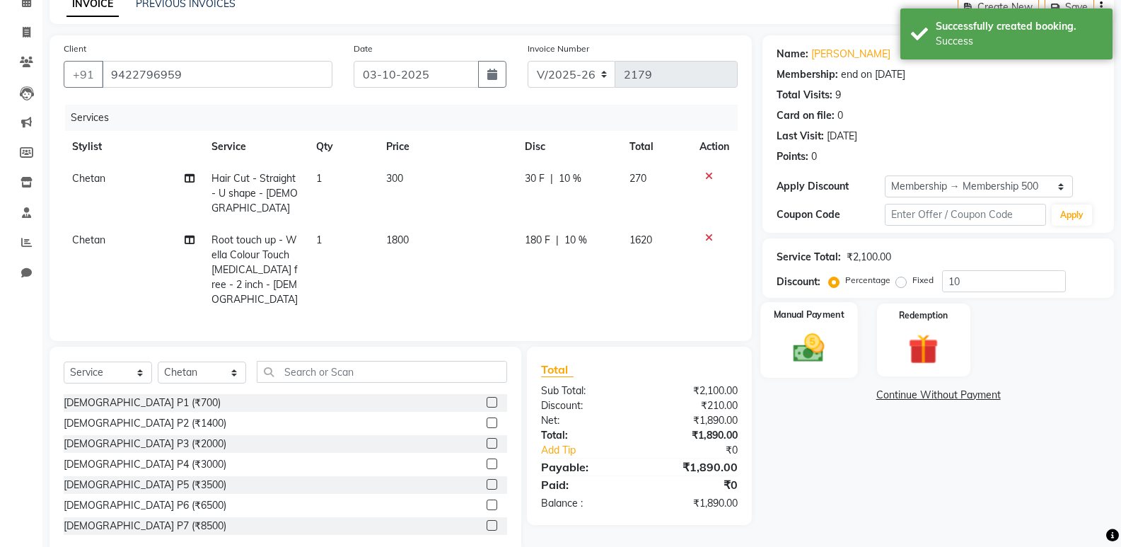
click at [810, 344] on img at bounding box center [809, 348] width 50 height 36
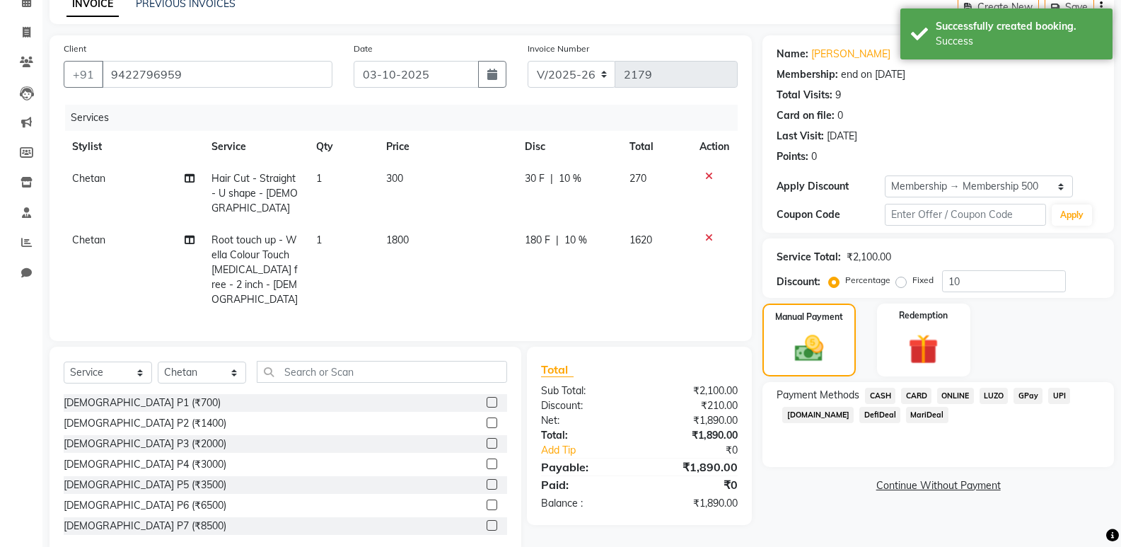
click at [963, 390] on span "ONLINE" at bounding box center [955, 396] width 37 height 16
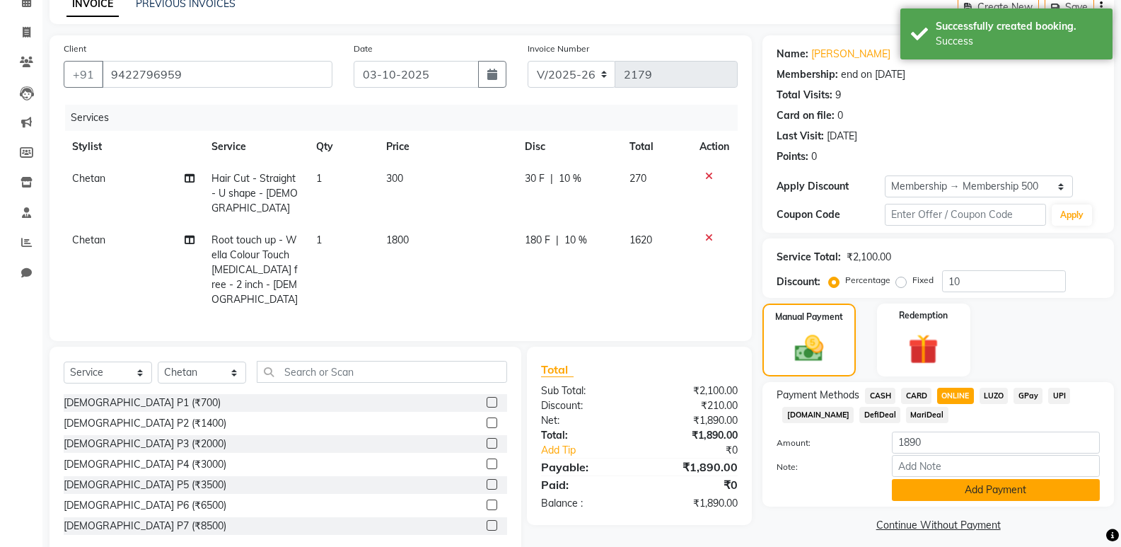
click at [962, 482] on button "Add Payment" at bounding box center [996, 490] width 208 height 22
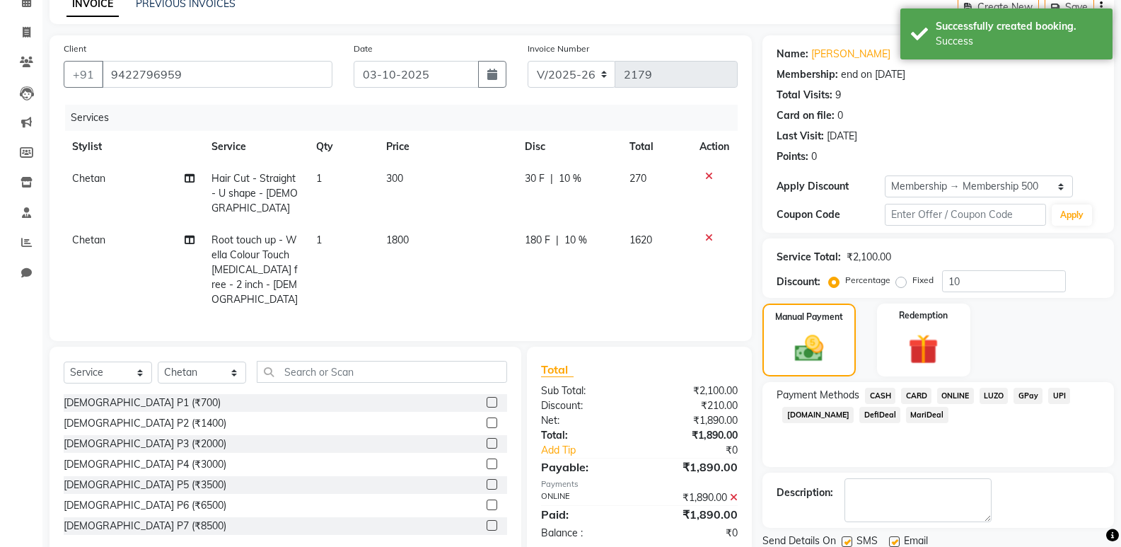
scroll to position [121, 0]
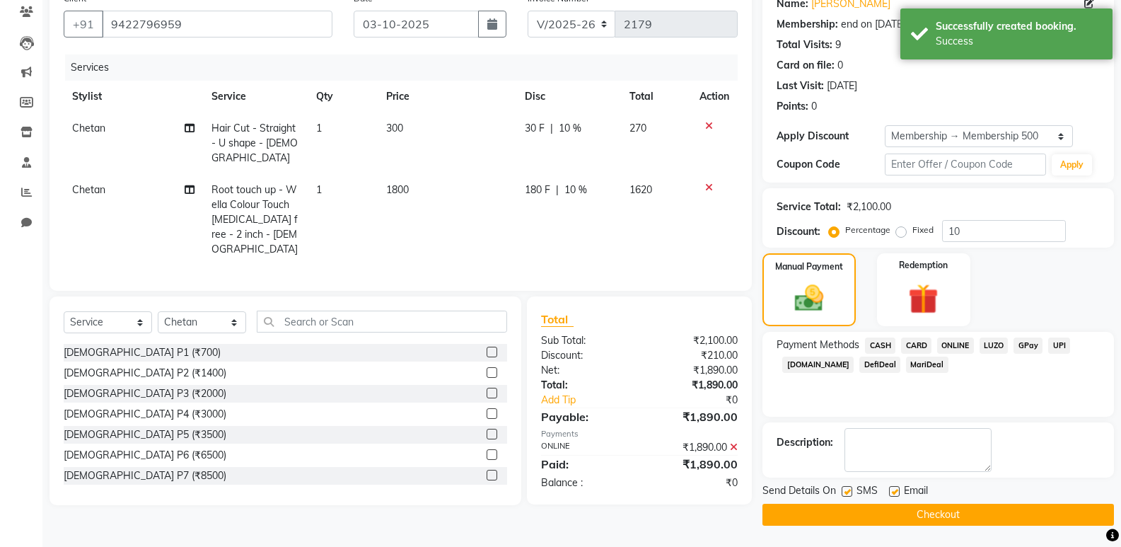
click at [950, 508] on button "Checkout" at bounding box center [937, 514] width 351 height 22
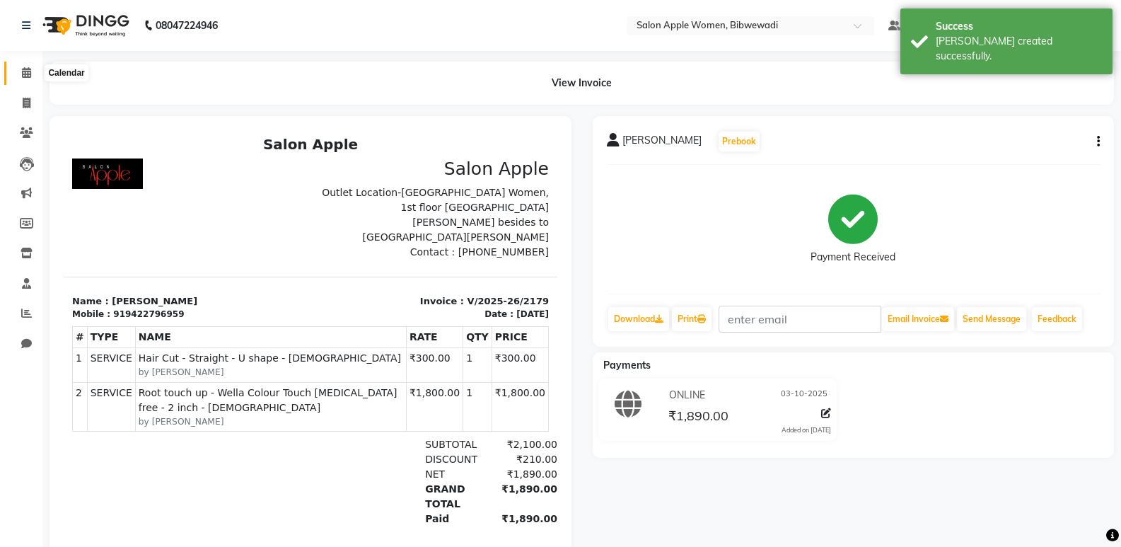
click at [25, 72] on icon at bounding box center [26, 72] width 9 height 11
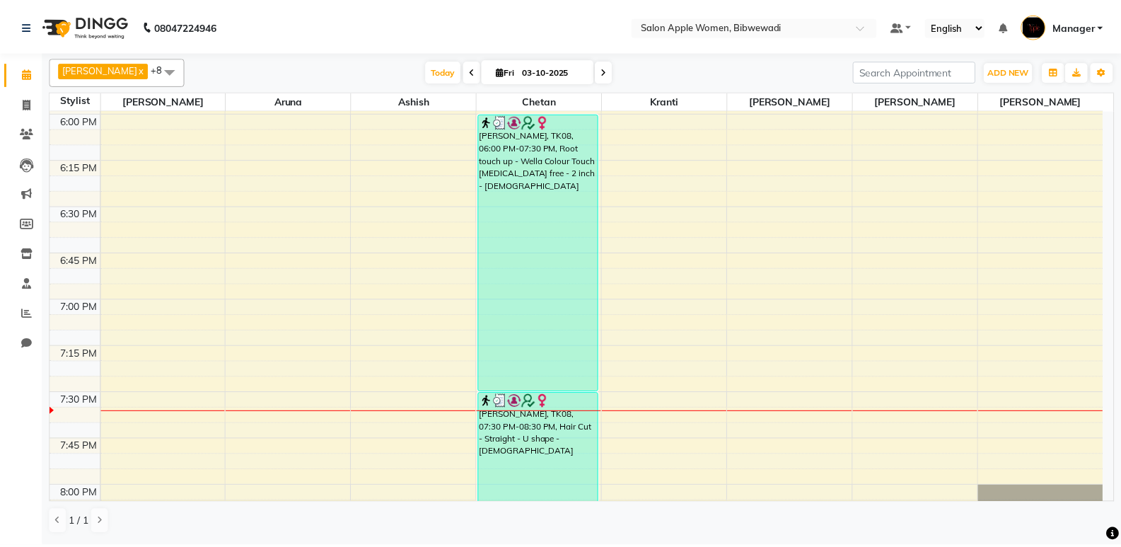
scroll to position [1980, 0]
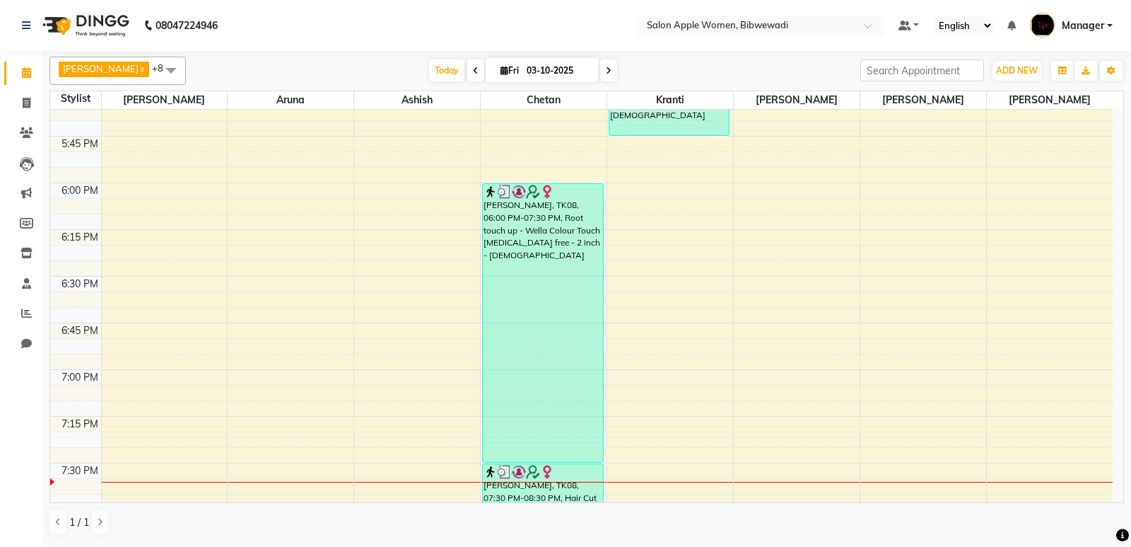
select select "48197"
select select "tentative"
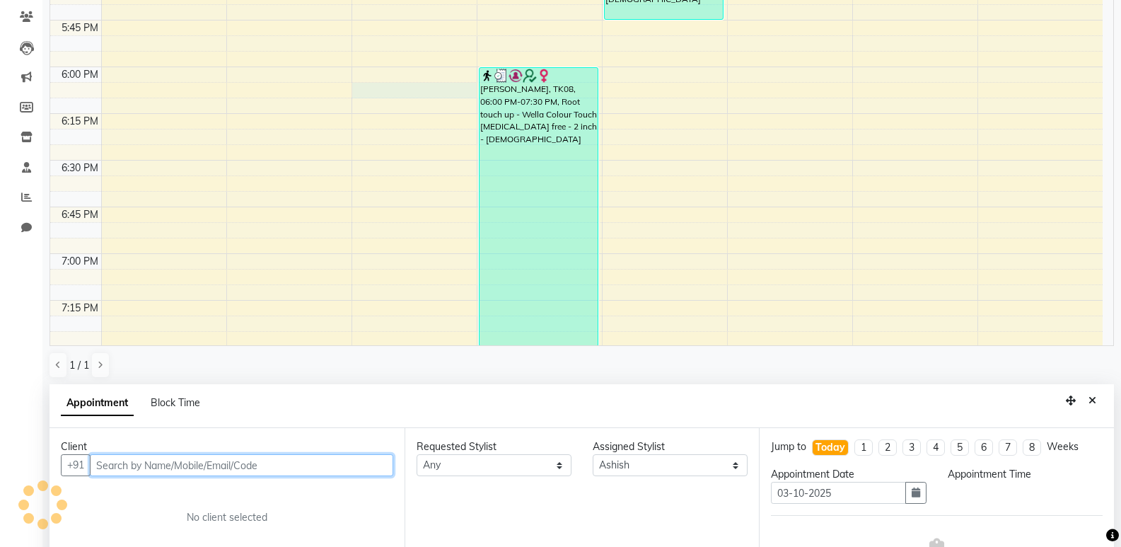
select select "1080"
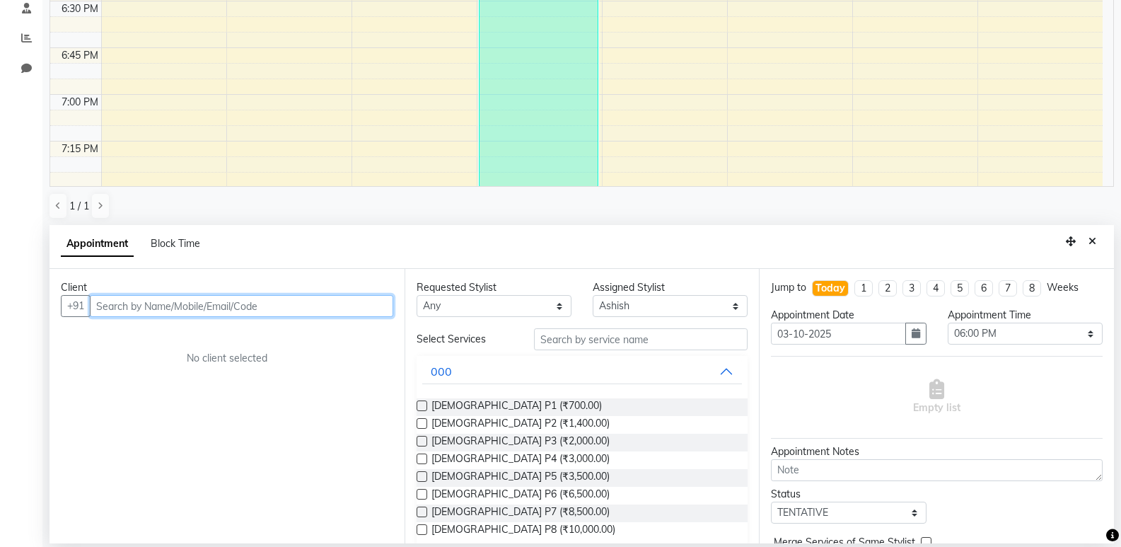
click at [139, 306] on input "text" at bounding box center [241, 306] width 303 height 22
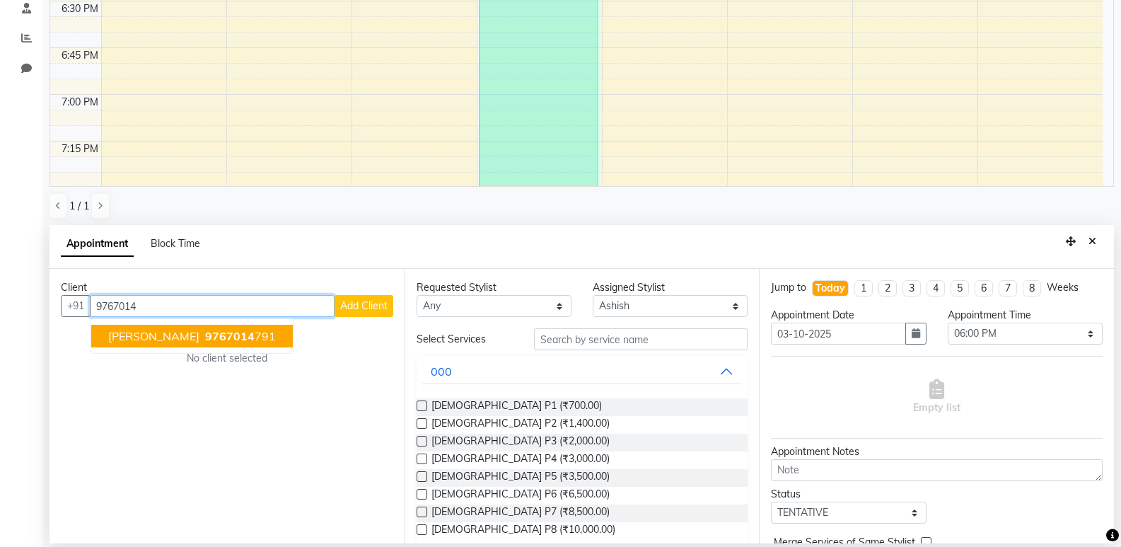
click at [163, 341] on span "[PERSON_NAME]" at bounding box center [153, 336] width 91 height 14
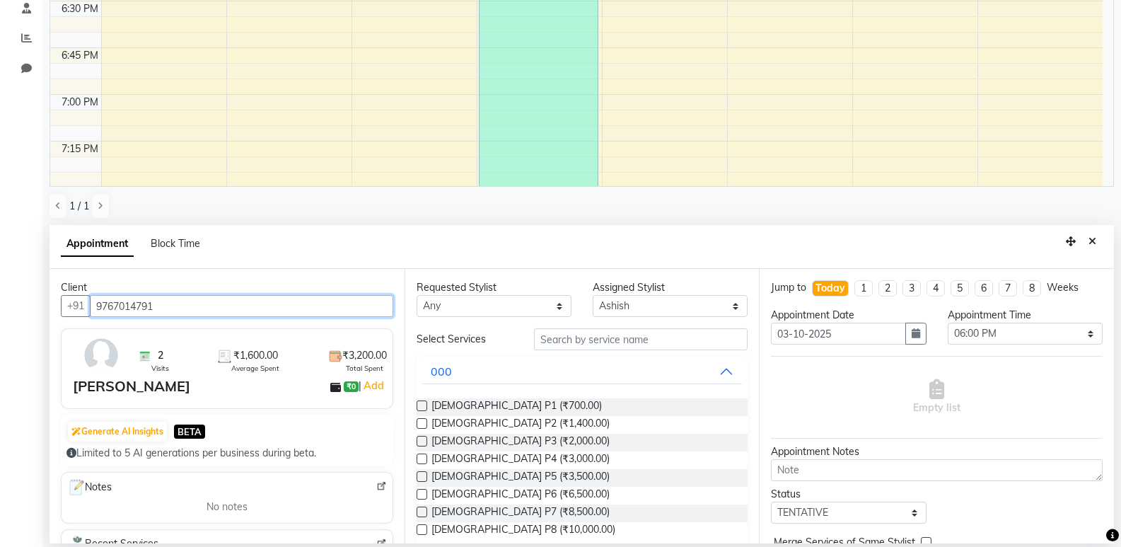
type input "9767014791"
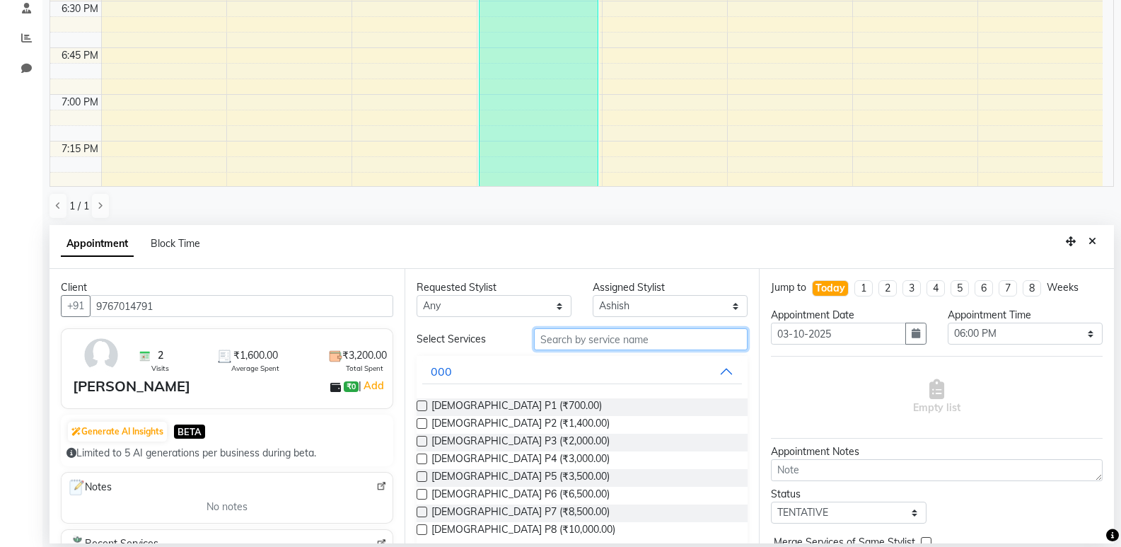
click at [617, 347] on input "text" at bounding box center [641, 339] width 214 height 22
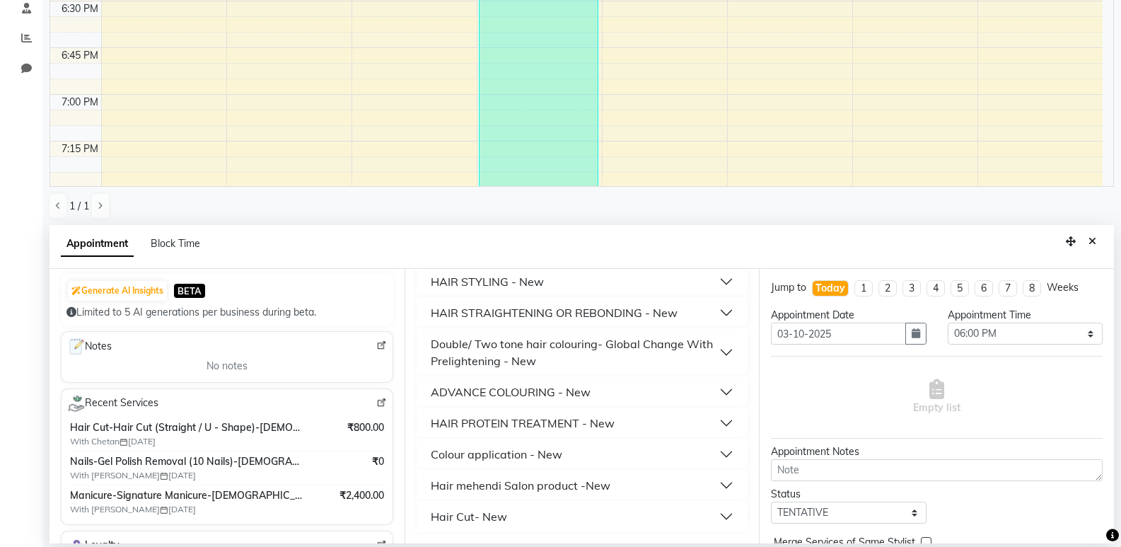
scroll to position [141, 0]
type input "550"
click at [561, 518] on button "Hair Cut- New" at bounding box center [582, 515] width 320 height 25
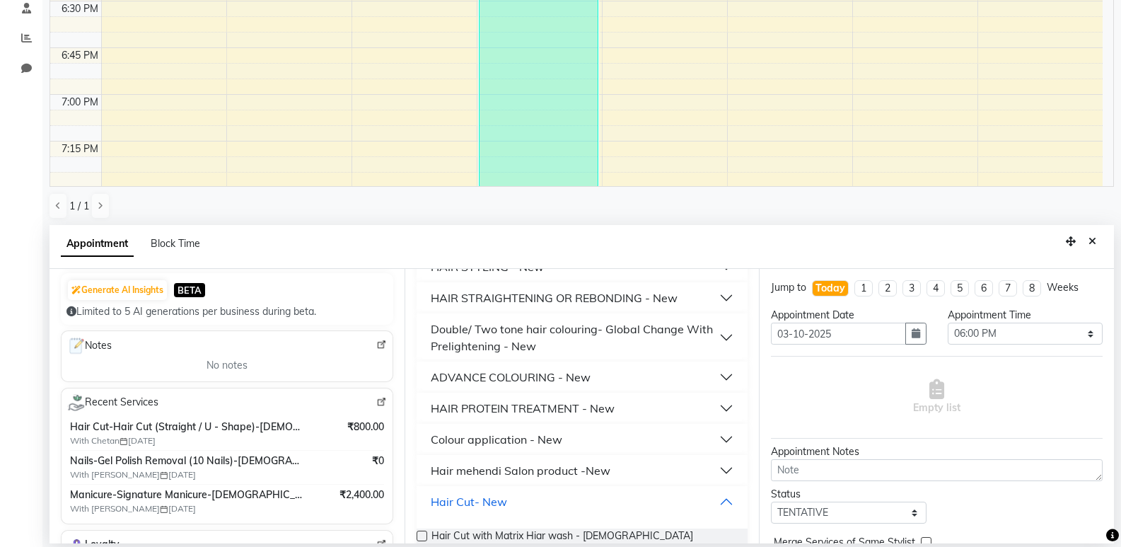
scroll to position [221, 0]
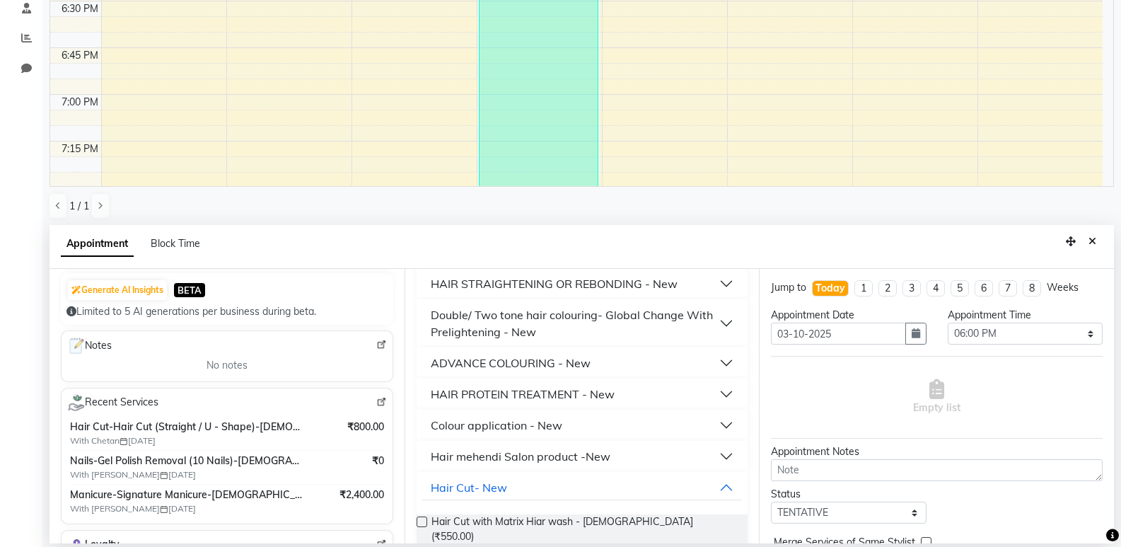
click at [561, 518] on span "Hair Cut with Matrix Hiar wash - [DEMOGRAPHIC_DATA] (₹550.00)" at bounding box center [583, 529] width 305 height 30
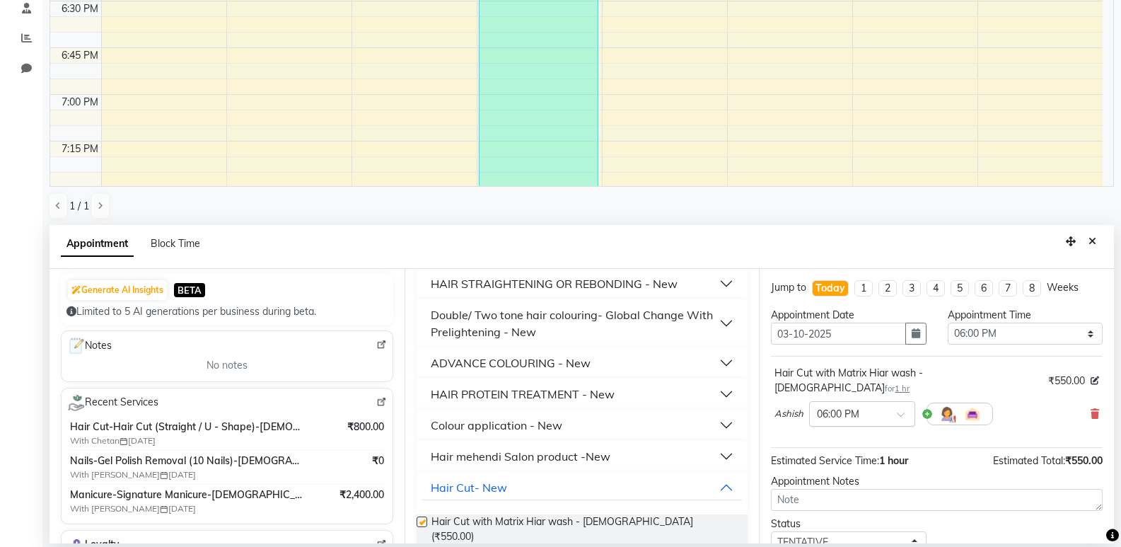
checkbox input "false"
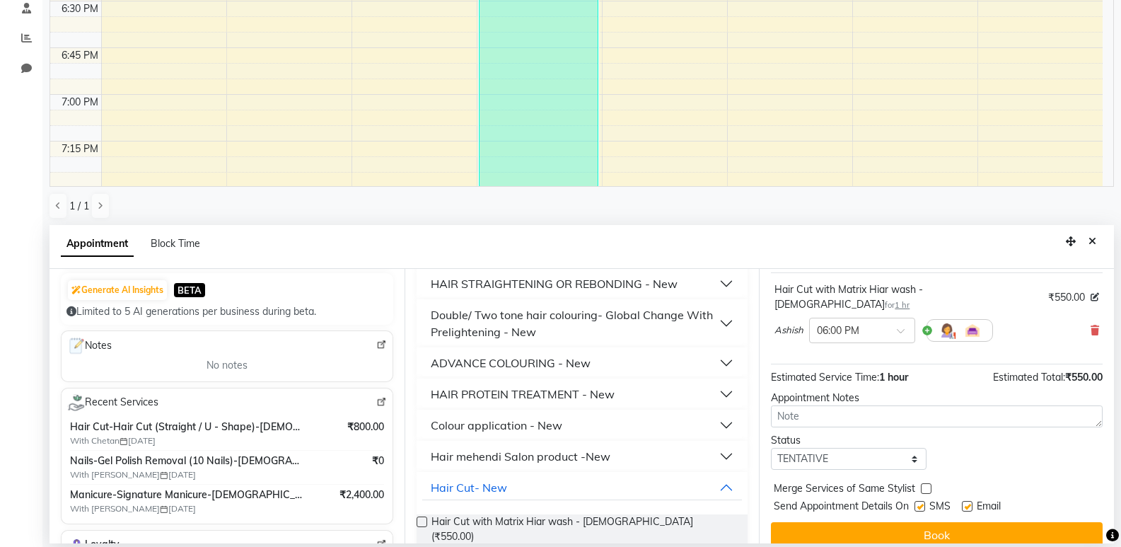
scroll to position [84, 0]
click at [870, 521] on button "Book" at bounding box center [937, 533] width 332 height 25
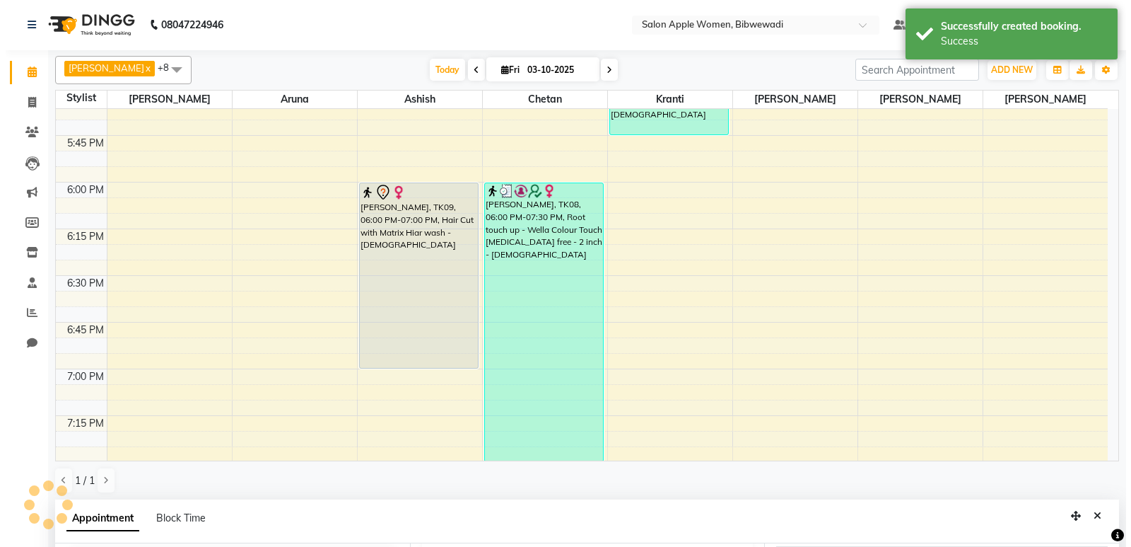
scroll to position [0, 0]
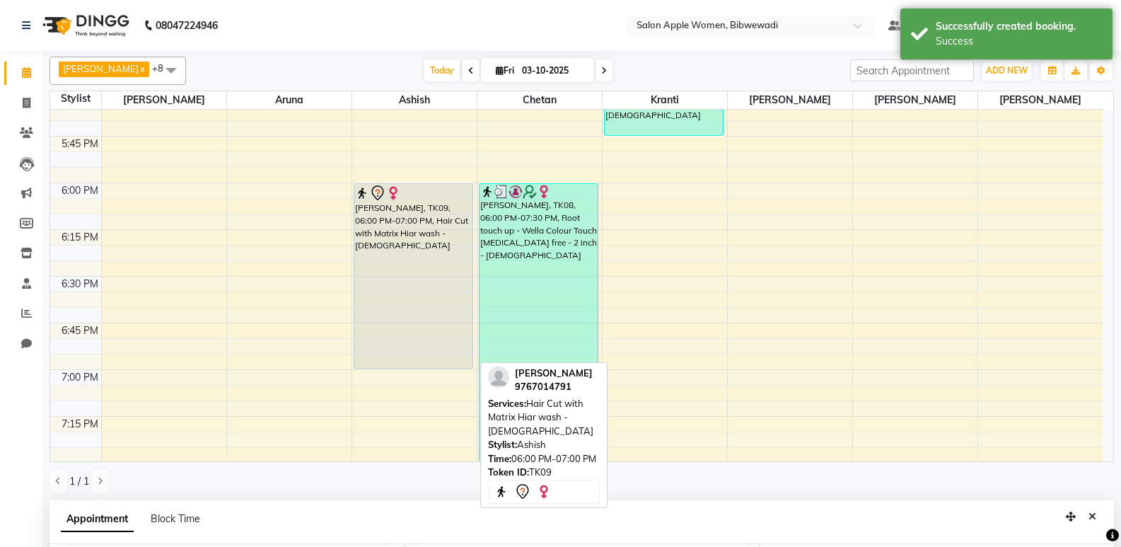
click at [462, 282] on div "[PERSON_NAME], TK09, 06:00 PM-07:00 PM, Hair Cut with Matrix Hiar wash - [DEMOG…" at bounding box center [413, 276] width 119 height 185
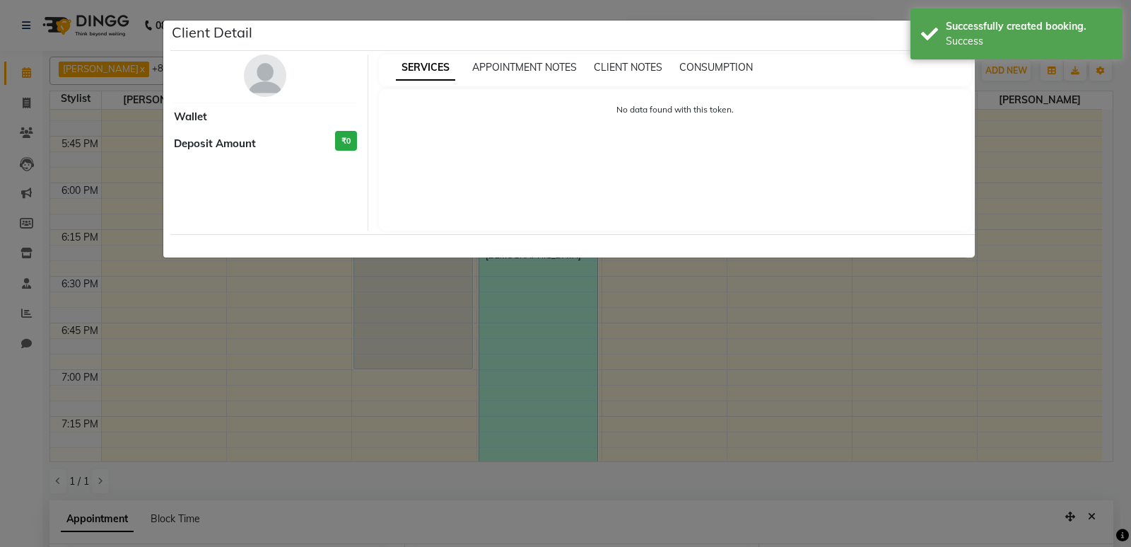
select select "7"
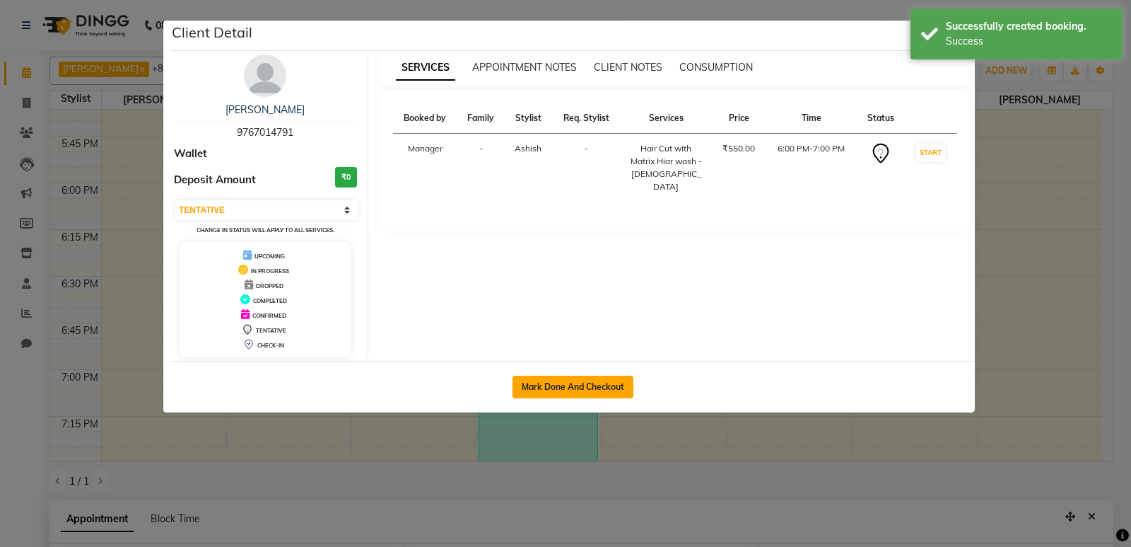
click at [614, 384] on button "Mark Done And Checkout" at bounding box center [573, 386] width 121 height 23
select select "service"
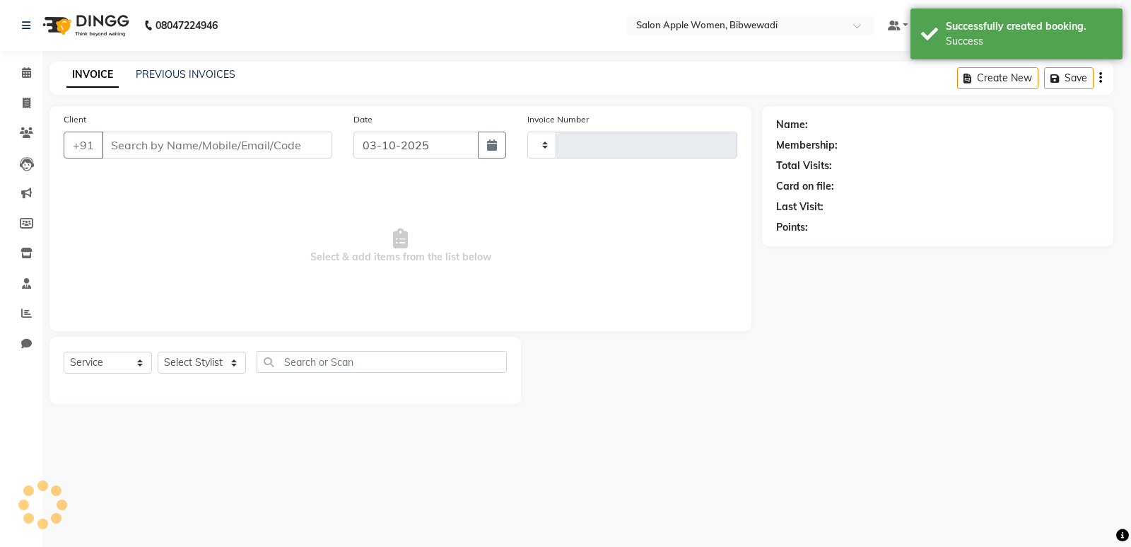
type input "2180"
select select "101"
type input "9767014791"
select select "48197"
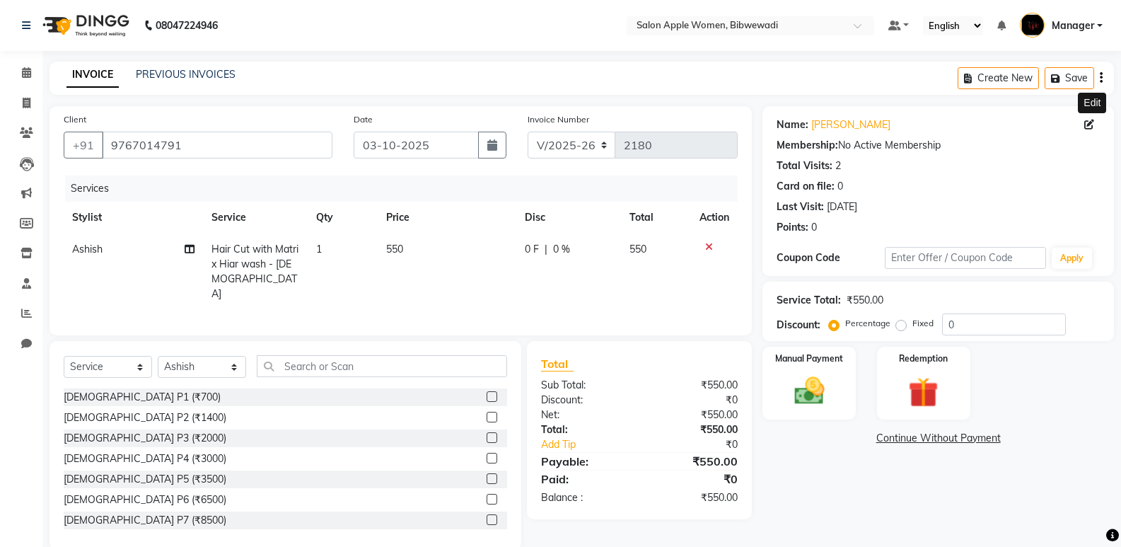
click at [1092, 121] on icon at bounding box center [1089, 125] width 10 height 10
select select "22"
select select "[DEMOGRAPHIC_DATA]"
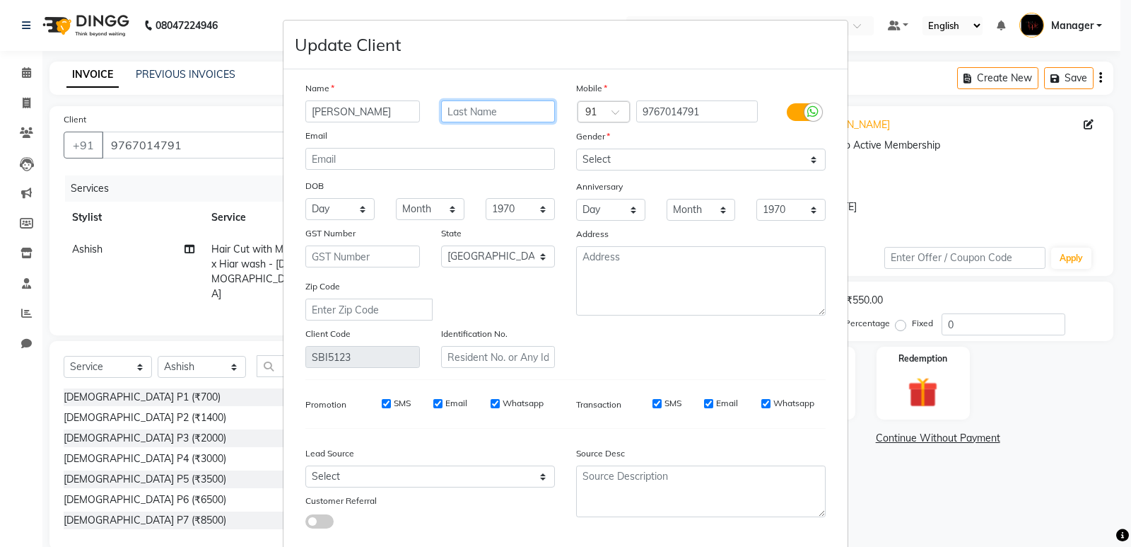
click at [540, 102] on input "text" at bounding box center [498, 111] width 115 height 22
type input "a"
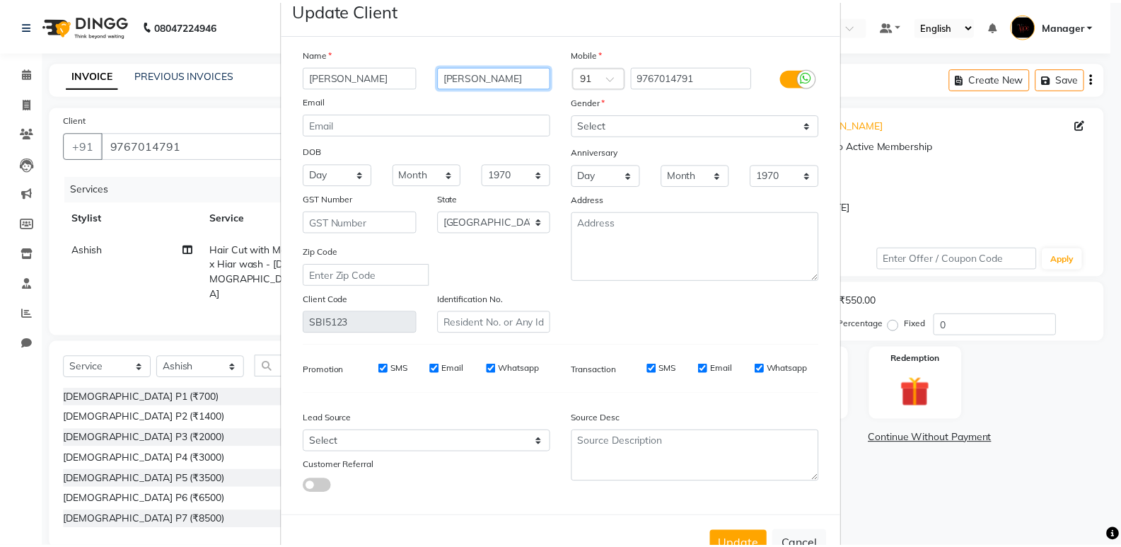
scroll to position [81, 0]
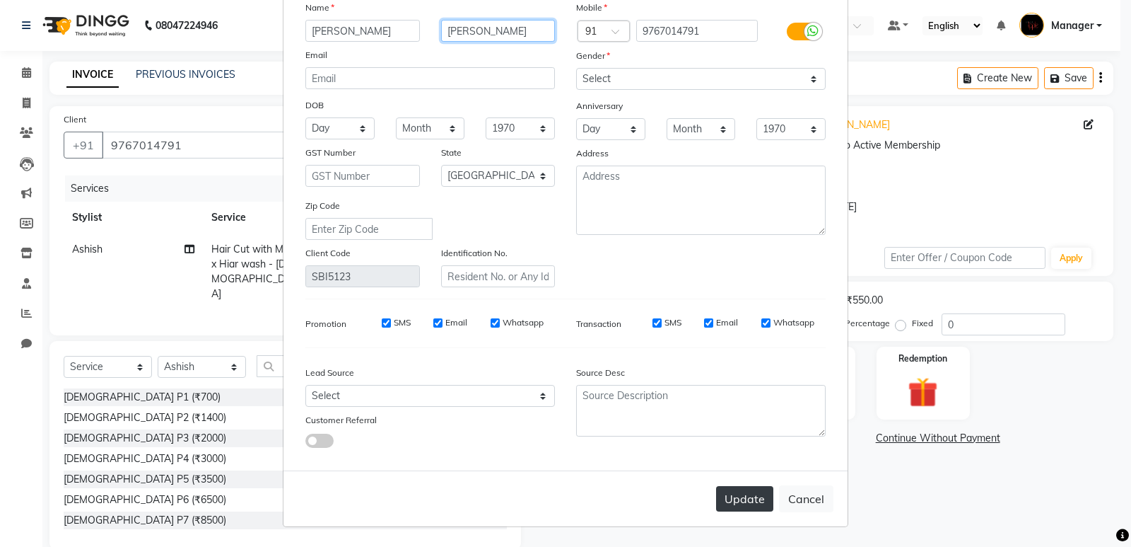
type input "[PERSON_NAME]"
click at [751, 487] on button "Update" at bounding box center [744, 498] width 57 height 25
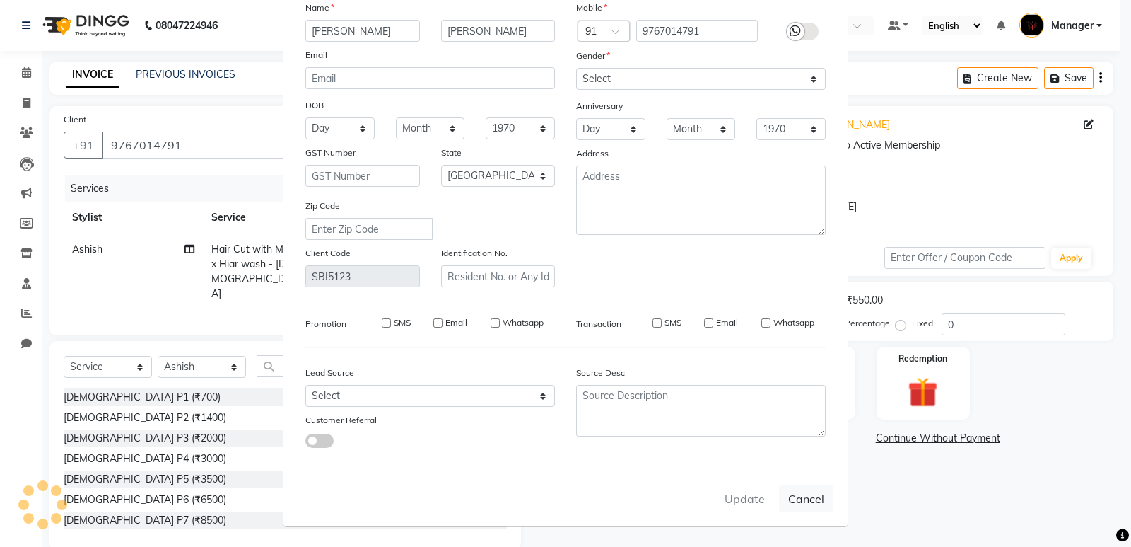
select select
select select "null"
select select
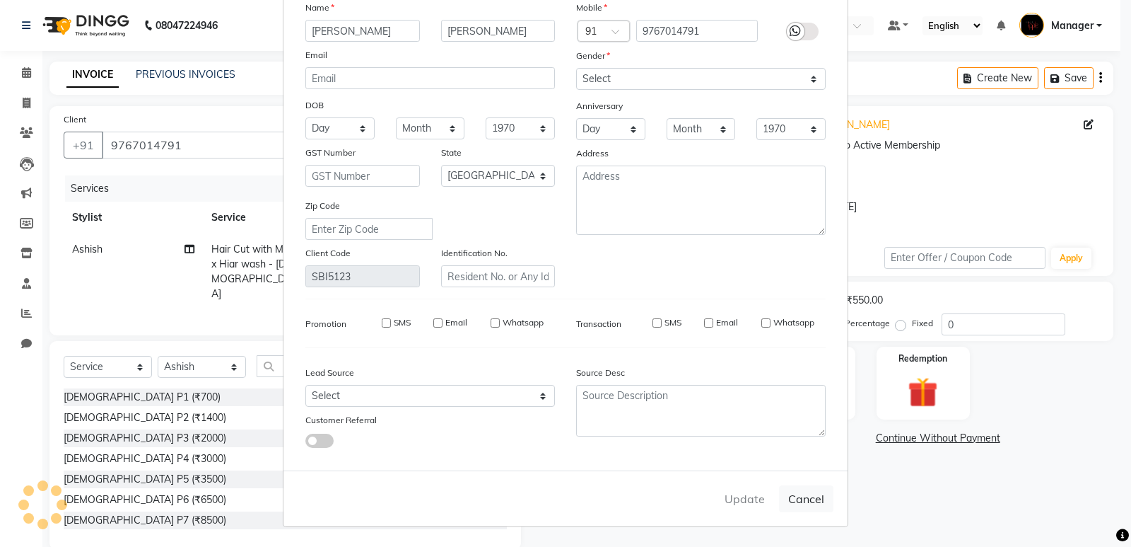
select select
checkbox input "false"
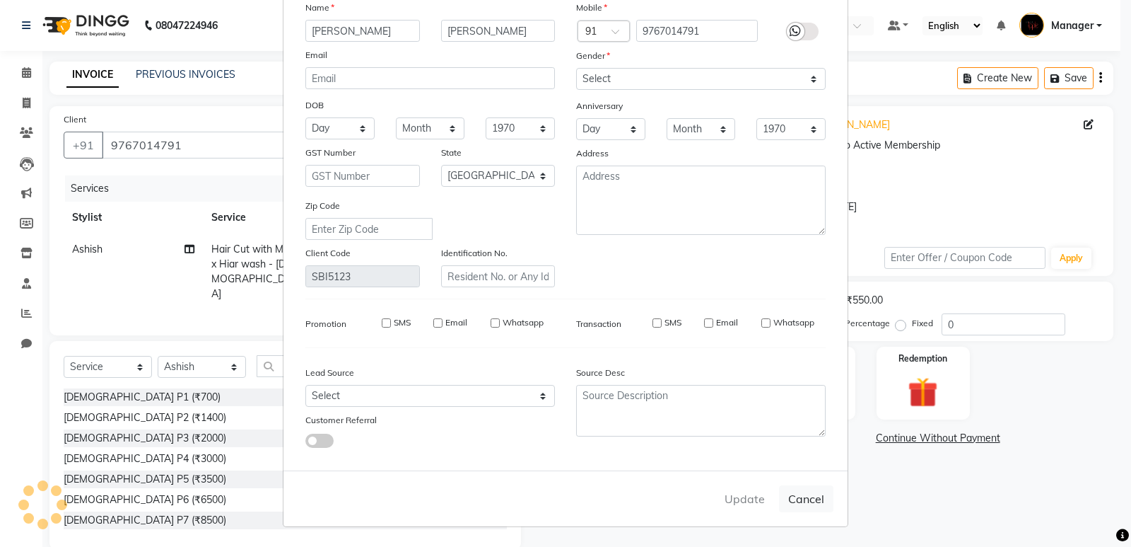
checkbox input "false"
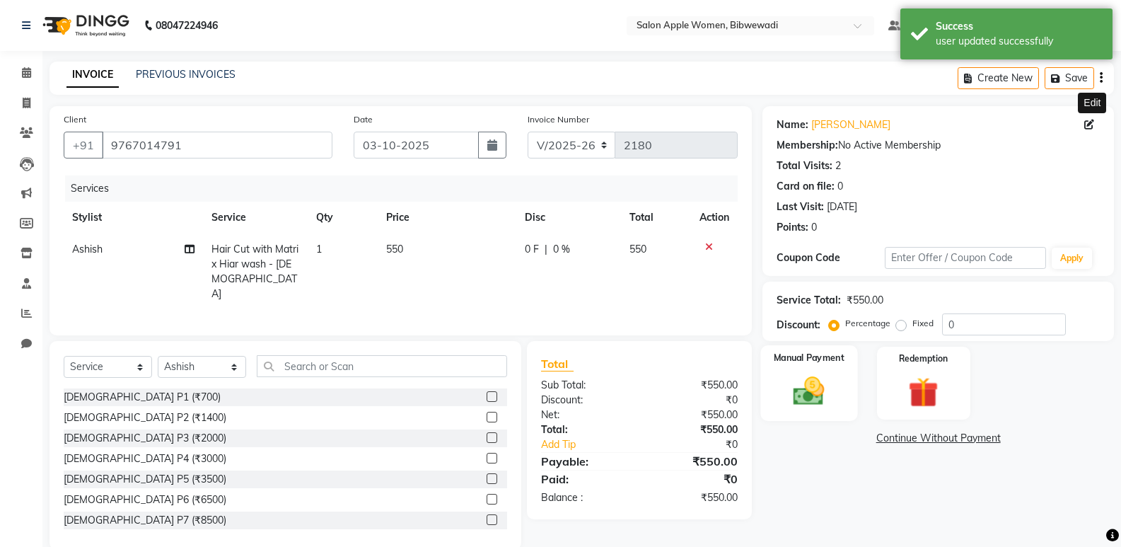
click at [832, 383] on img at bounding box center [809, 391] width 50 height 36
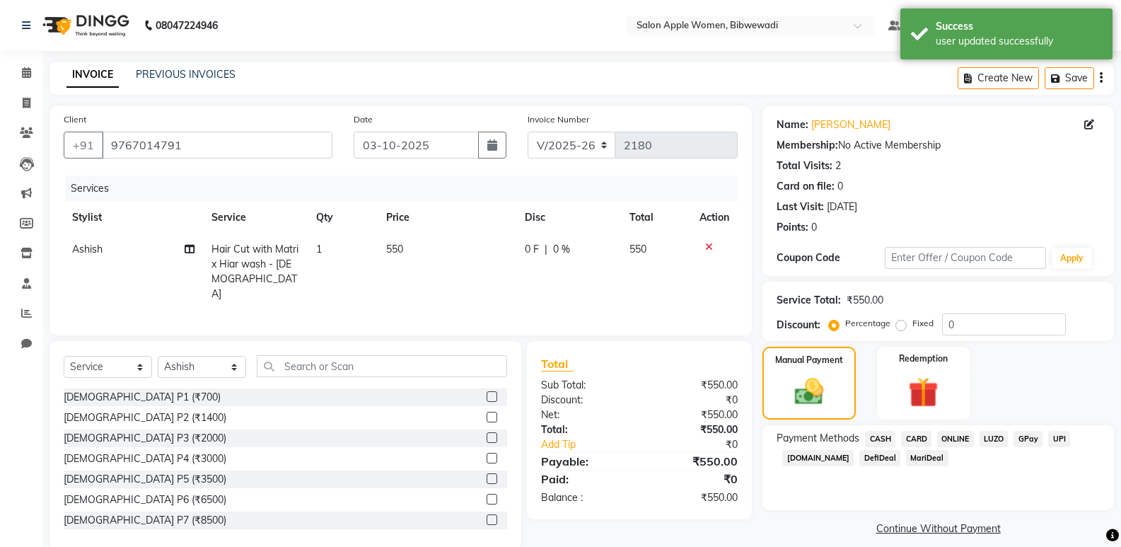
click at [868, 438] on span "CASH" at bounding box center [880, 439] width 30 height 16
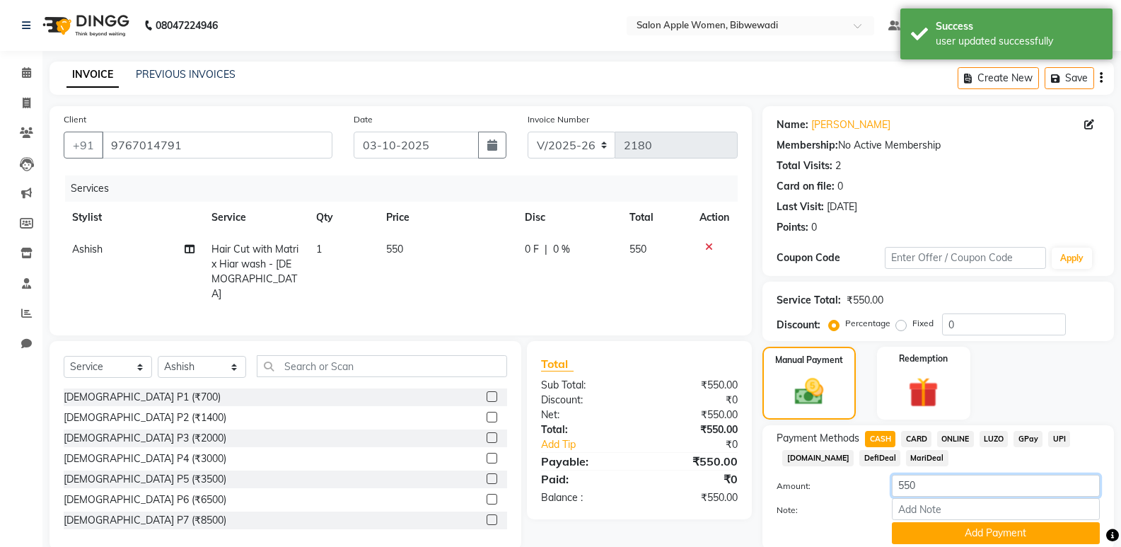
drag, startPoint x: 931, startPoint y: 487, endPoint x: 871, endPoint y: 493, distance: 60.4
click at [871, 493] on div "Amount: 550" at bounding box center [938, 487] width 344 height 24
type input "500"
click at [970, 533] on button "Add Payment" at bounding box center [996, 533] width 208 height 22
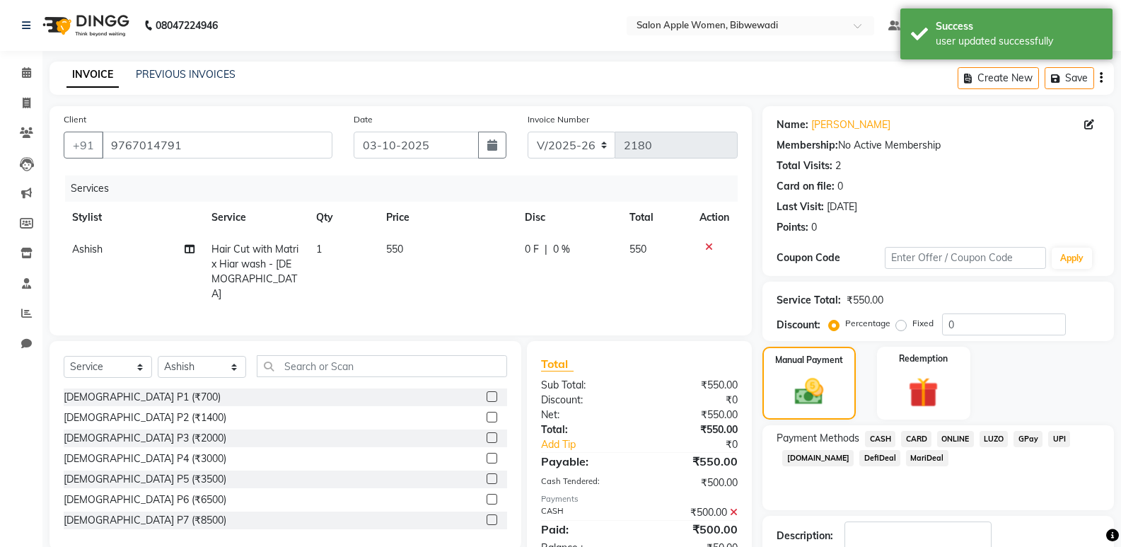
click at [951, 439] on span "ONLINE" at bounding box center [955, 439] width 37 height 16
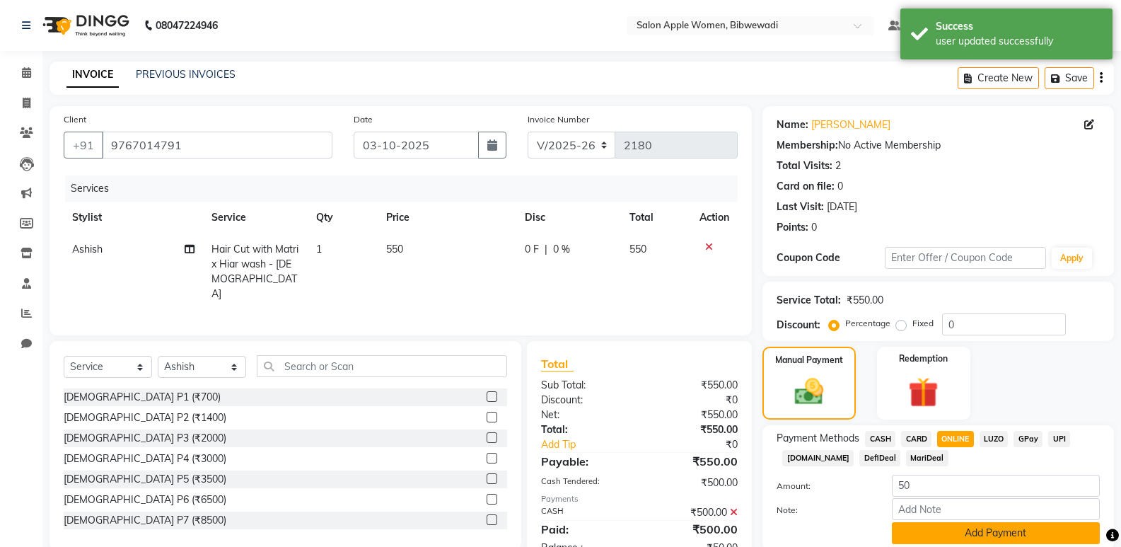
click at [970, 530] on button "Add Payment" at bounding box center [996, 533] width 208 height 22
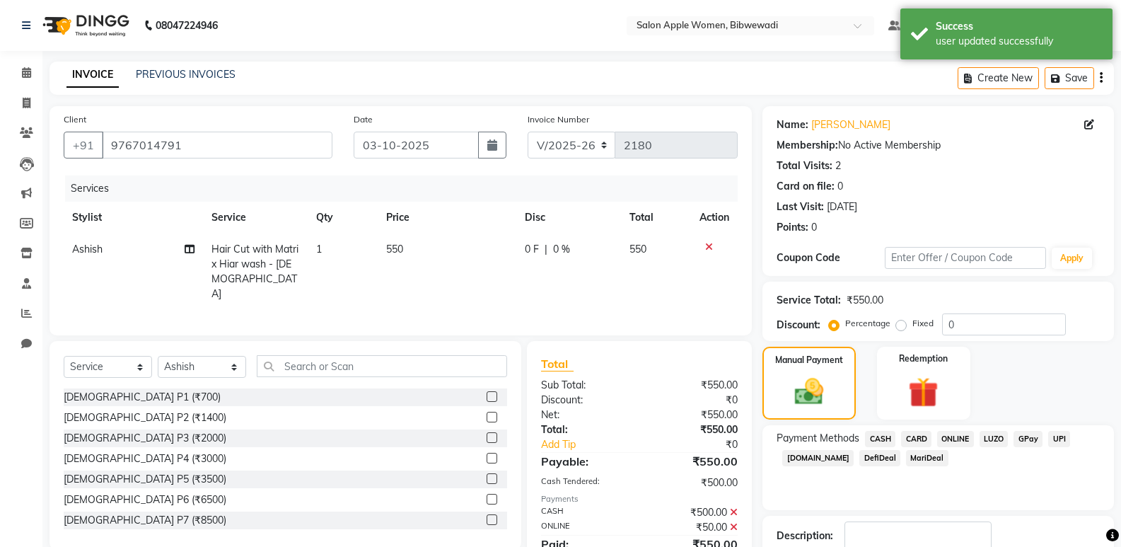
scroll to position [71, 0]
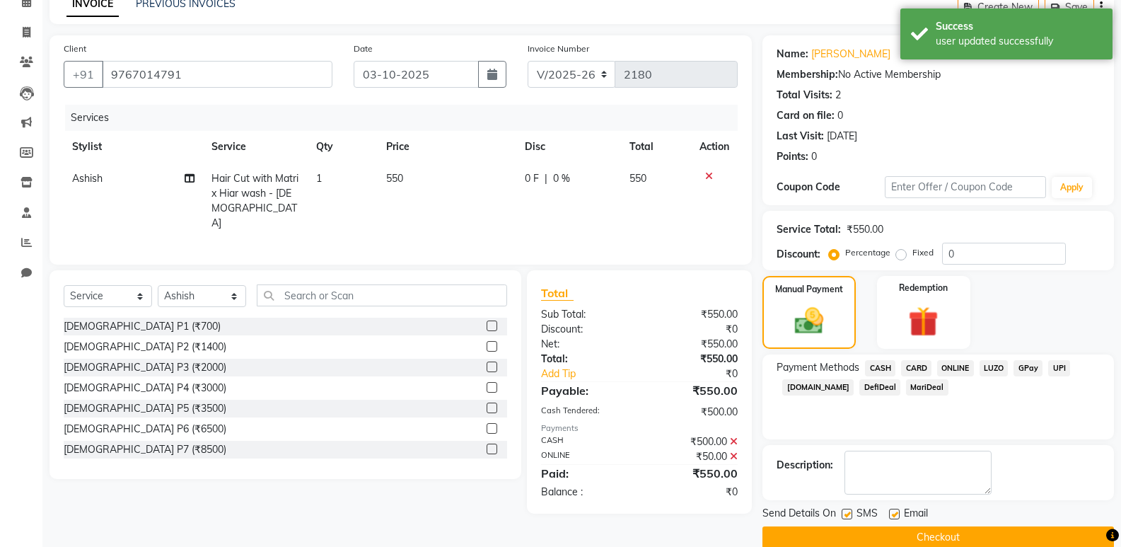
click at [970, 530] on button "Checkout" at bounding box center [937, 537] width 351 height 22
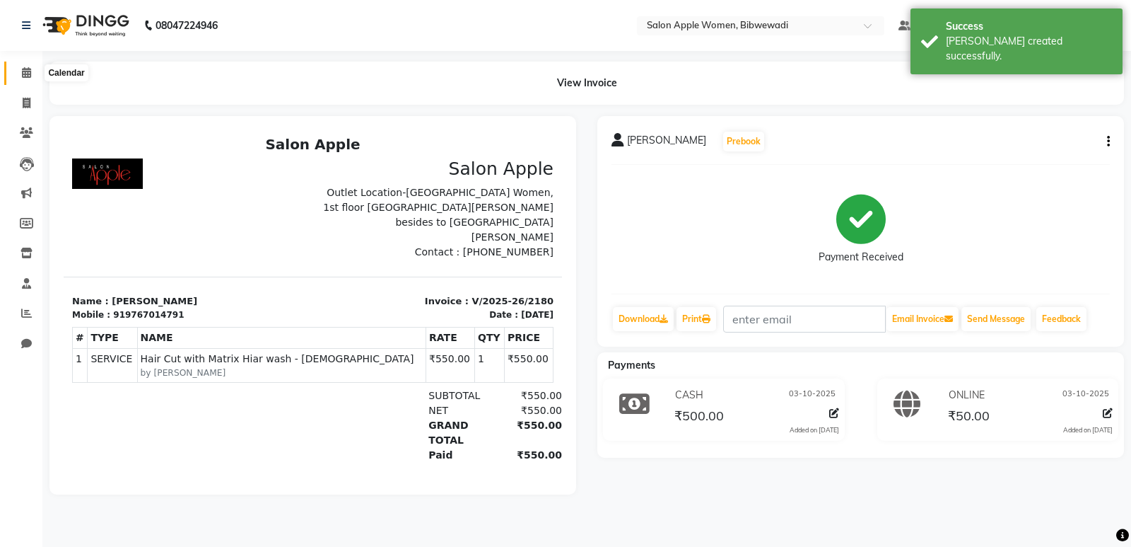
click at [36, 69] on span at bounding box center [26, 73] width 25 height 16
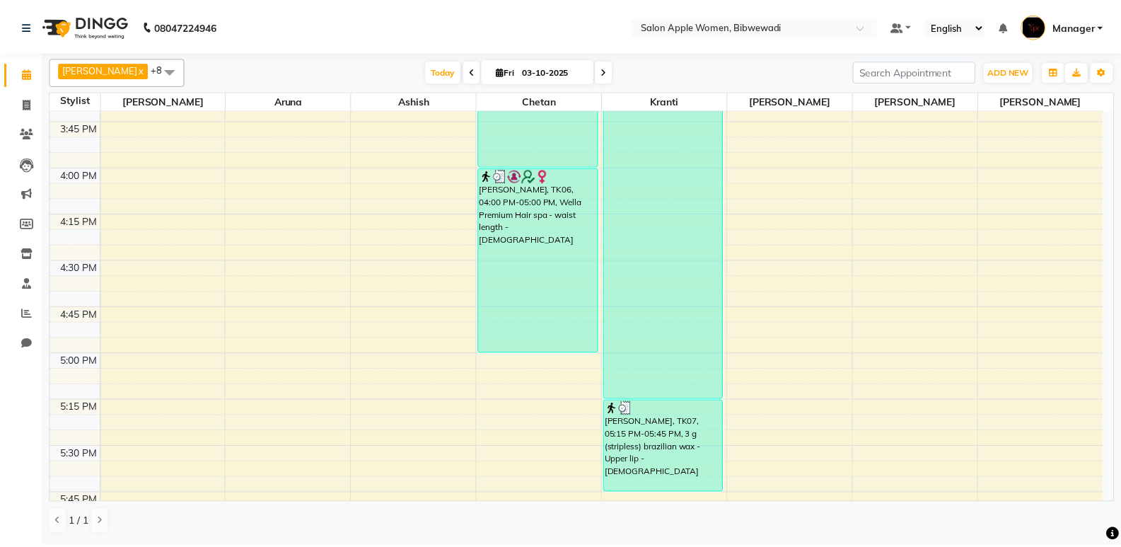
scroll to position [1626, 0]
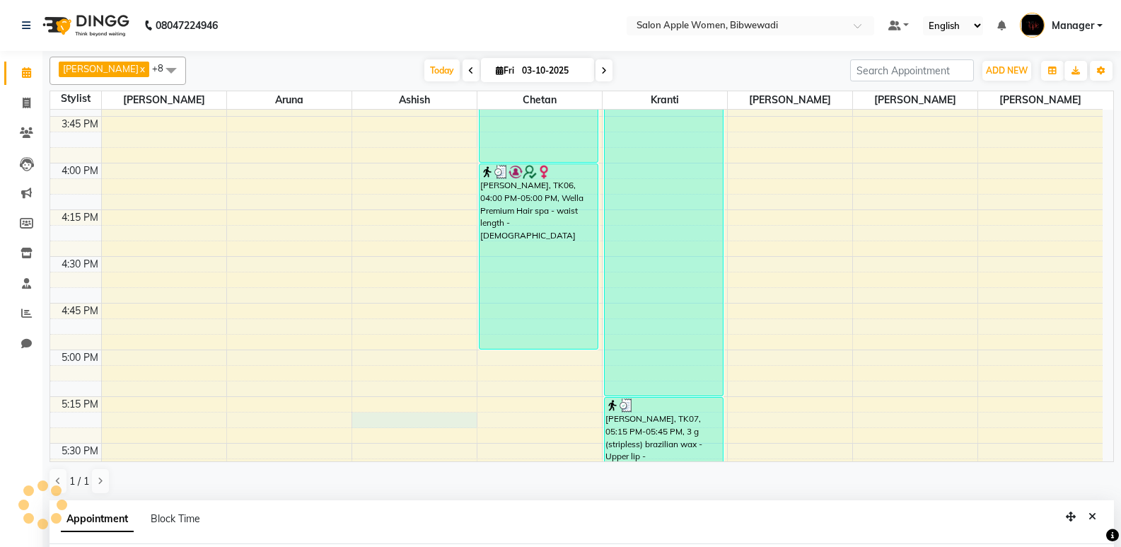
select select "48197"
select select "tentative"
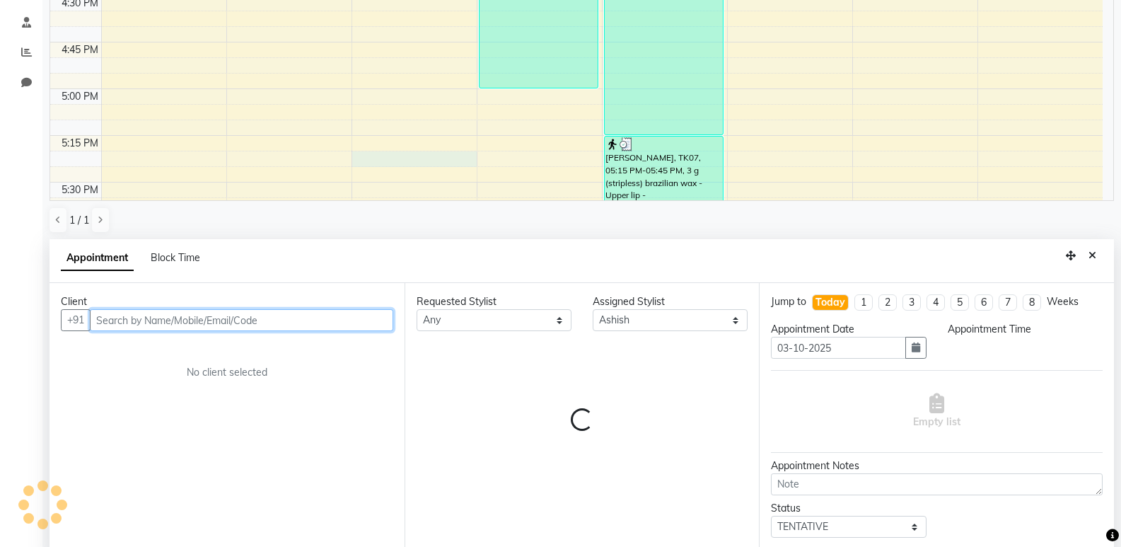
select select "1035"
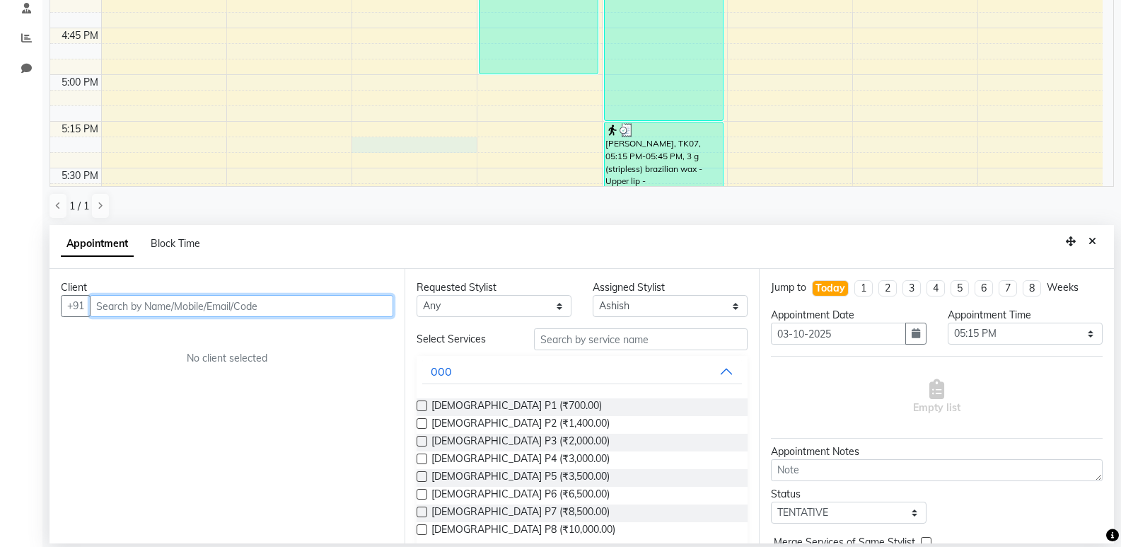
click at [228, 306] on input "text" at bounding box center [241, 306] width 303 height 22
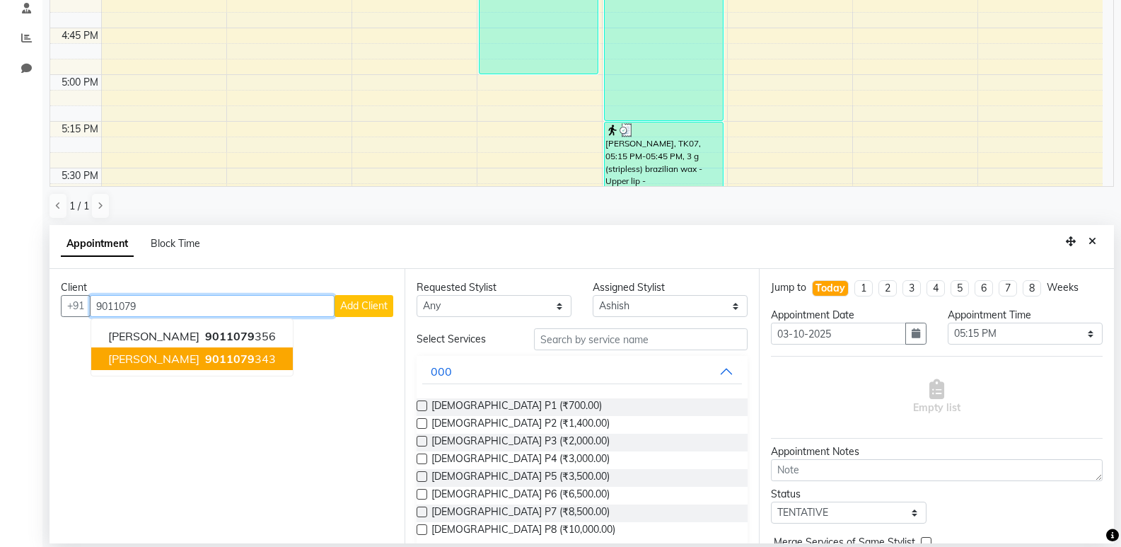
click at [235, 353] on span "9011079" at bounding box center [230, 358] width 50 height 14
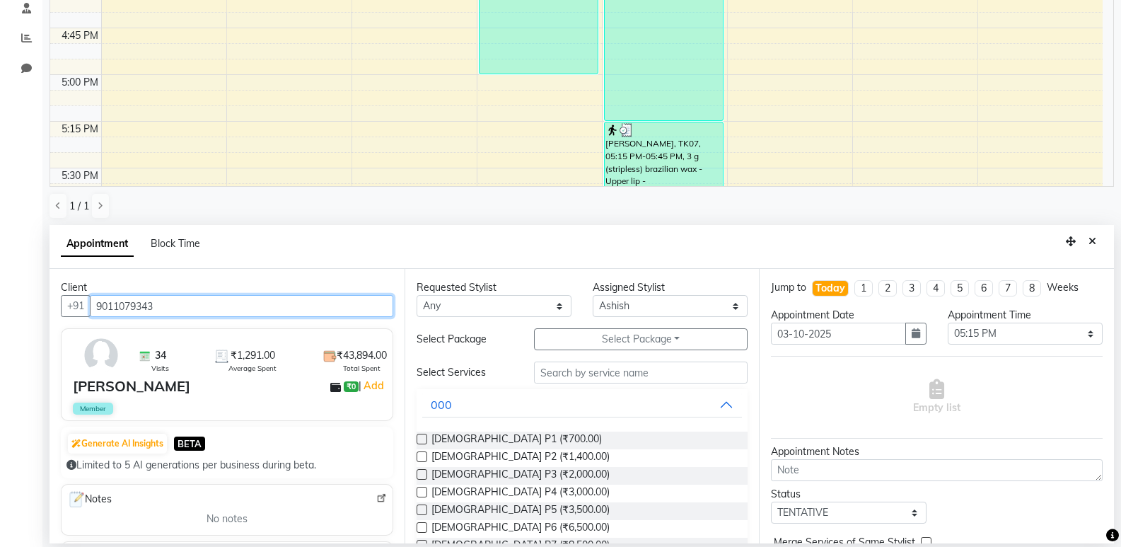
type input "9011079343"
click at [559, 339] on button "Select Package Toggle Dropdown" at bounding box center [641, 339] width 214 height 22
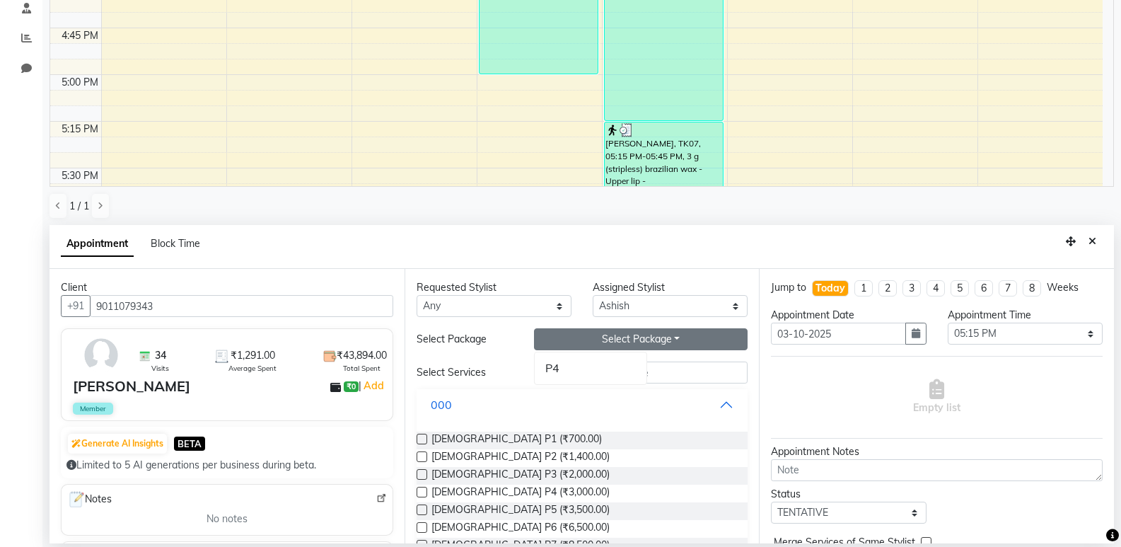
click at [580, 392] on button "000" at bounding box center [582, 404] width 320 height 25
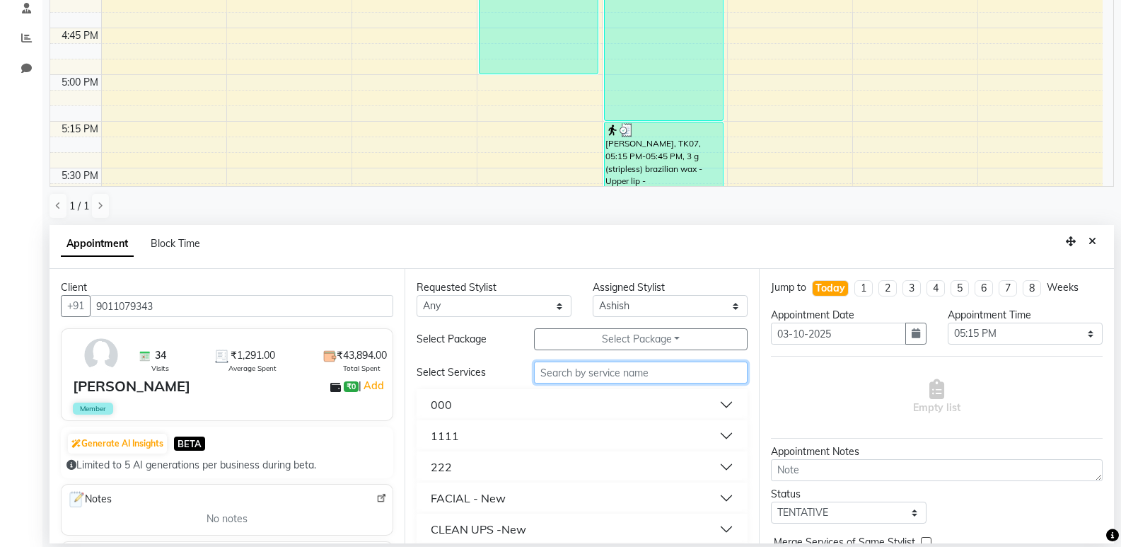
click at [581, 370] on input "text" at bounding box center [641, 372] width 214 height 22
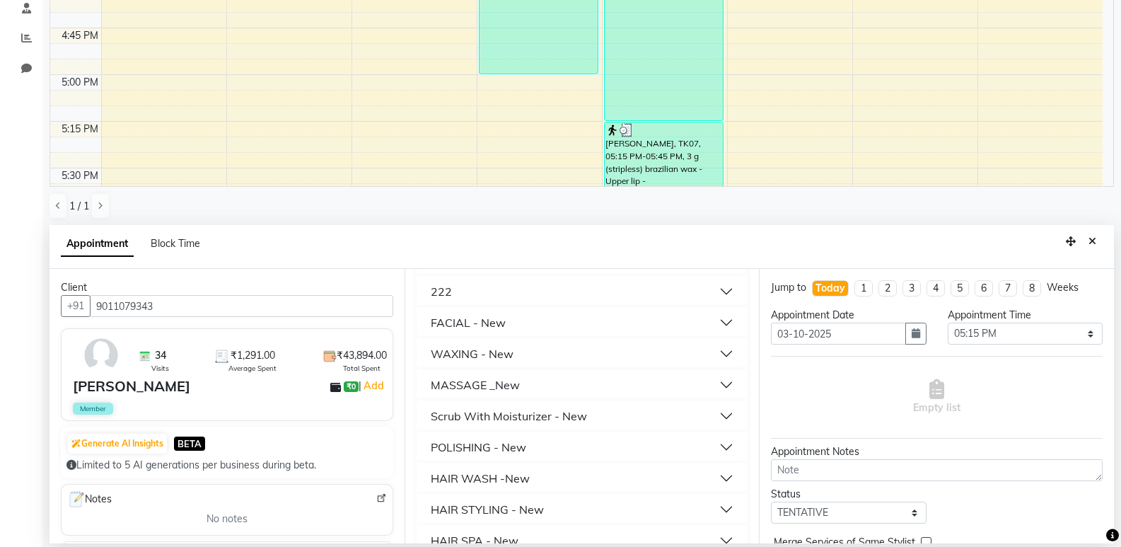
scroll to position [212, 0]
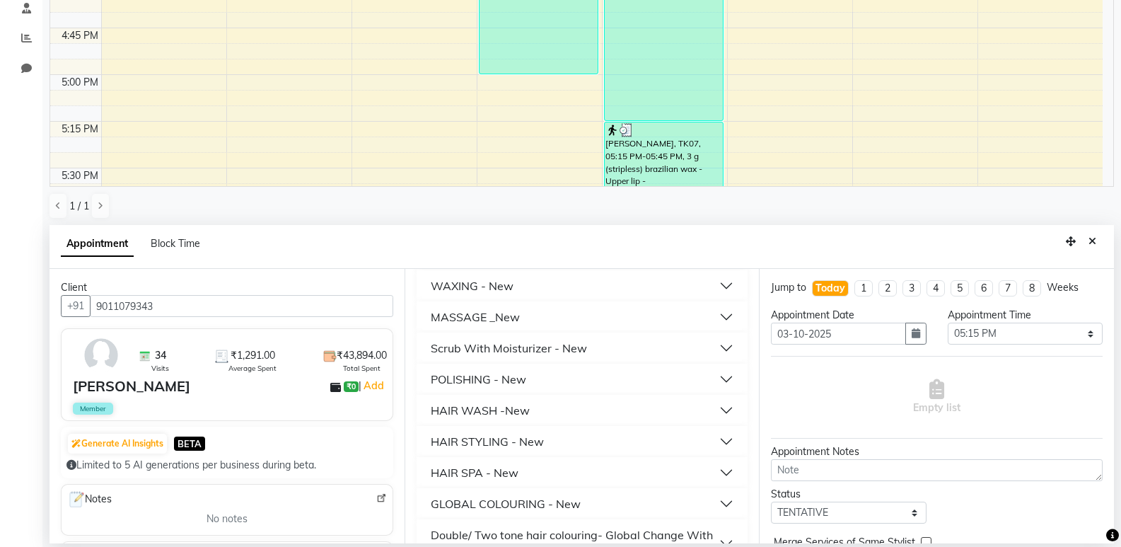
type input "300"
click at [491, 438] on div "HAIR STYLING - New" at bounding box center [487, 441] width 113 height 17
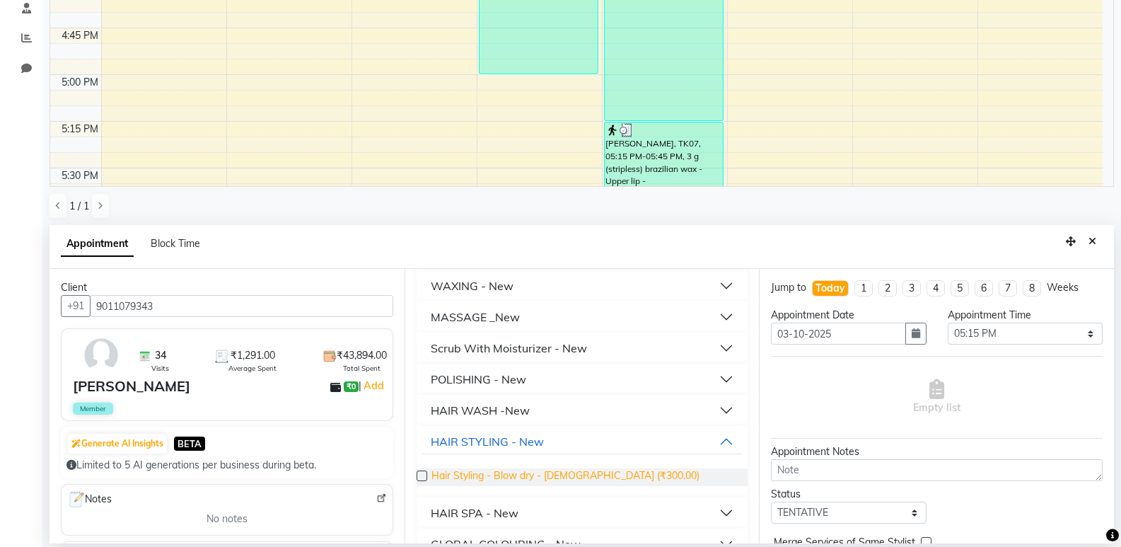
click at [502, 472] on span "Hair Styling - Blow dry - [DEMOGRAPHIC_DATA] (₹300.00)" at bounding box center [565, 477] width 268 height 18
checkbox input "false"
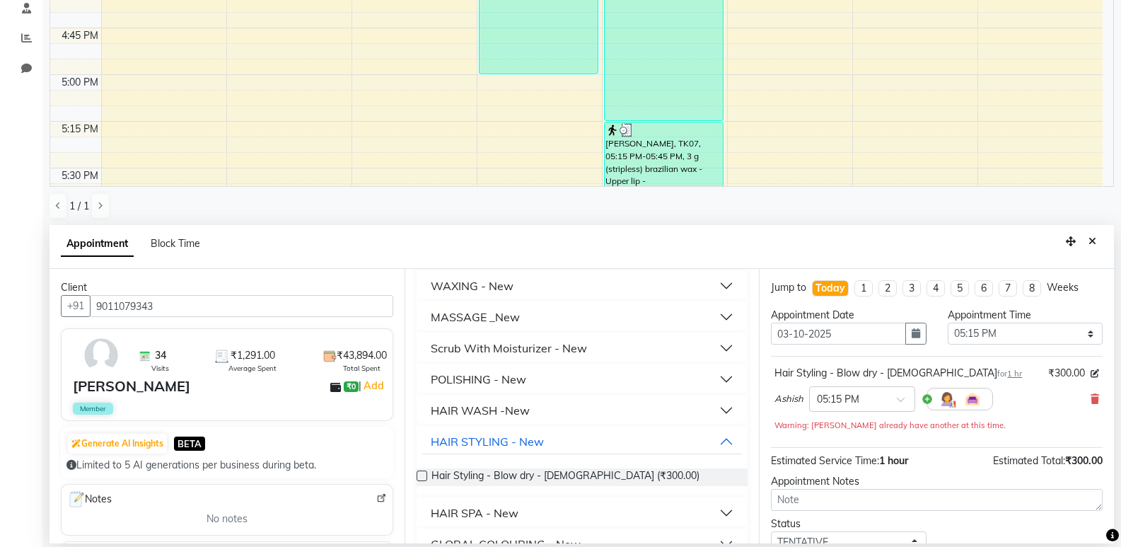
click at [524, 407] on div "HAIR WASH -New" at bounding box center [480, 410] width 99 height 17
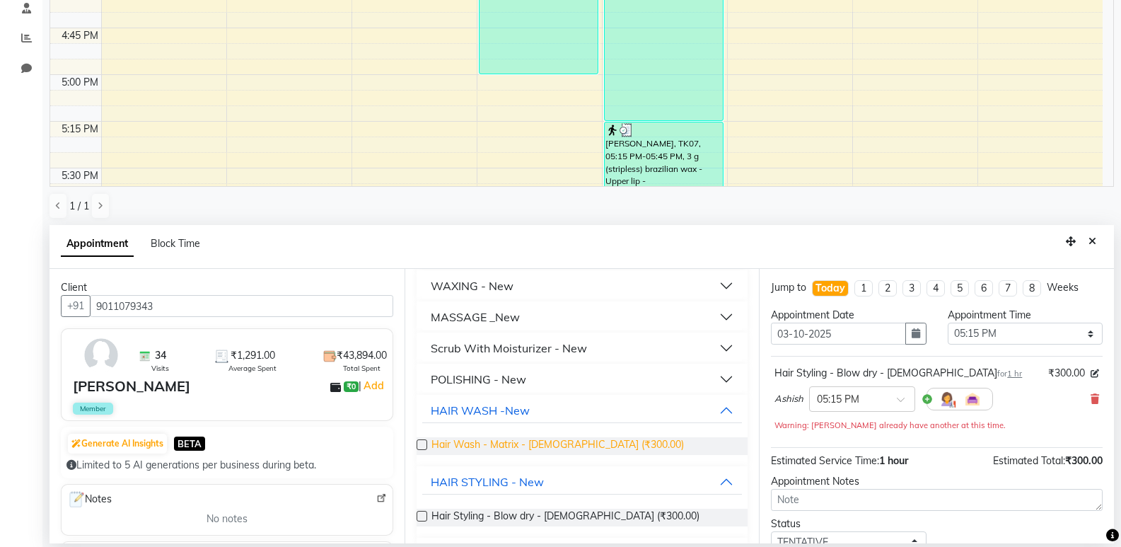
click at [537, 447] on span "Hair Wash - Matrix - [DEMOGRAPHIC_DATA] (₹300.00)" at bounding box center [557, 446] width 252 height 18
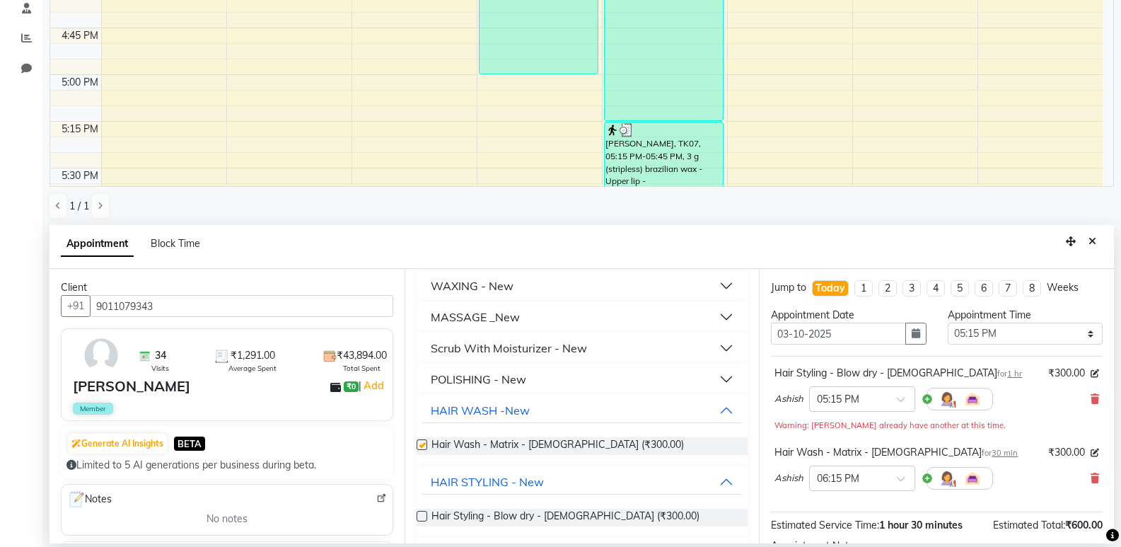
checkbox input "false"
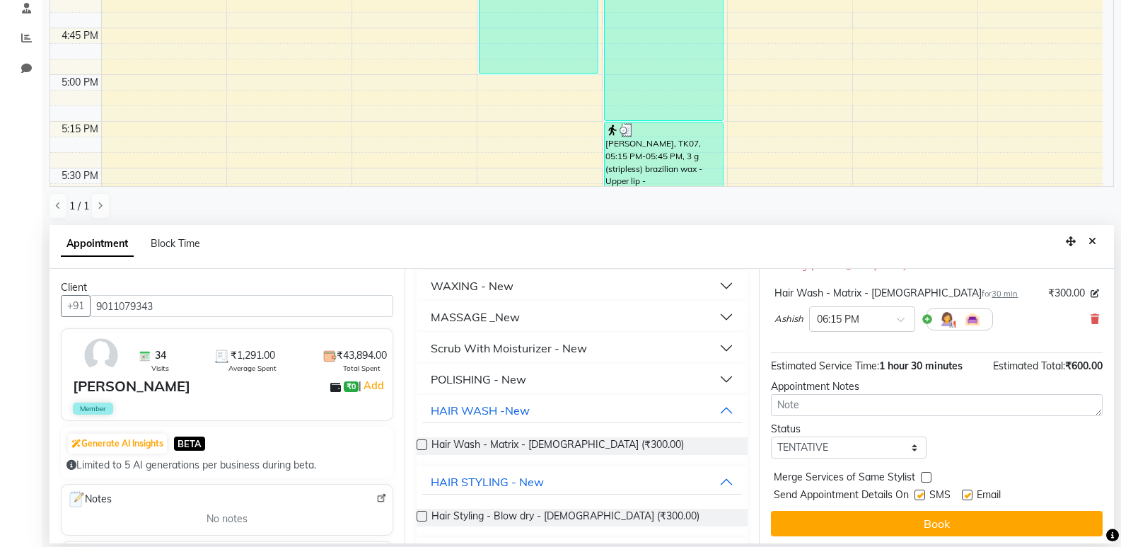
scroll to position [163, 0]
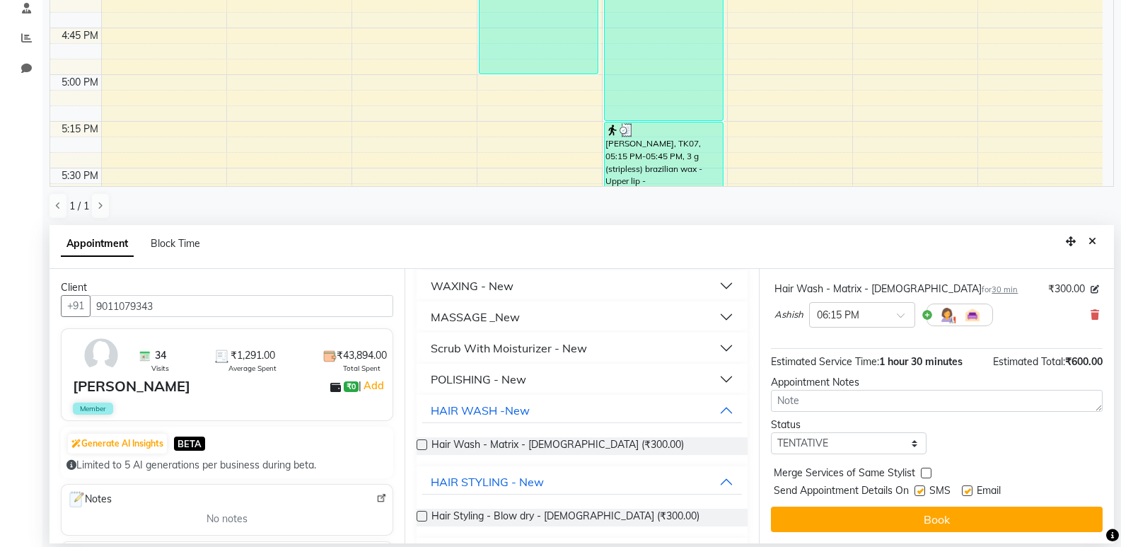
click at [903, 532] on div "Jump to [DATE] 1 2 3 4 5 6 7 8 Weeks Appointment Date [DATE] Appointment Time S…" at bounding box center [936, 406] width 355 height 274
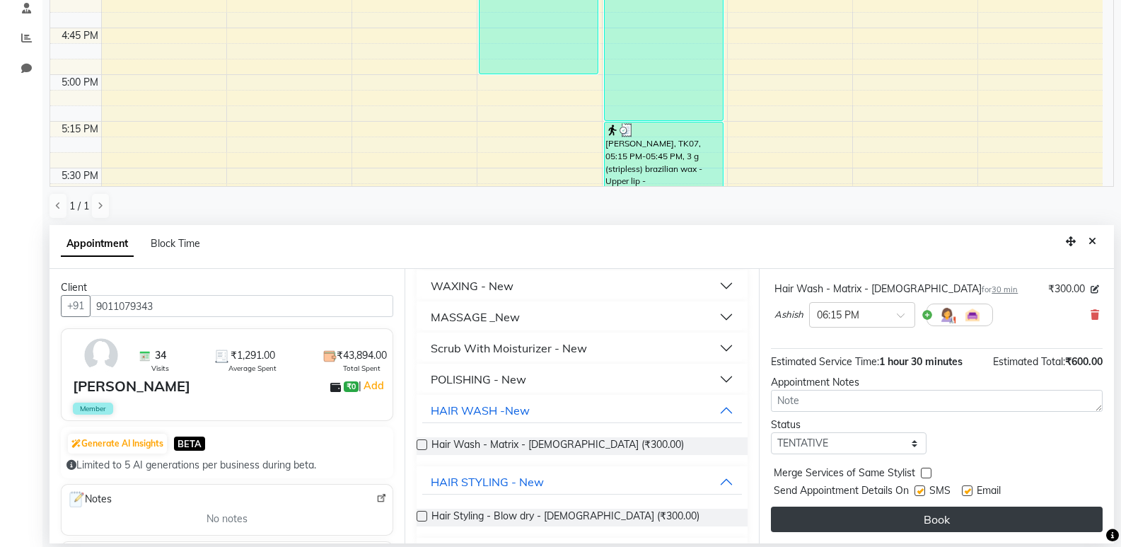
click at [888, 520] on button "Book" at bounding box center [937, 518] width 332 height 25
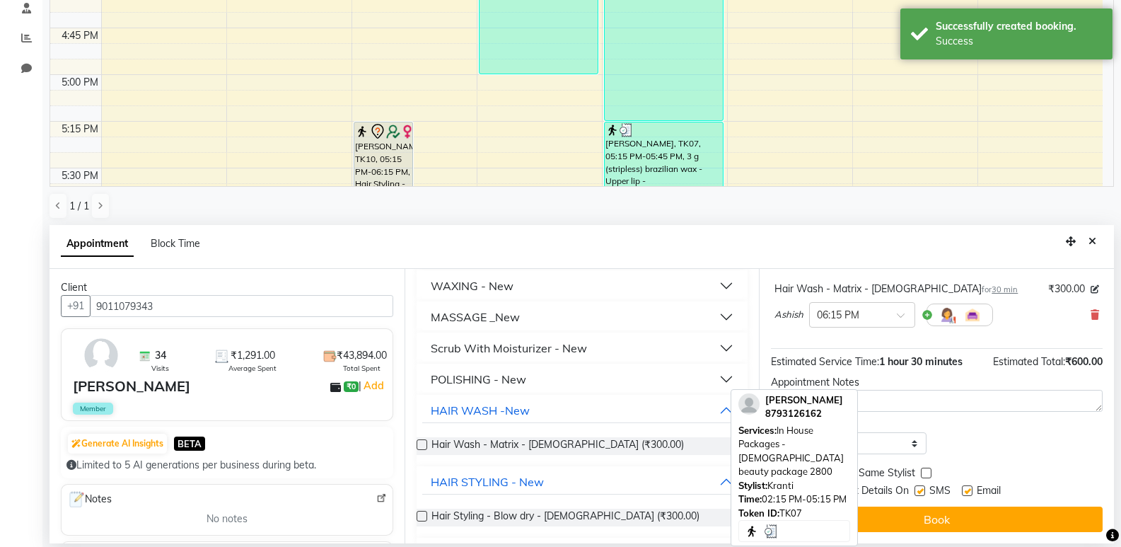
scroll to position [0, 0]
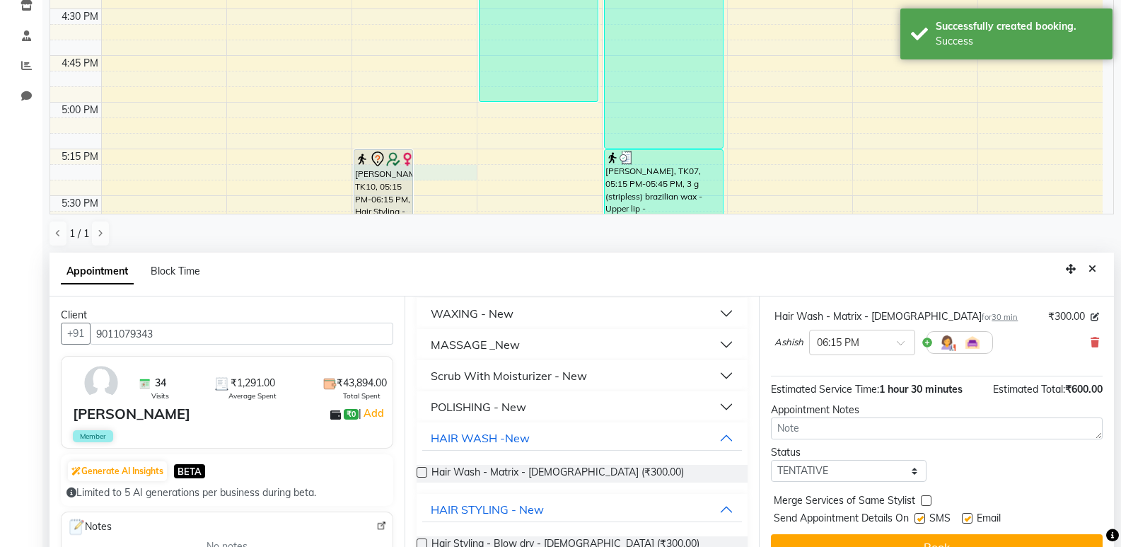
scroll to position [275, 0]
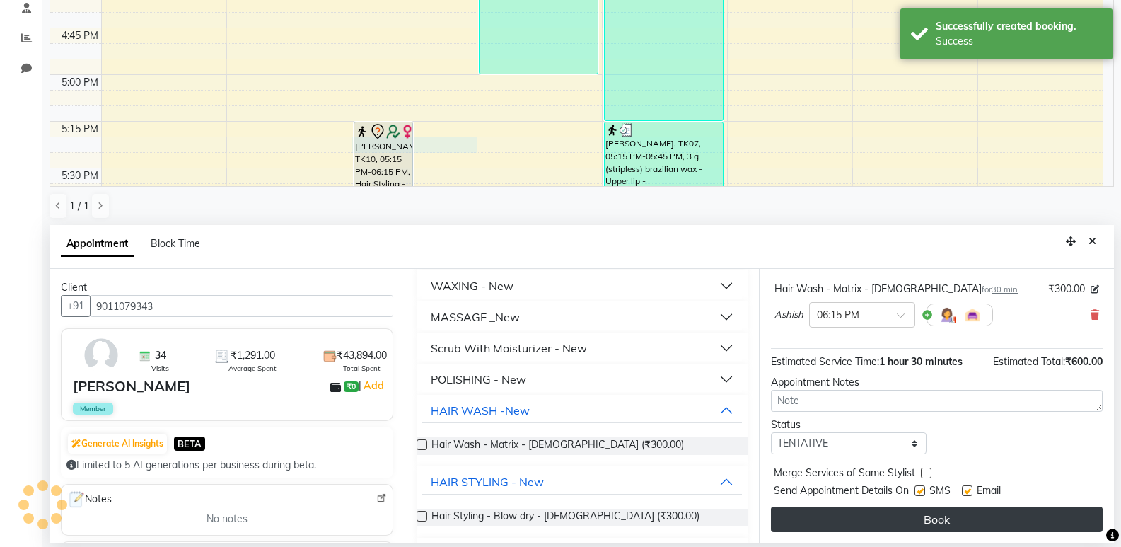
click at [896, 523] on button "Book" at bounding box center [937, 518] width 332 height 25
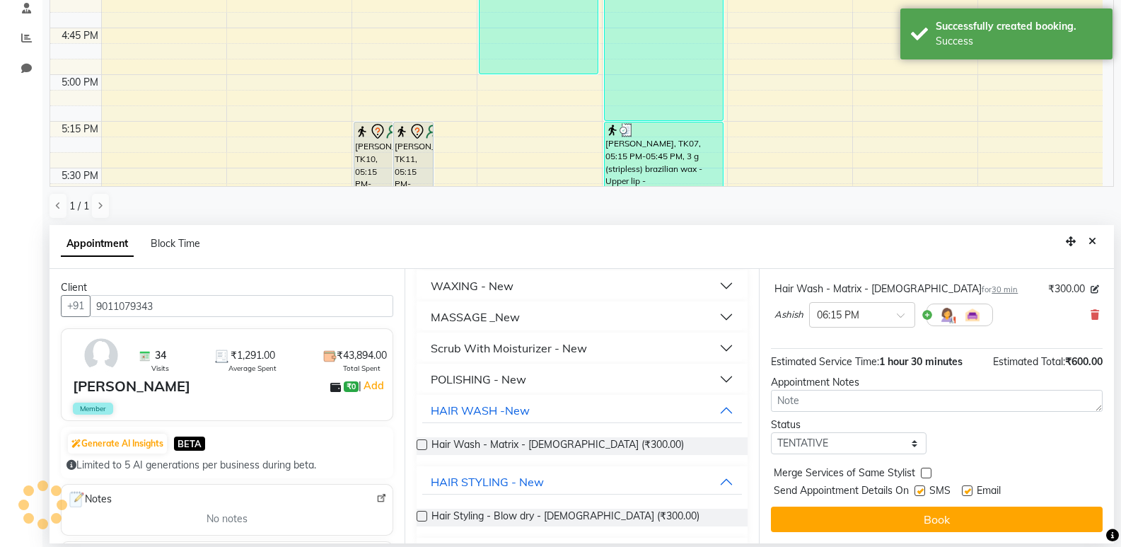
scroll to position [0, 0]
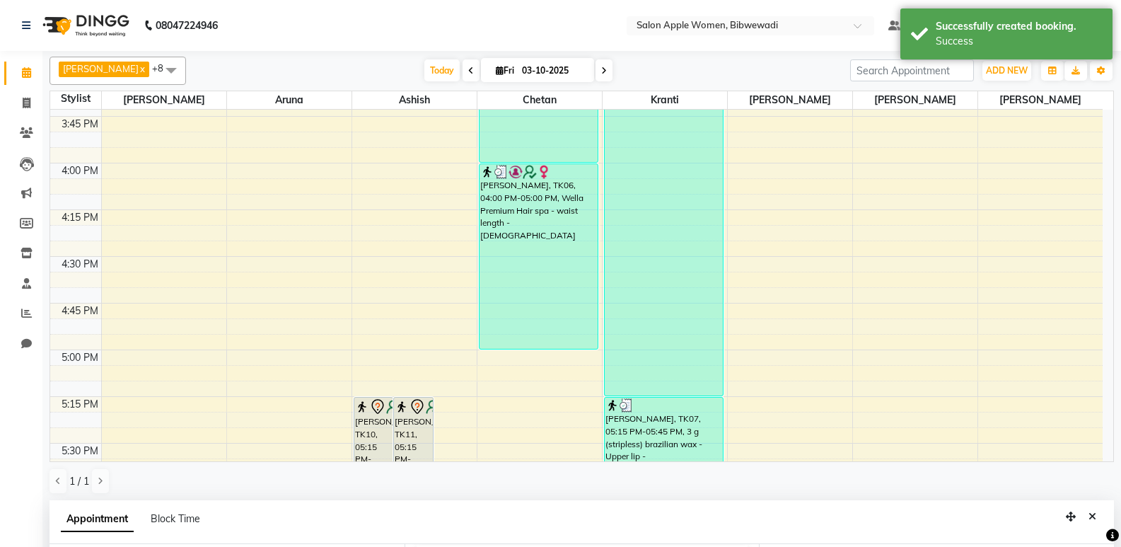
click at [410, 426] on div "[PERSON_NAME], TK11, 05:15 PM-06:15 PM, Hair Styling - Blow dry - [DEMOGRAPHIC_…" at bounding box center [413, 489] width 39 height 185
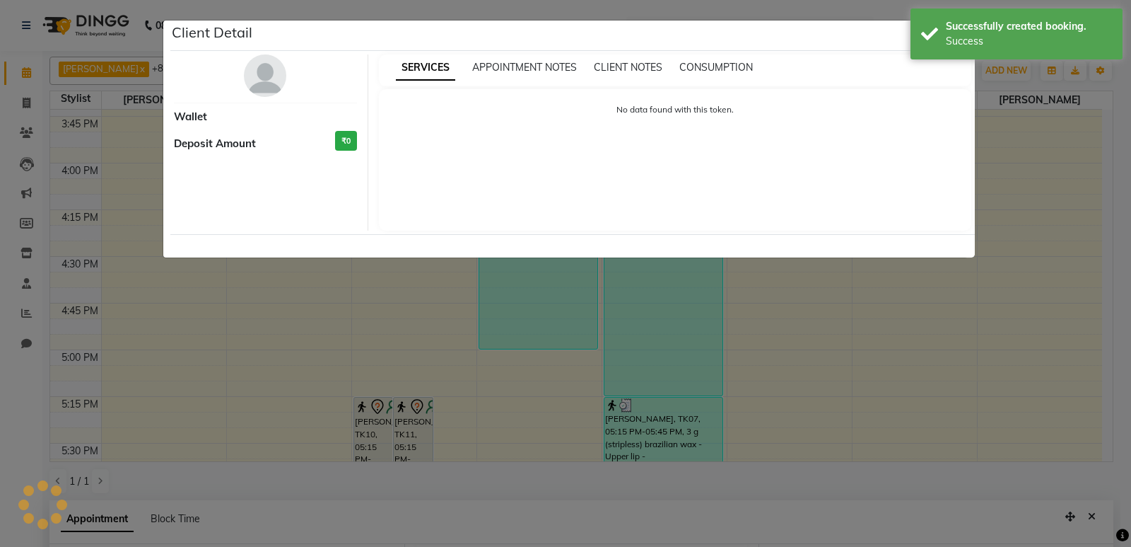
select select "7"
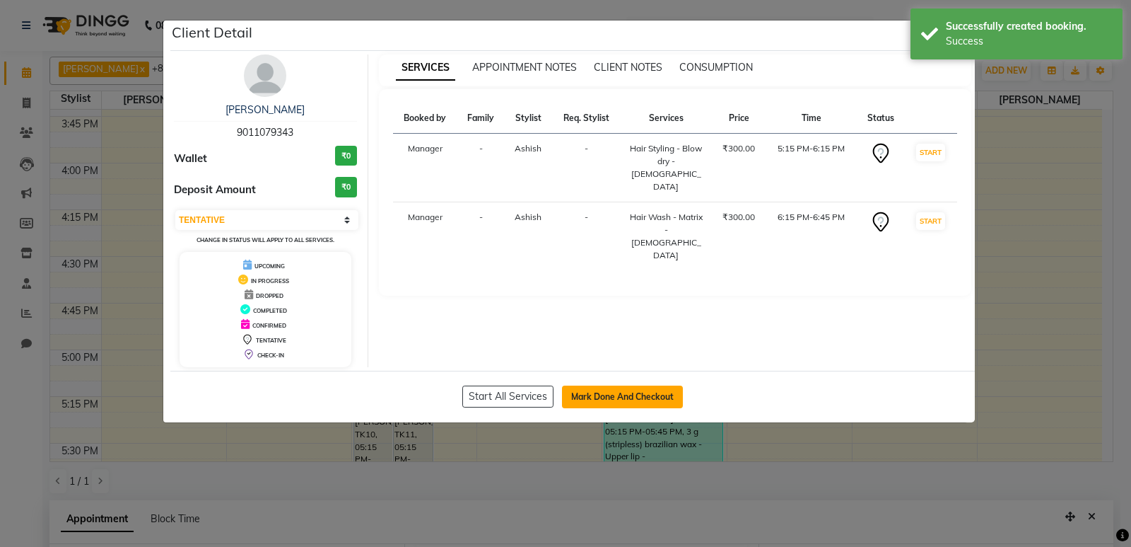
click at [602, 390] on button "Mark Done And Checkout" at bounding box center [622, 396] width 121 height 23
select select "service"
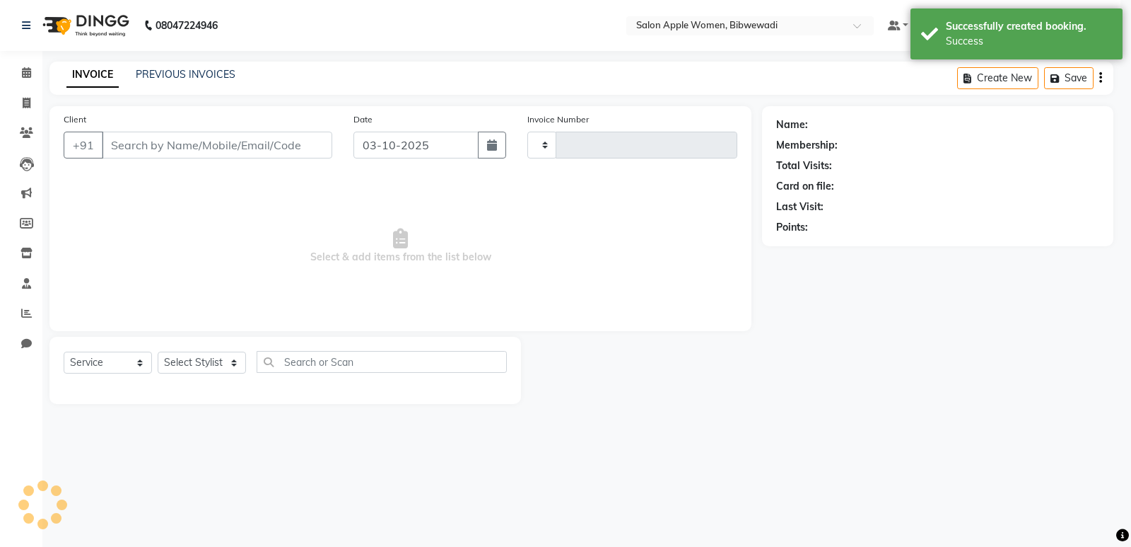
type input "2181"
select select "101"
type input "9011079343"
select select "48197"
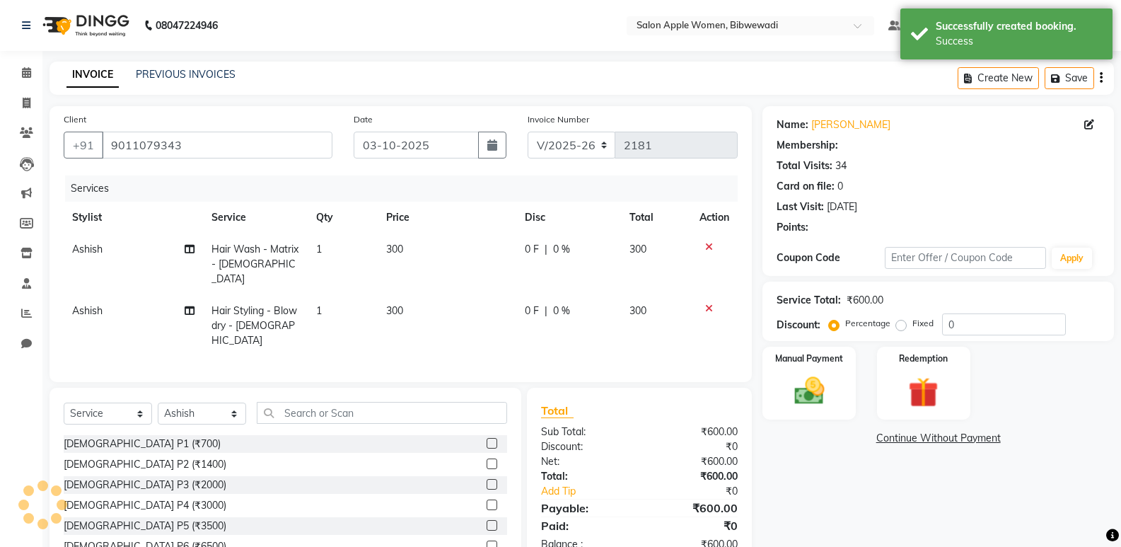
scroll to position [52, 0]
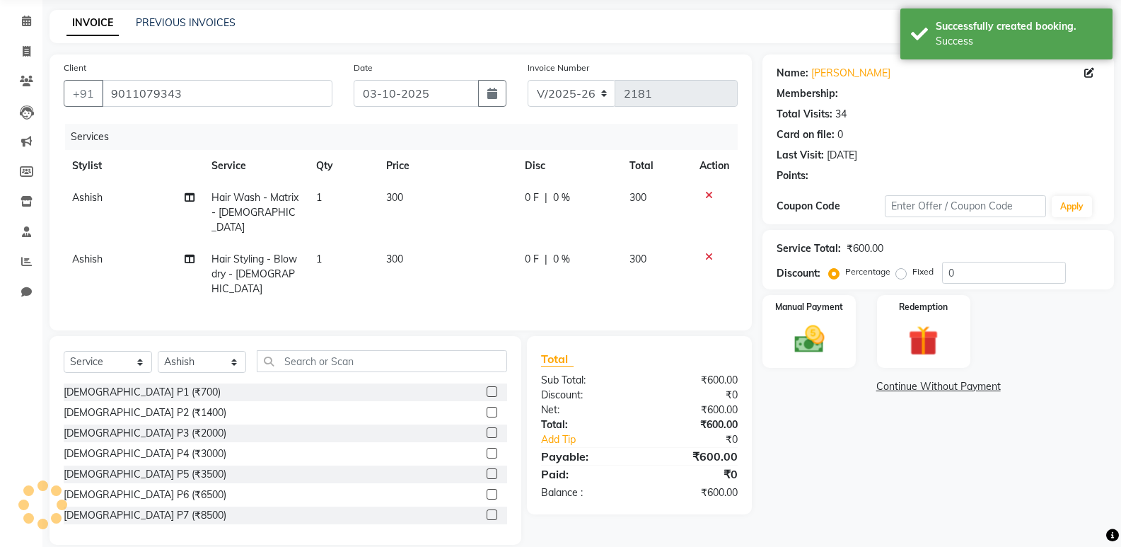
select select "1: Object"
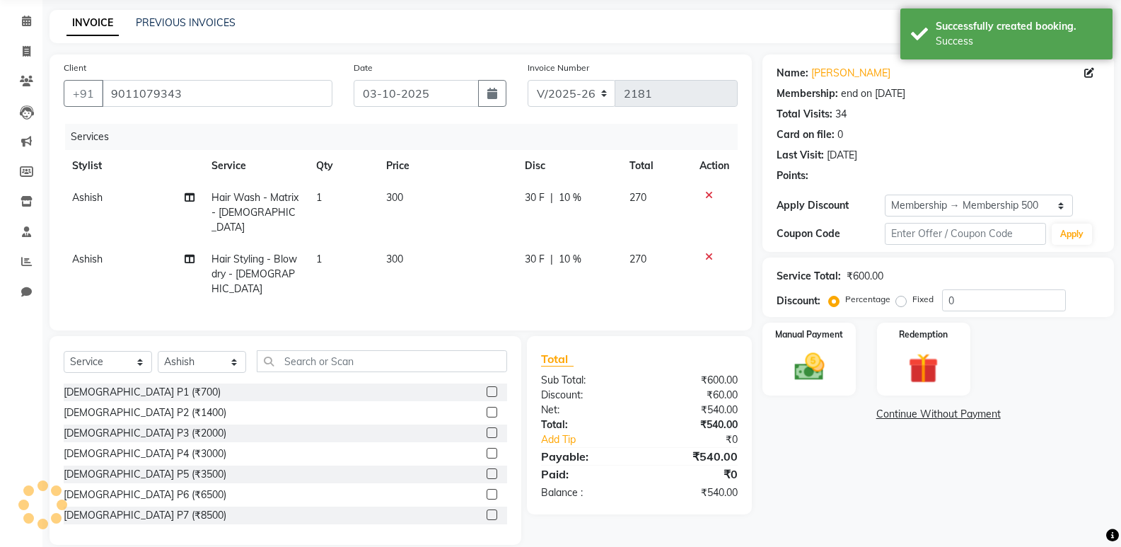
type input "10"
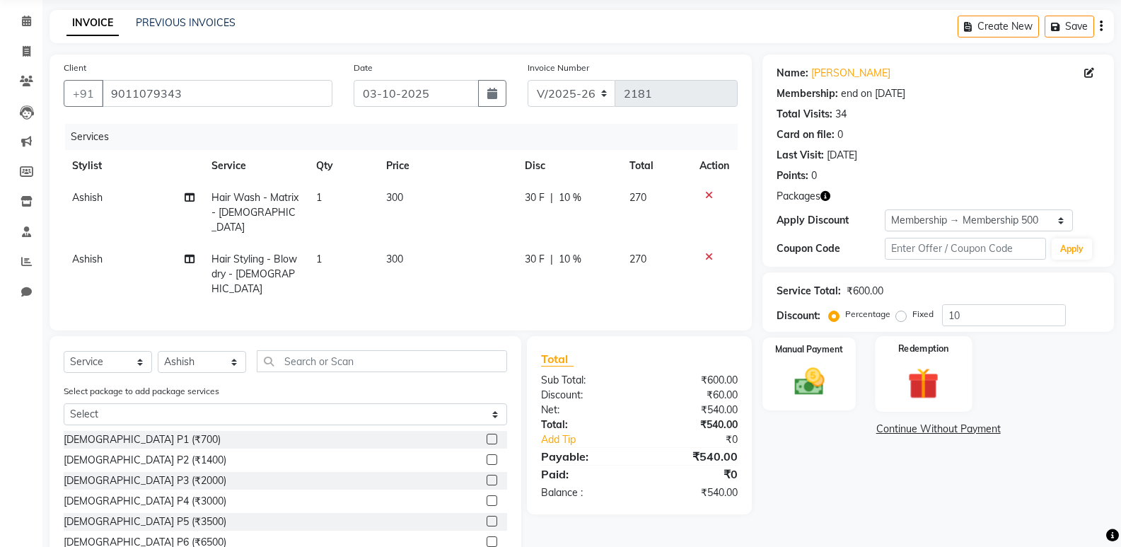
scroll to position [99, 0]
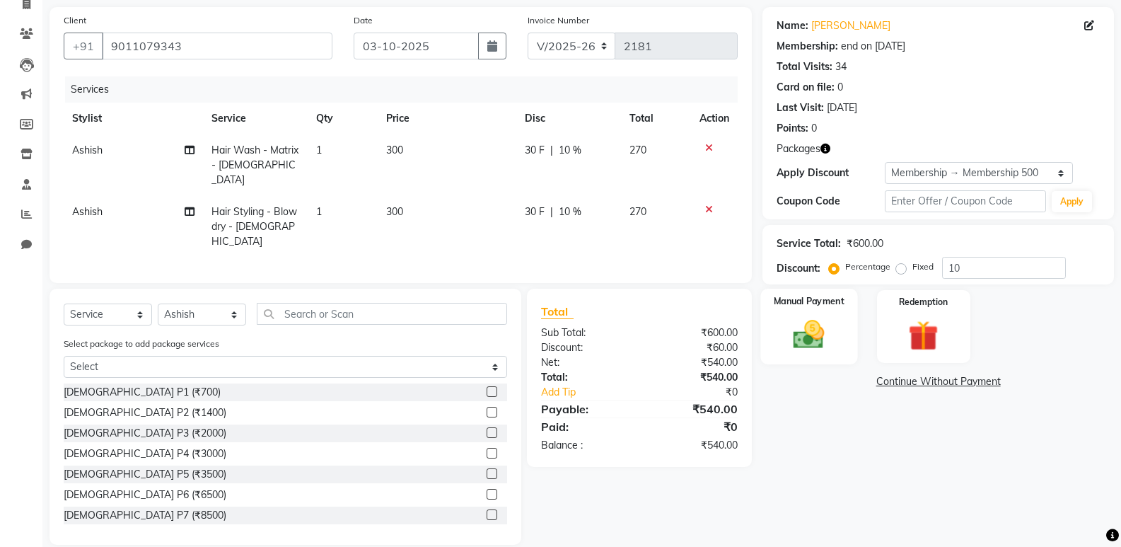
click at [827, 329] on img at bounding box center [809, 334] width 50 height 36
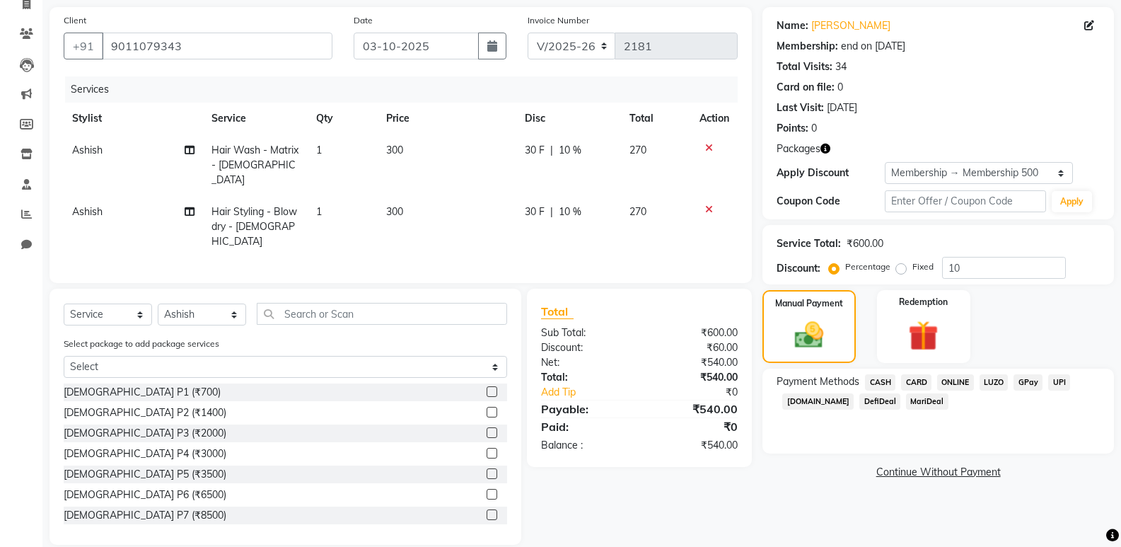
click at [955, 379] on span "ONLINE" at bounding box center [955, 382] width 37 height 16
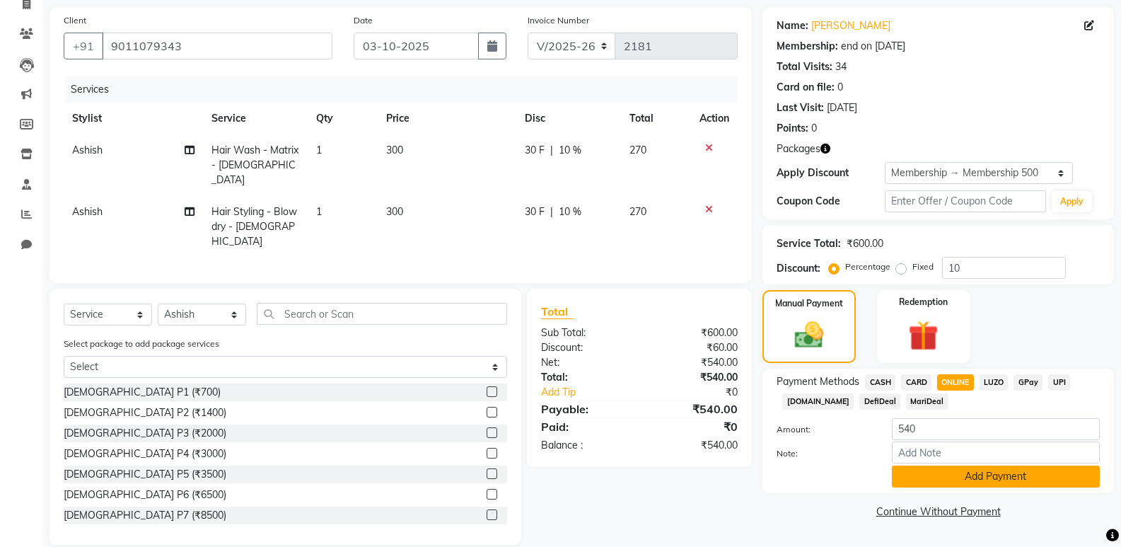
click at [989, 475] on button "Add Payment" at bounding box center [996, 476] width 208 height 22
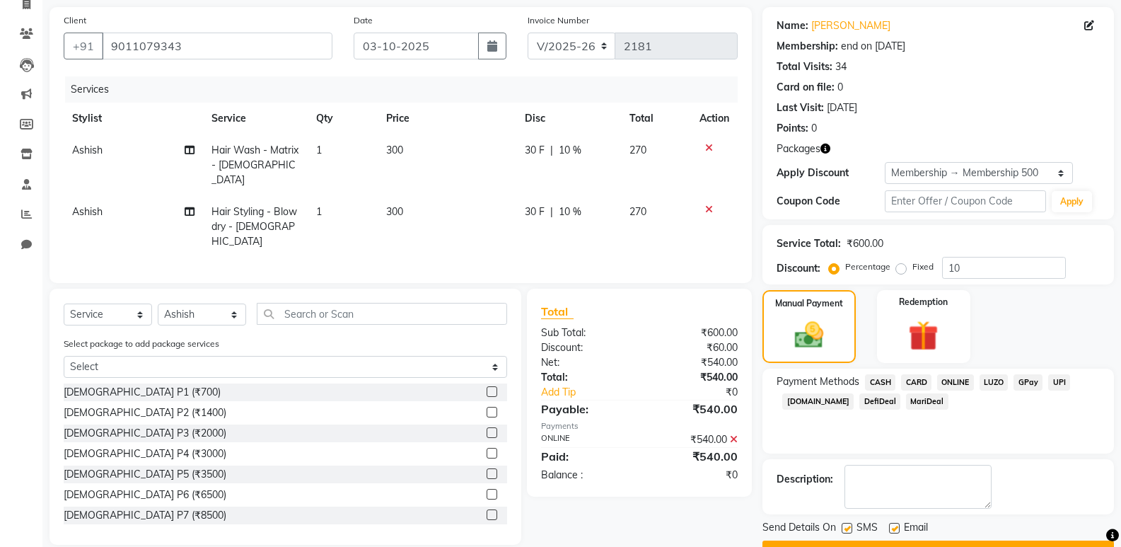
scroll to position [136, 0]
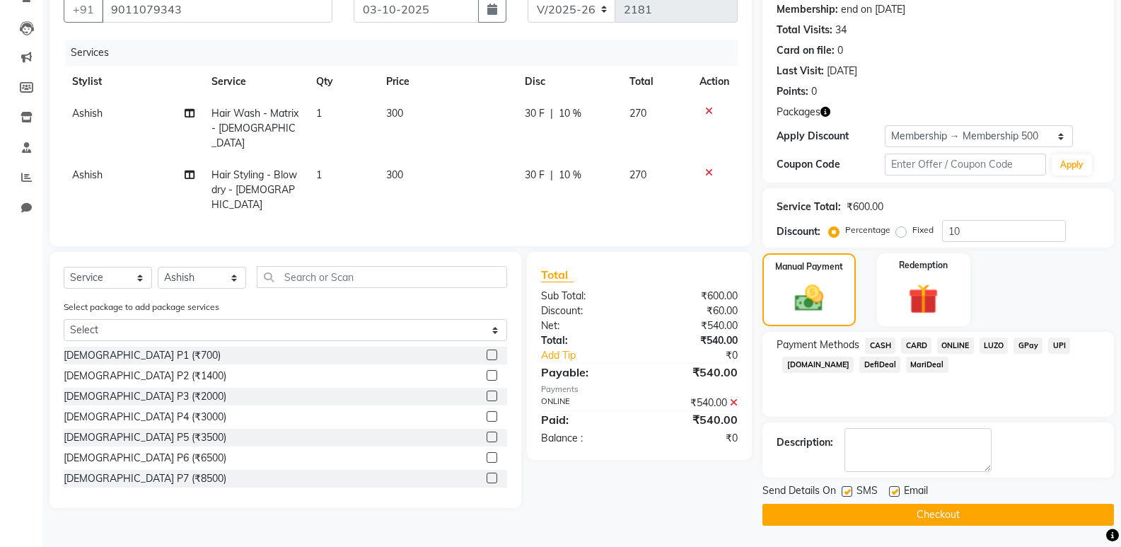
click at [987, 511] on button "Checkout" at bounding box center [937, 514] width 351 height 22
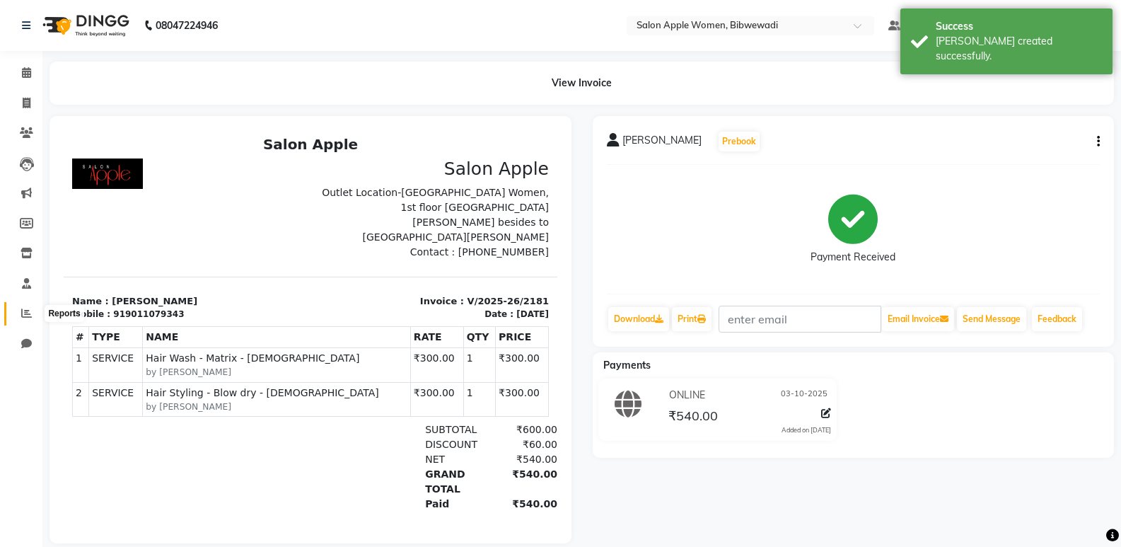
click at [24, 318] on span at bounding box center [26, 313] width 25 height 16
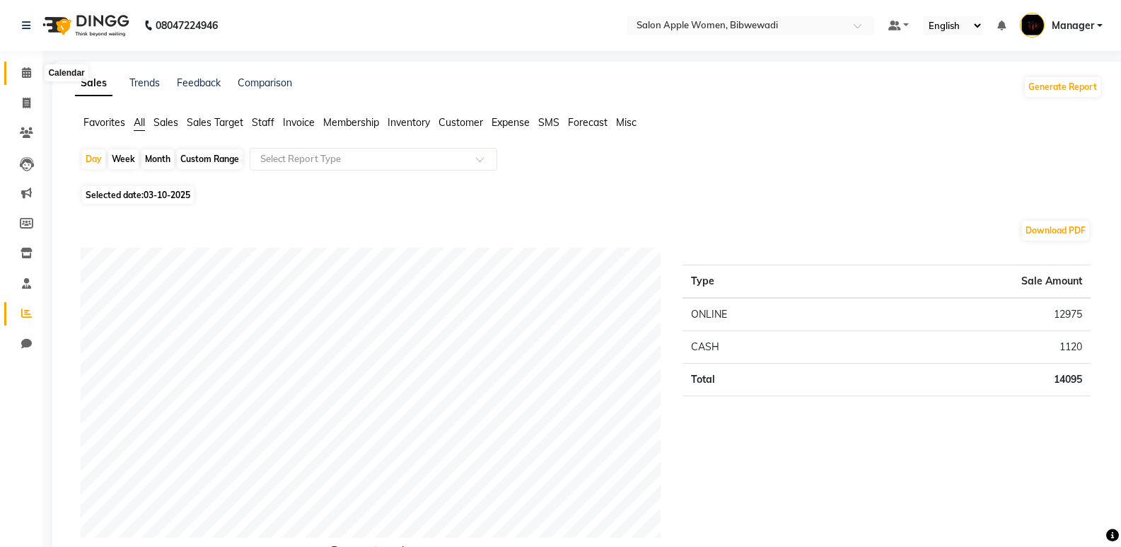
click at [23, 74] on icon at bounding box center [26, 72] width 9 height 11
